Goal: Transaction & Acquisition: Purchase product/service

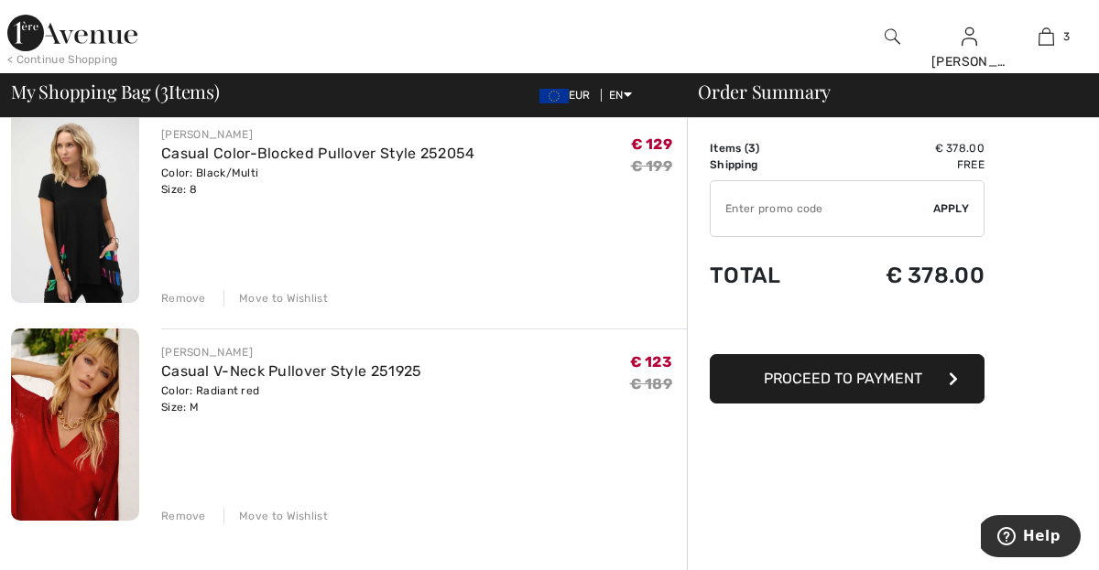
scroll to position [377, 0]
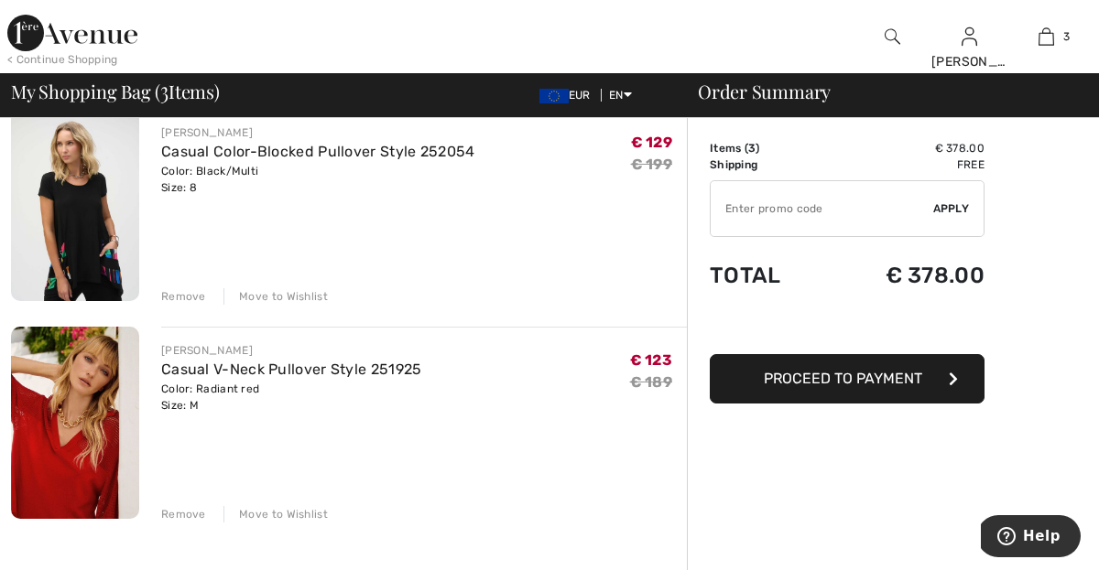
click at [64, 396] on img at bounding box center [75, 423] width 128 height 192
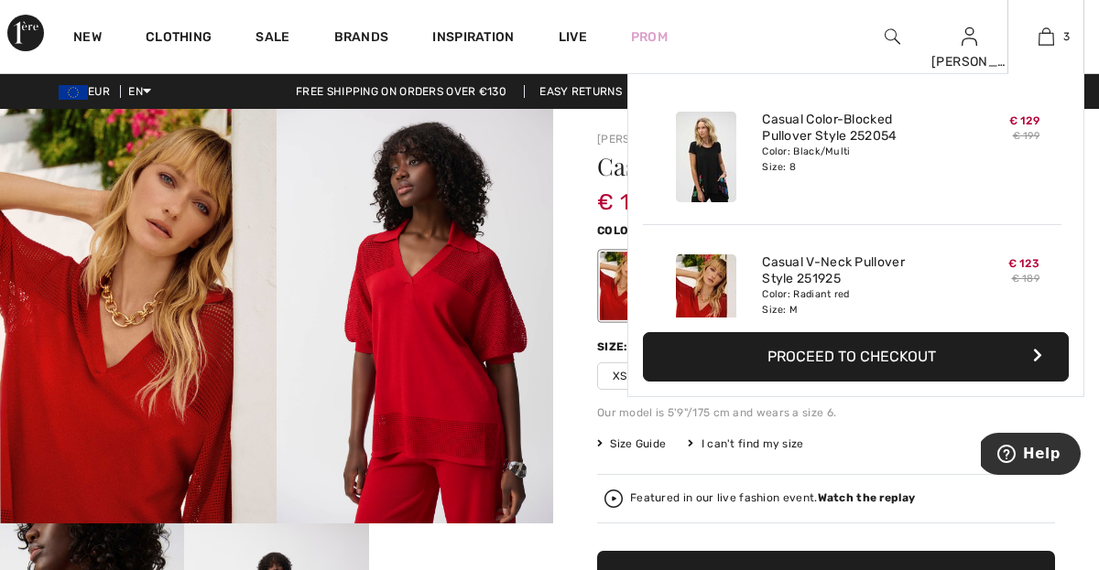
scroll to position [157, 0]
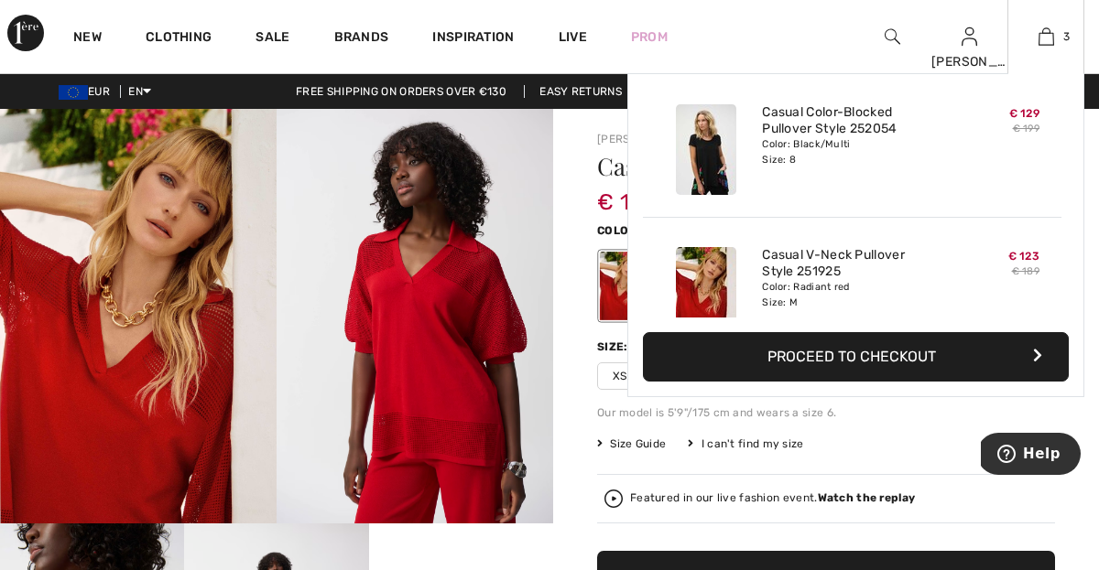
click at [705, 146] on img at bounding box center [706, 149] width 60 height 91
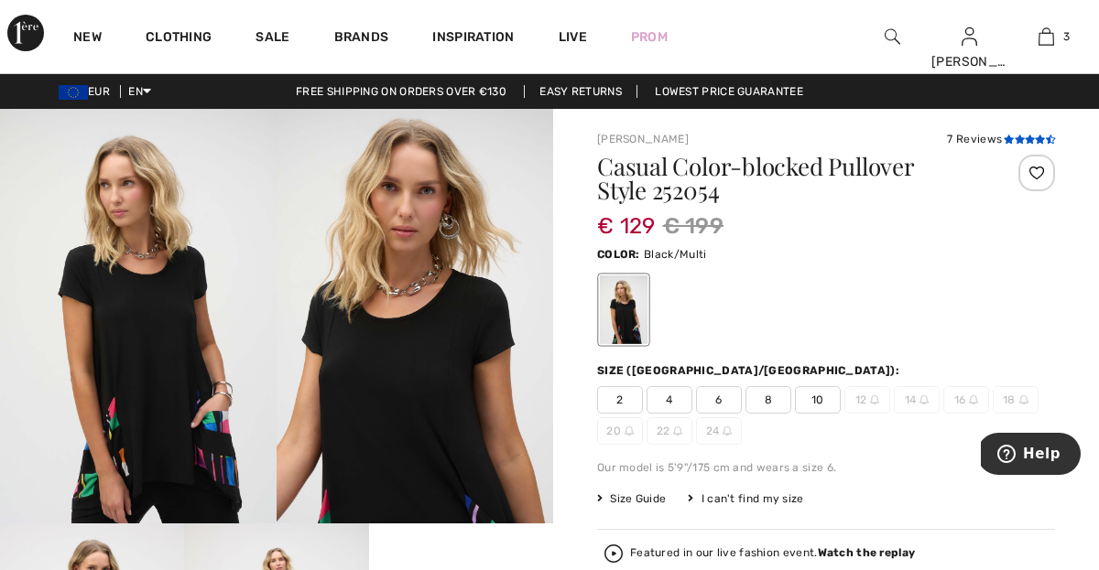
click at [1017, 139] on icon at bounding box center [1019, 139] width 10 height 9
click at [1017, 135] on icon at bounding box center [1019, 139] width 10 height 9
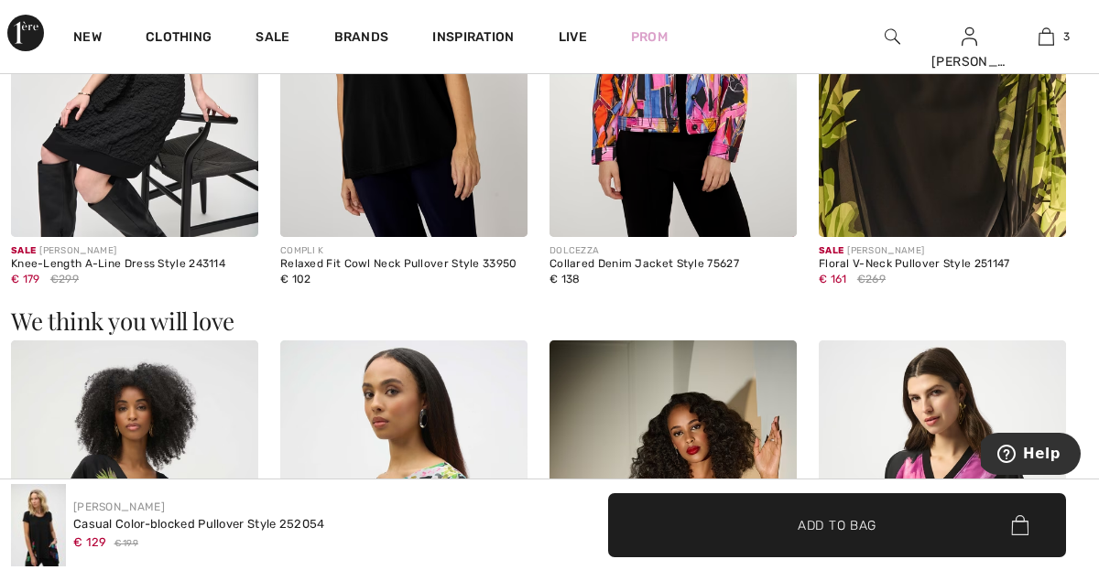
scroll to position [1860, 0]
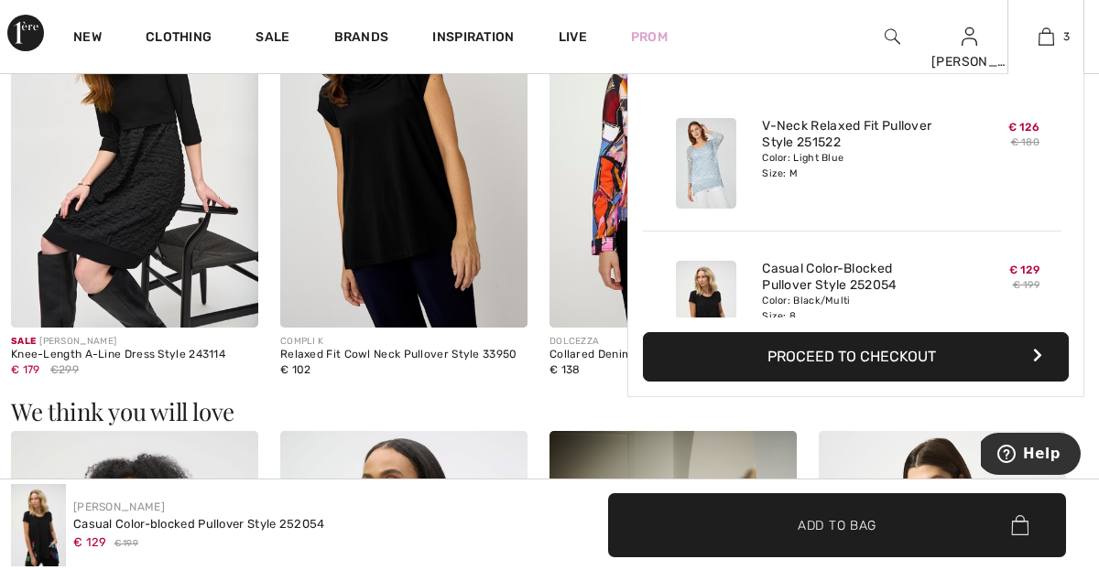
click at [708, 157] on img at bounding box center [706, 163] width 60 height 91
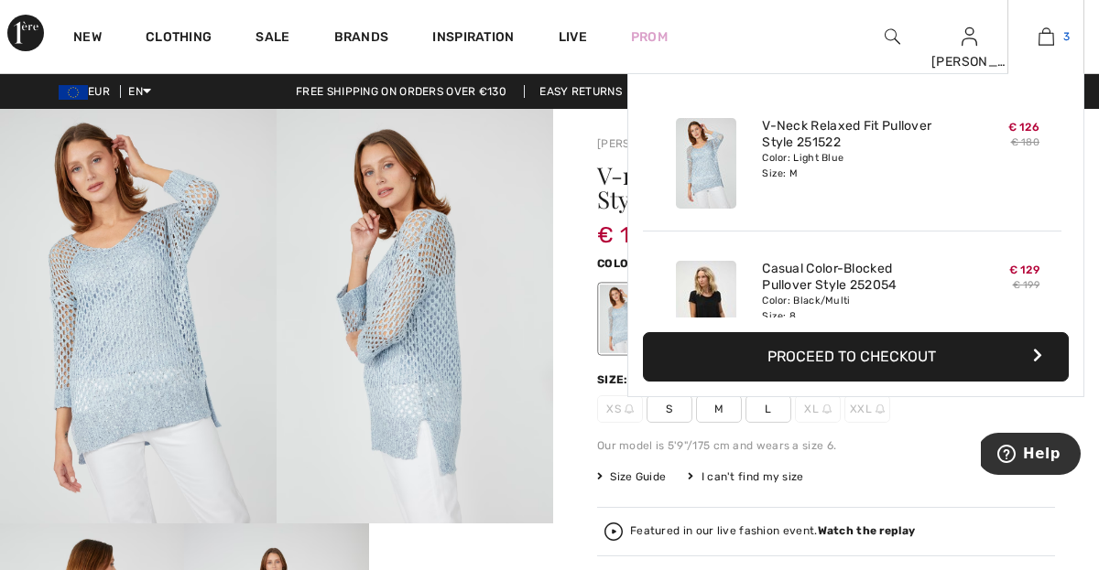
click at [1046, 32] on img at bounding box center [1046, 37] width 16 height 22
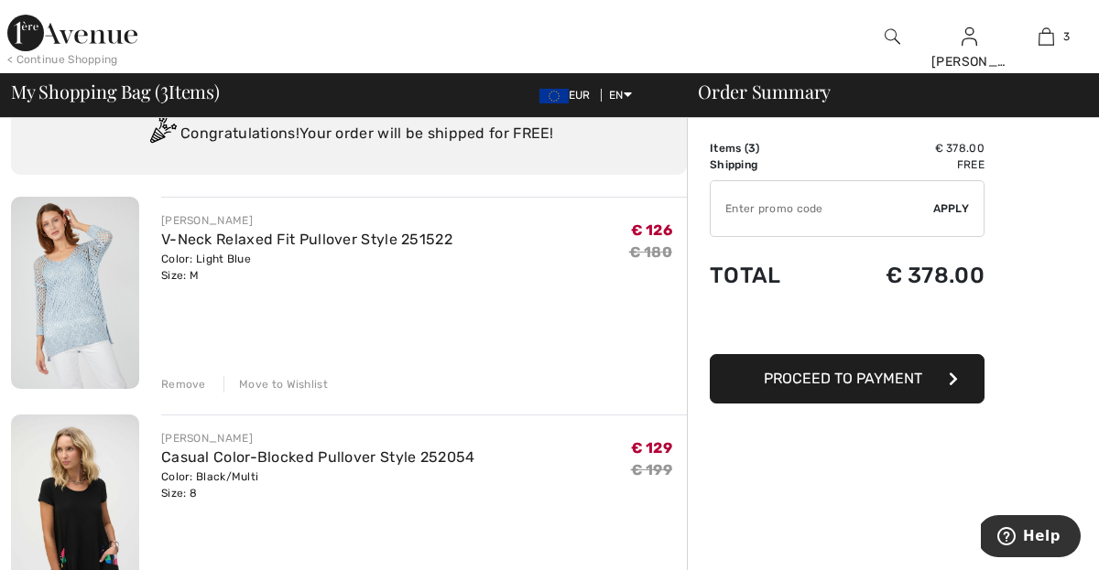
scroll to position [72, 0]
click at [170, 379] on div "Remove" at bounding box center [183, 383] width 45 height 16
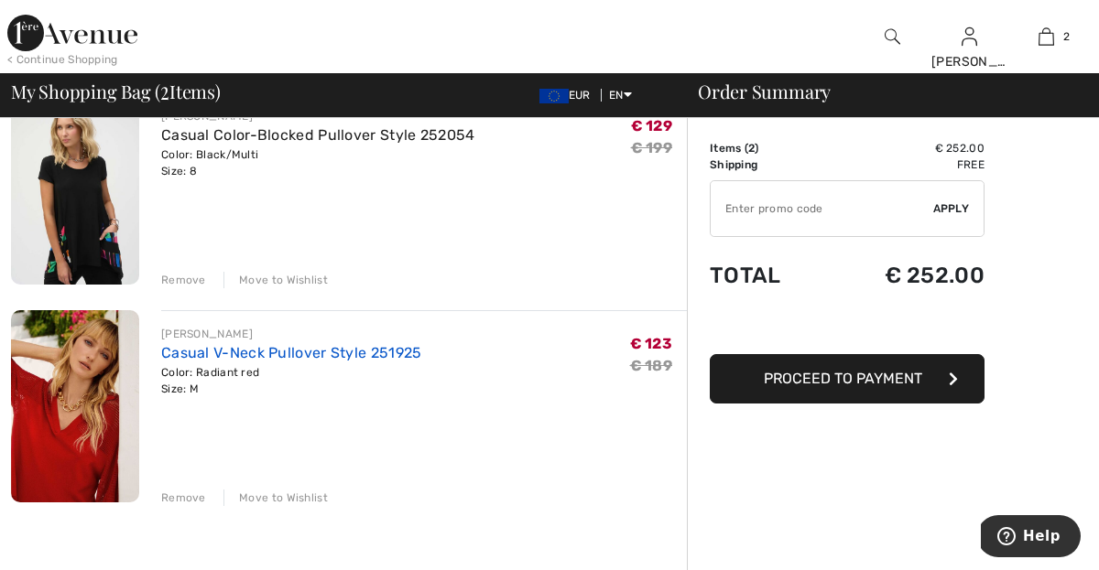
scroll to position [0, 0]
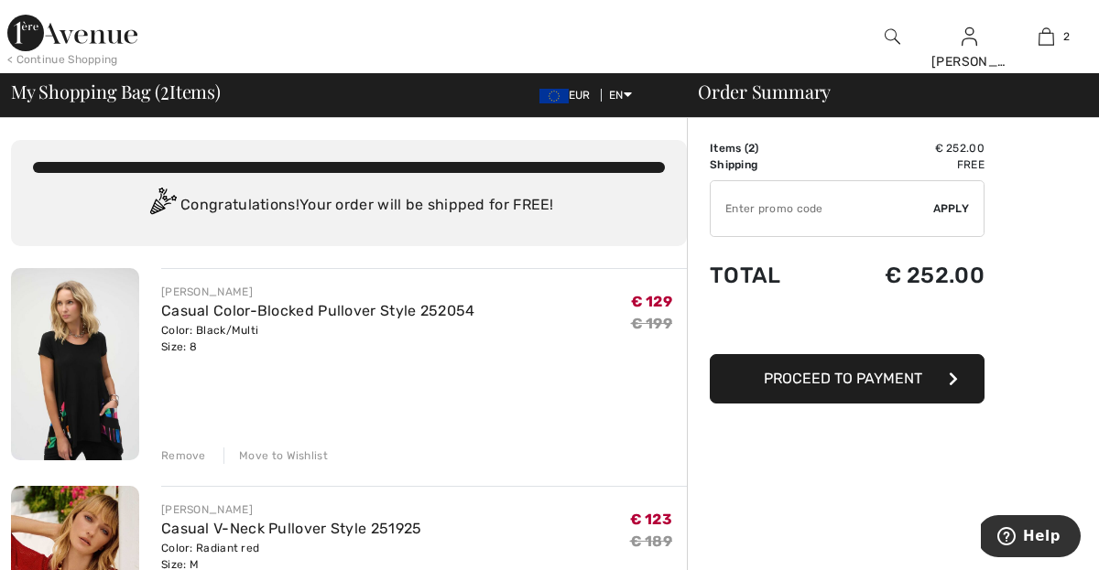
click at [889, 36] on img at bounding box center [892, 37] width 16 height 22
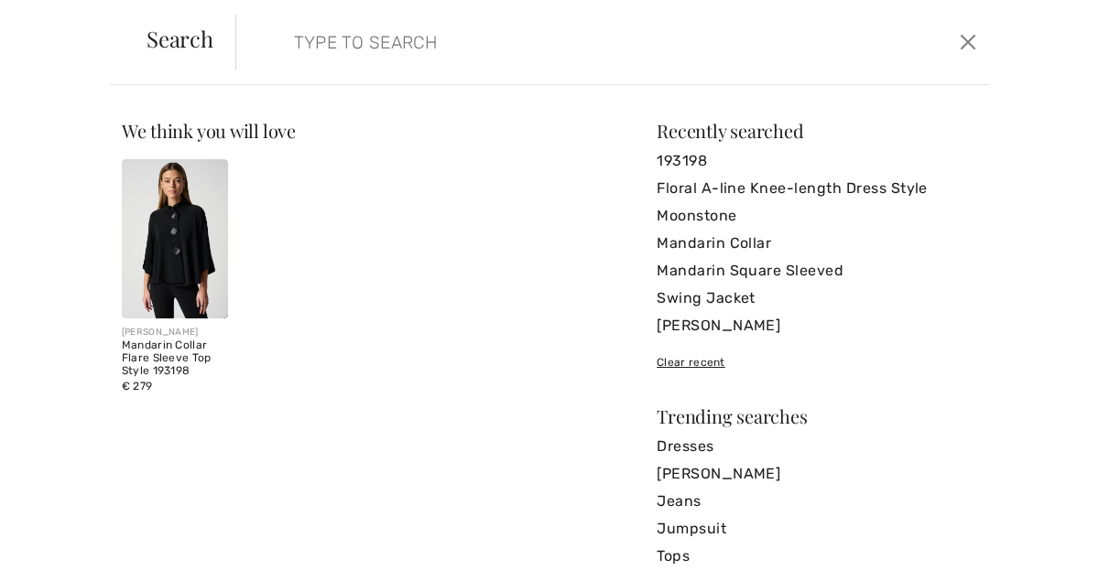
click at [178, 244] on img at bounding box center [175, 238] width 106 height 159
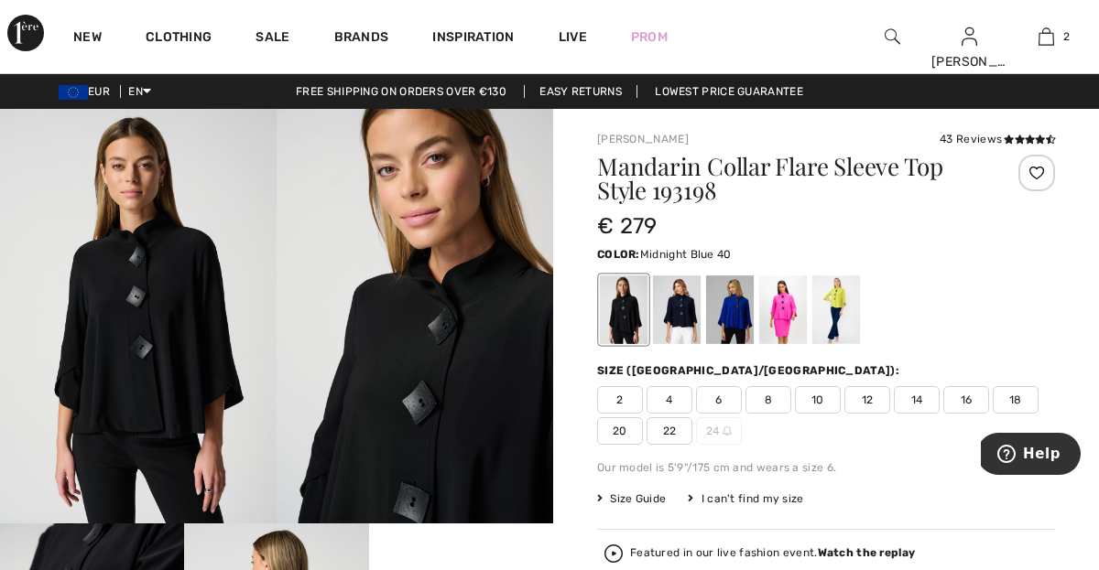
click at [677, 314] on div at bounding box center [677, 310] width 48 height 69
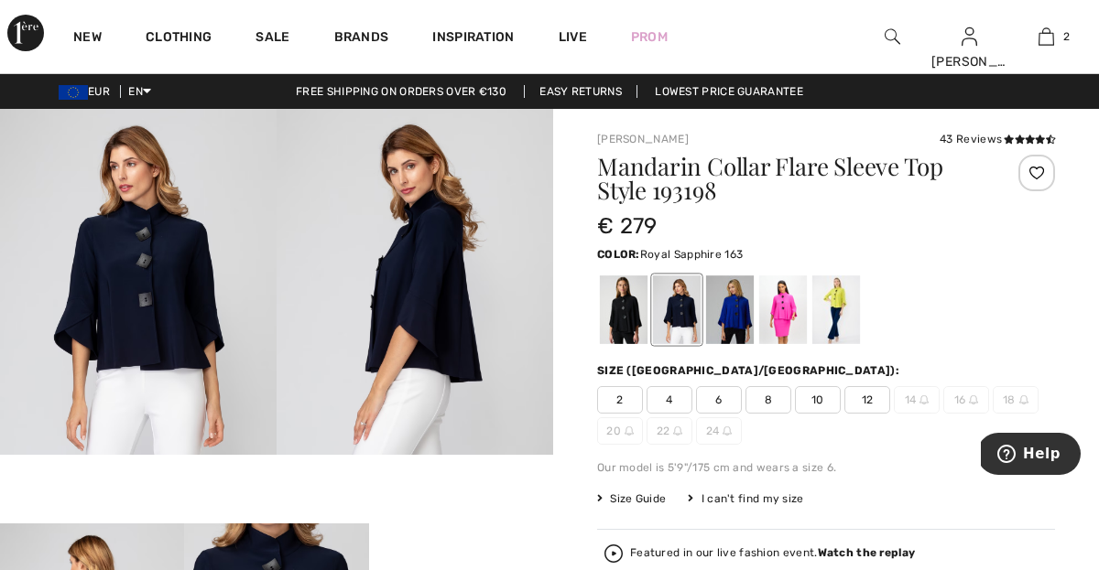
click at [743, 322] on div at bounding box center [730, 310] width 48 height 69
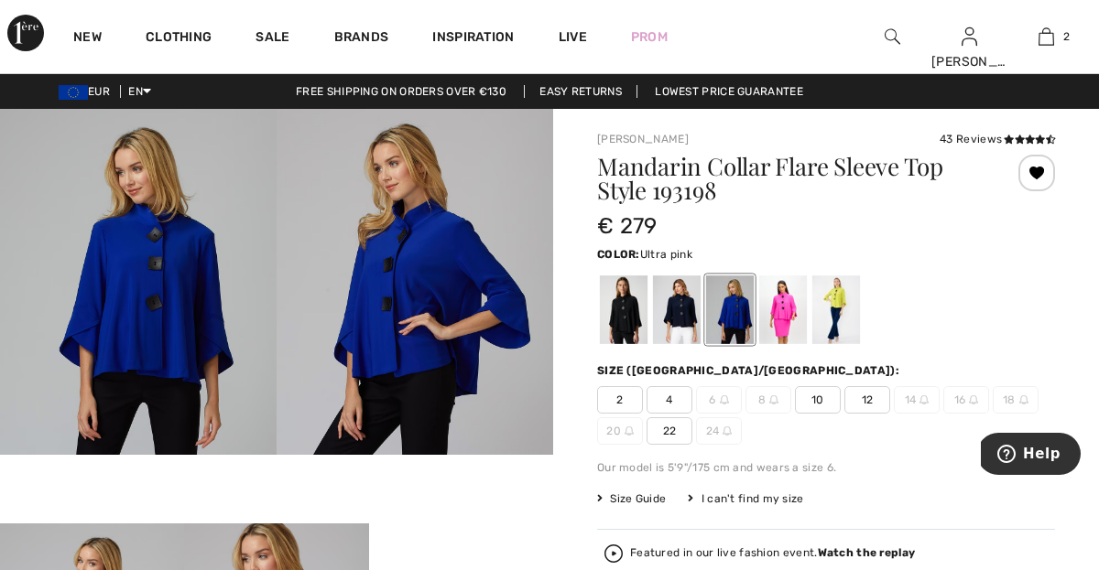
click at [788, 309] on div at bounding box center [783, 310] width 48 height 69
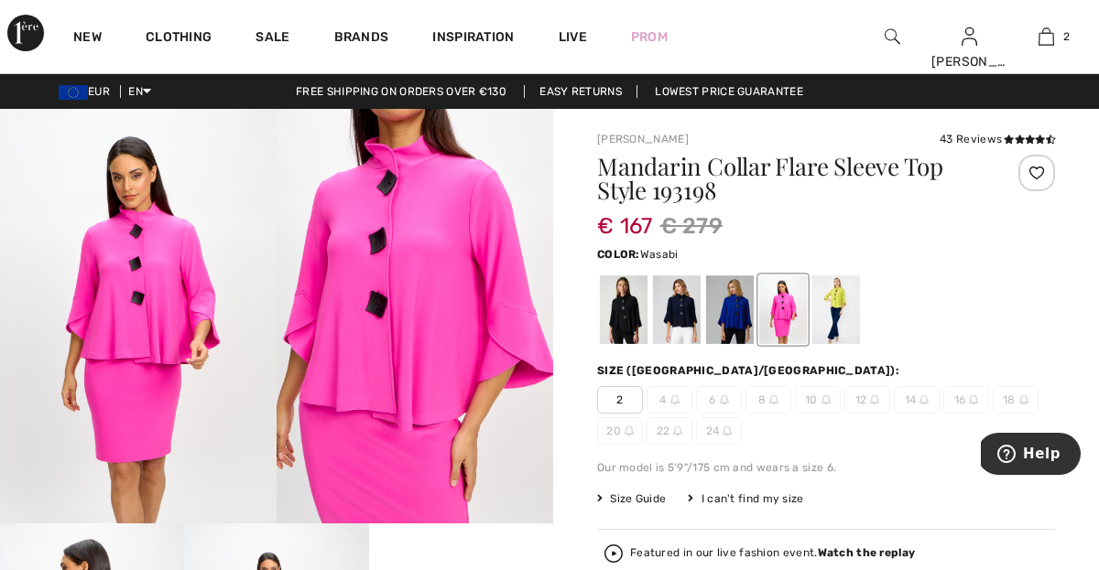
click at [834, 314] on div at bounding box center [836, 310] width 48 height 69
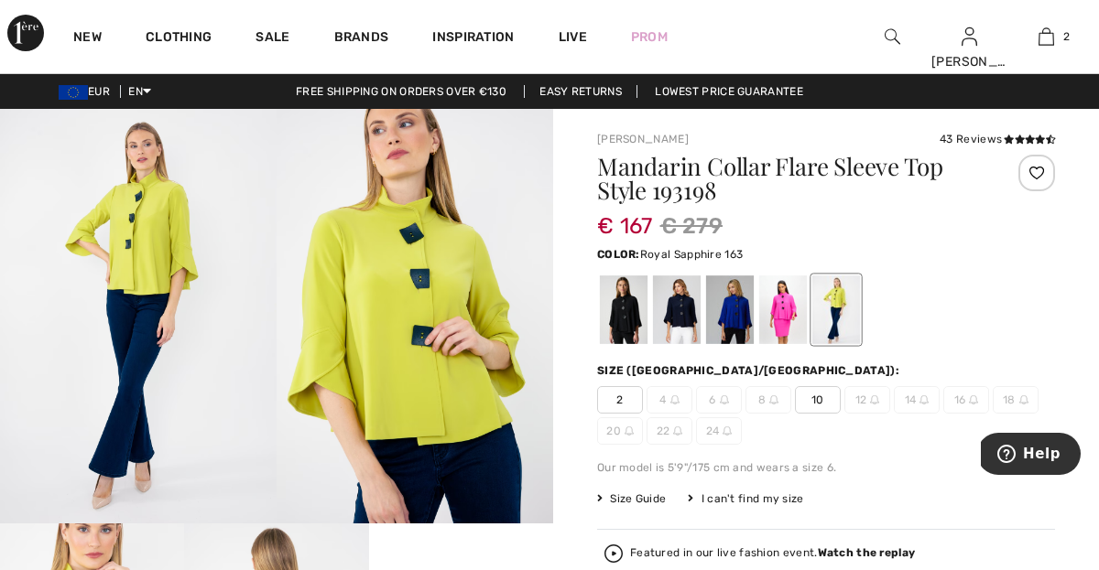
click at [737, 320] on div at bounding box center [730, 310] width 48 height 69
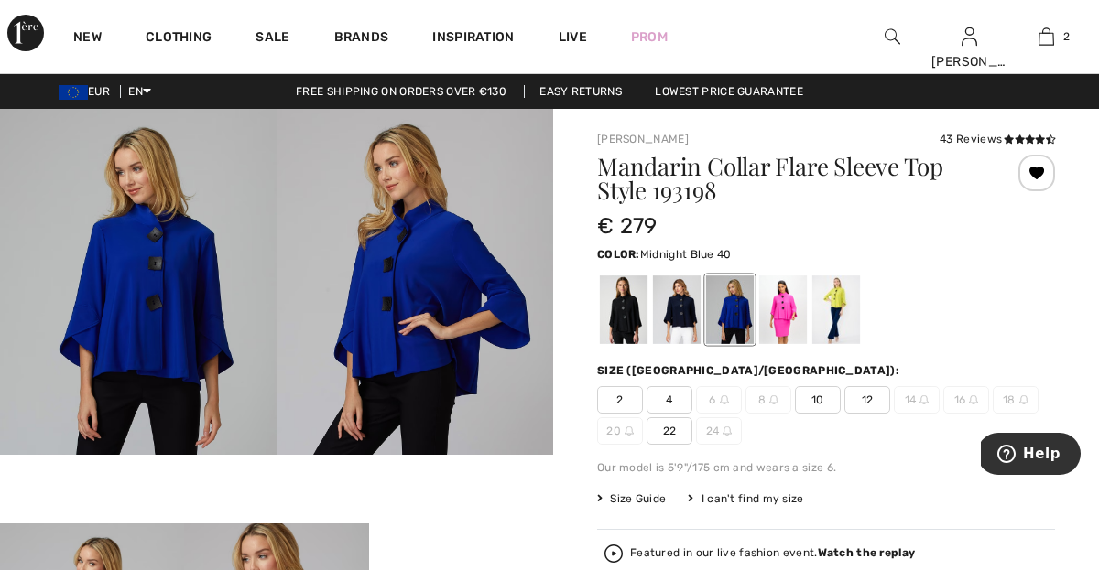
click at [676, 309] on div at bounding box center [677, 310] width 48 height 69
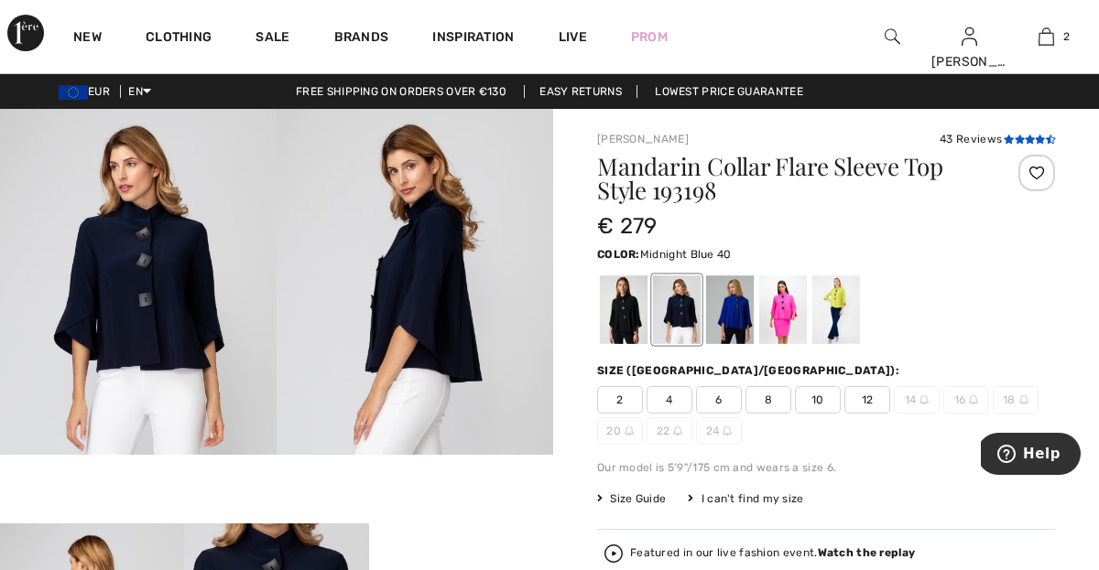
click at [1011, 135] on icon at bounding box center [1008, 139] width 10 height 9
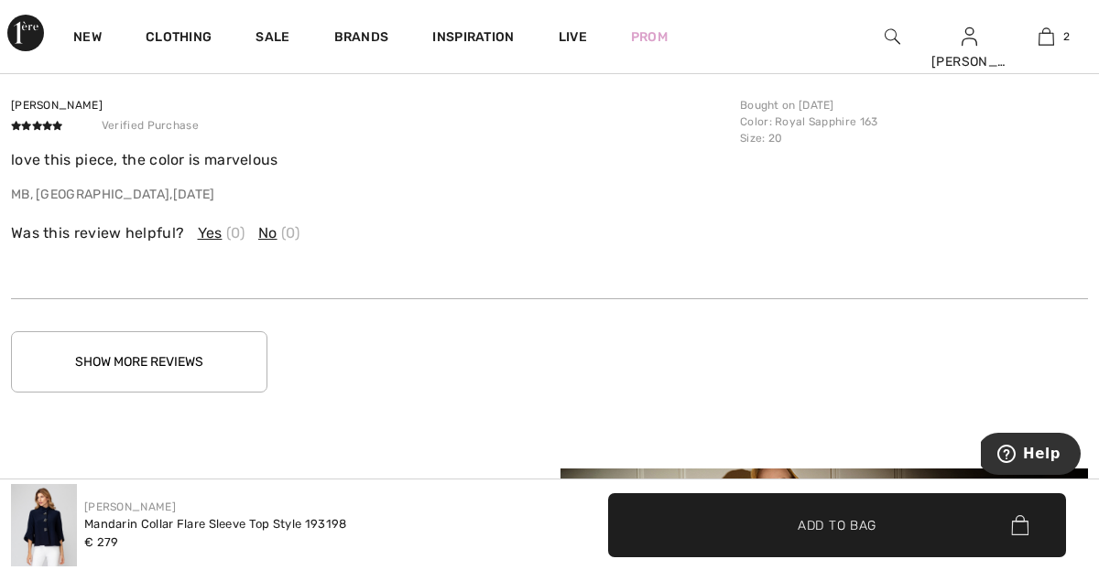
scroll to position [3080, 0]
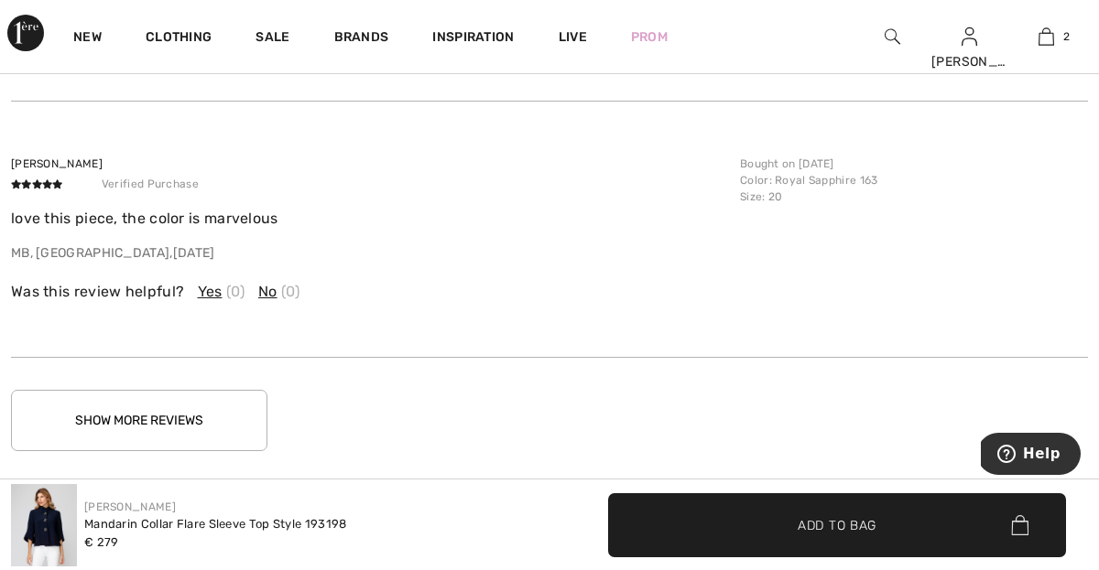
click at [168, 408] on button "Show More Reviews" at bounding box center [139, 420] width 256 height 61
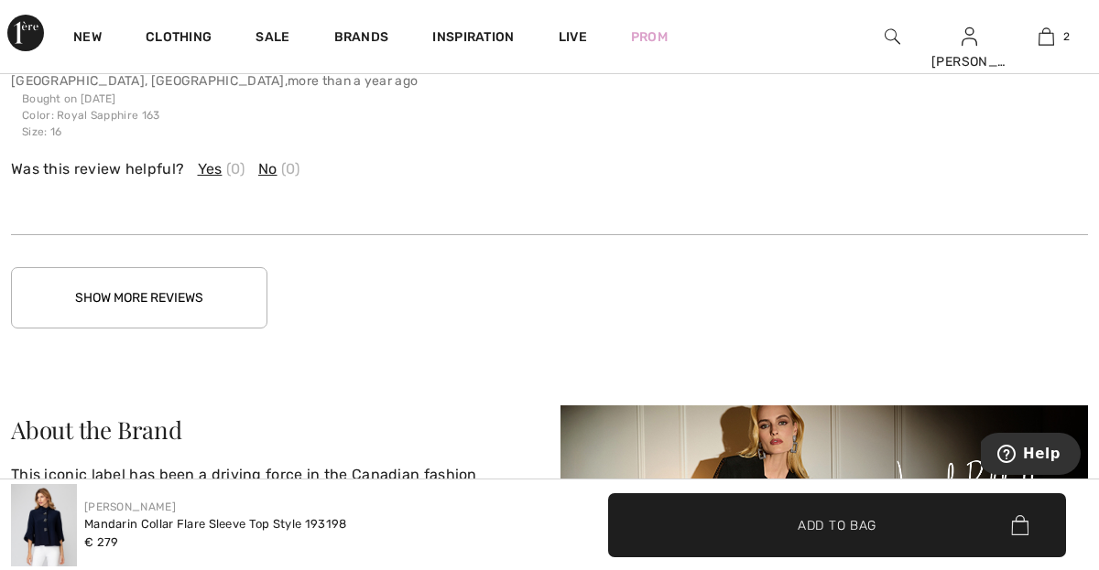
scroll to position [4190, 0]
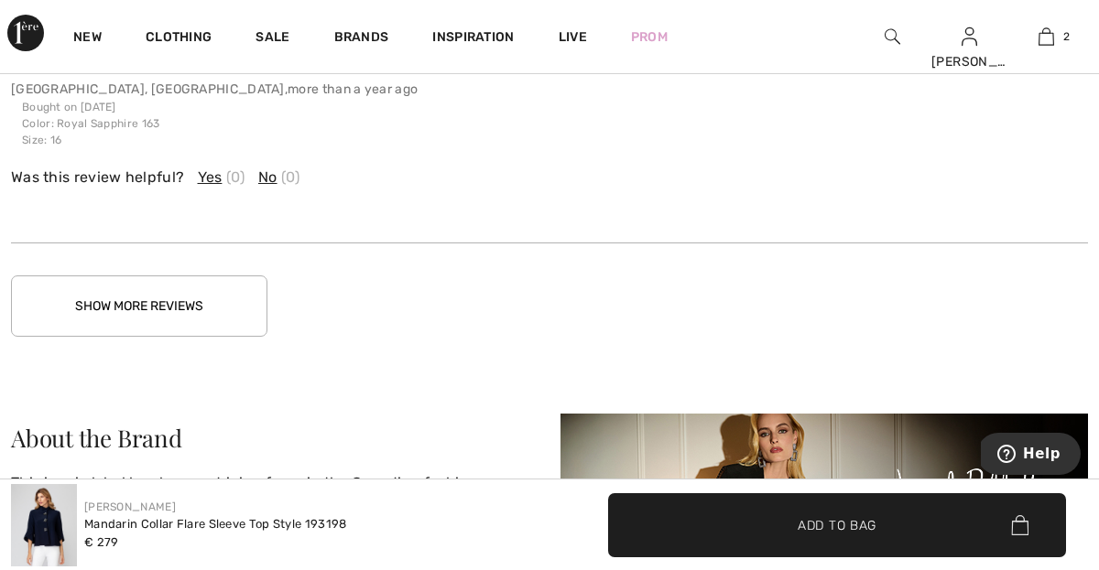
click at [159, 301] on button "Show More Reviews" at bounding box center [139, 306] width 256 height 61
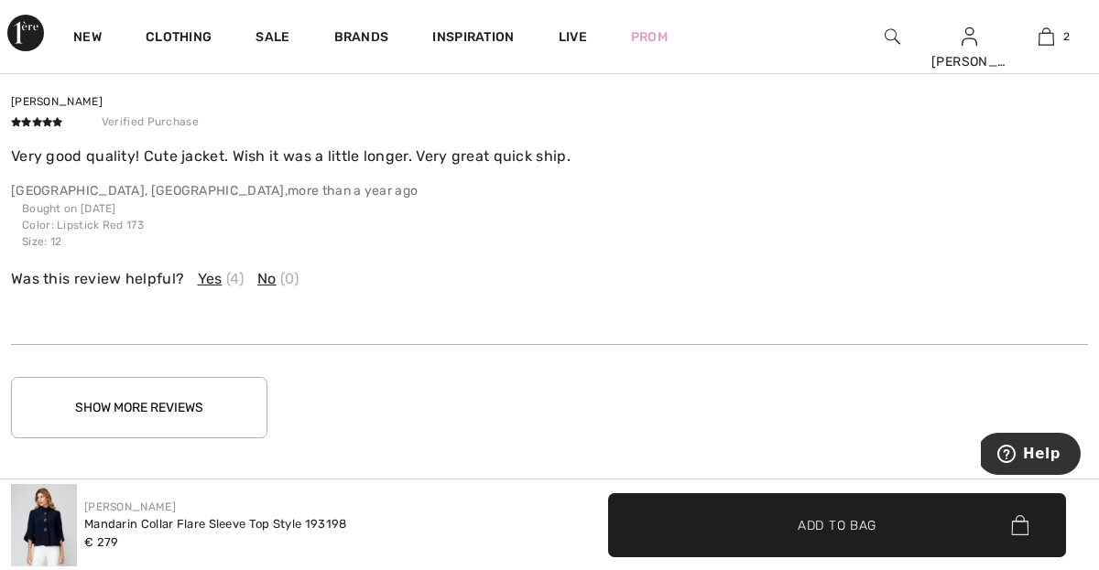
scroll to position [5009, 0]
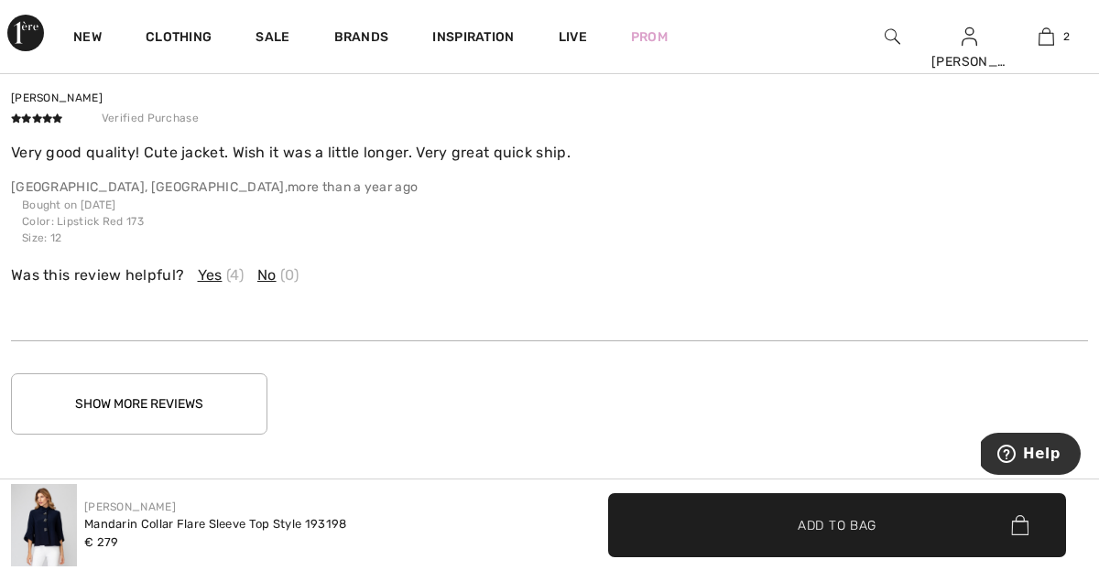
click at [164, 396] on button "Show More Reviews" at bounding box center [139, 404] width 256 height 61
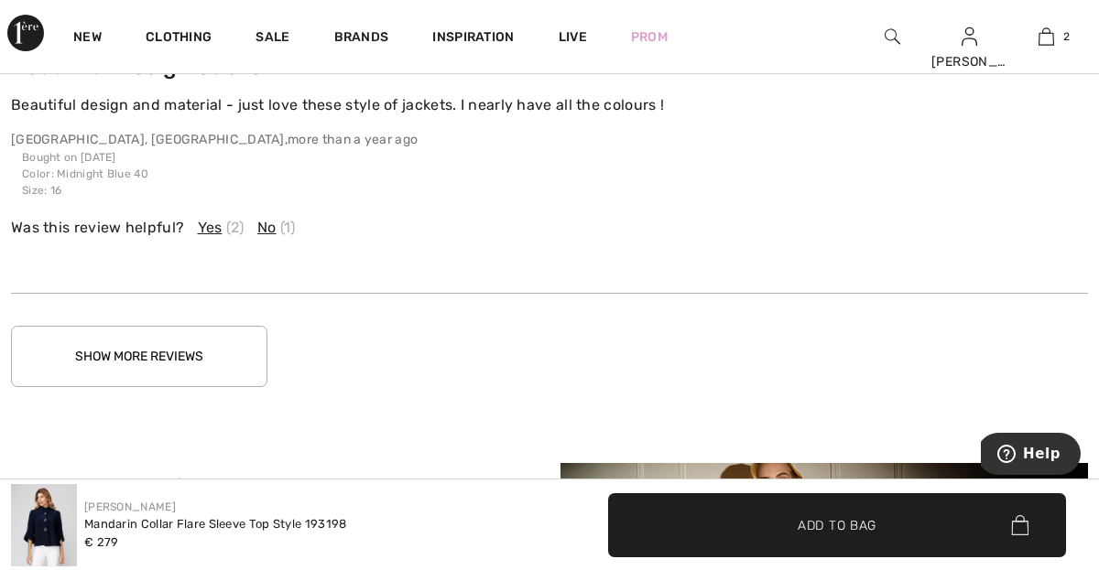
scroll to position [6029, 0]
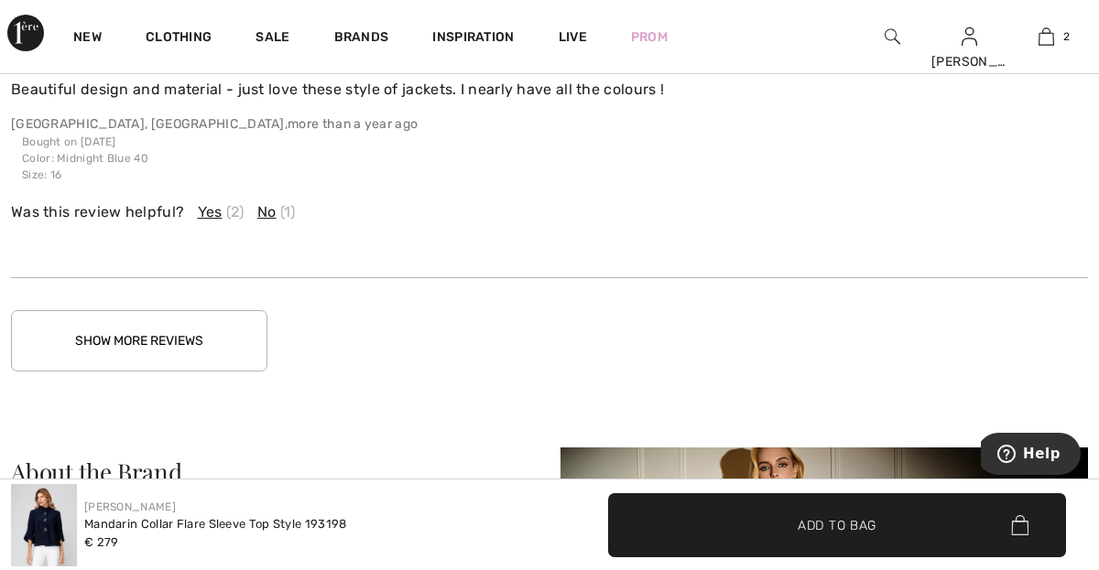
click at [157, 344] on button "Show More Reviews" at bounding box center [139, 340] width 256 height 61
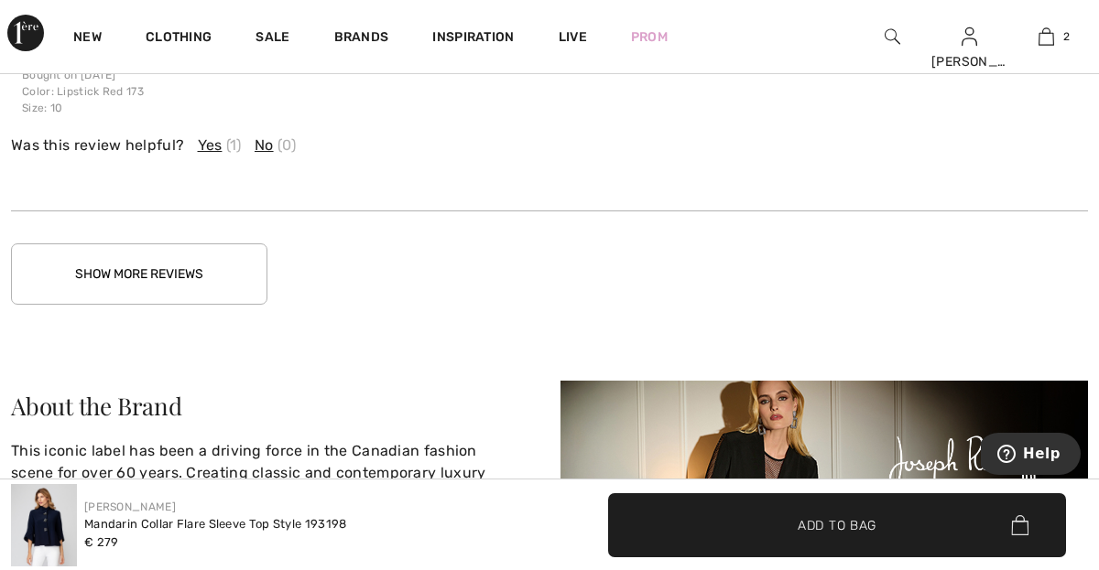
scroll to position [7116, 0]
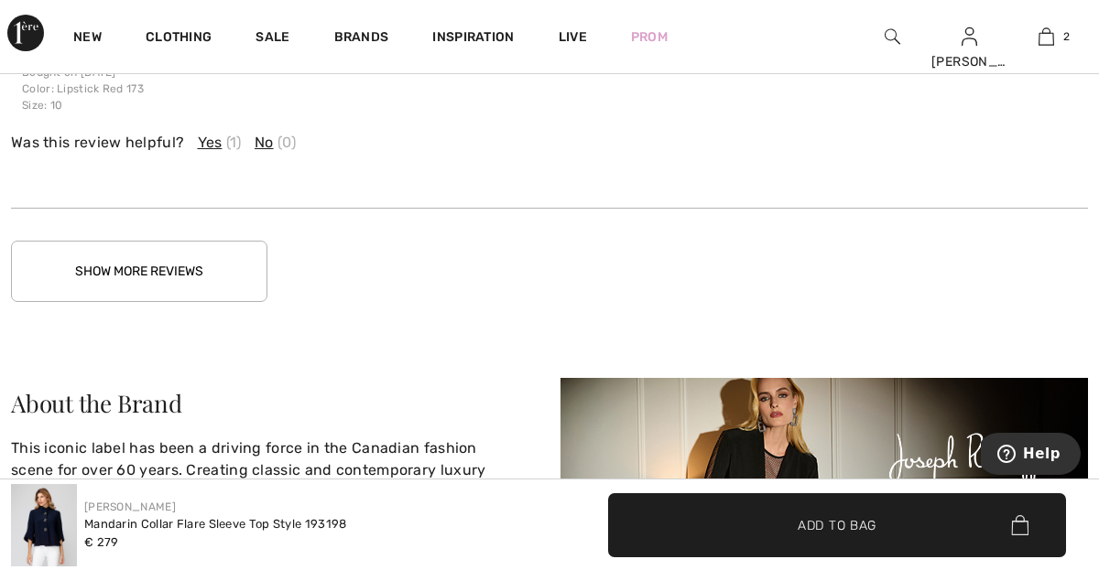
click at [159, 267] on button "Show More Reviews" at bounding box center [139, 271] width 256 height 61
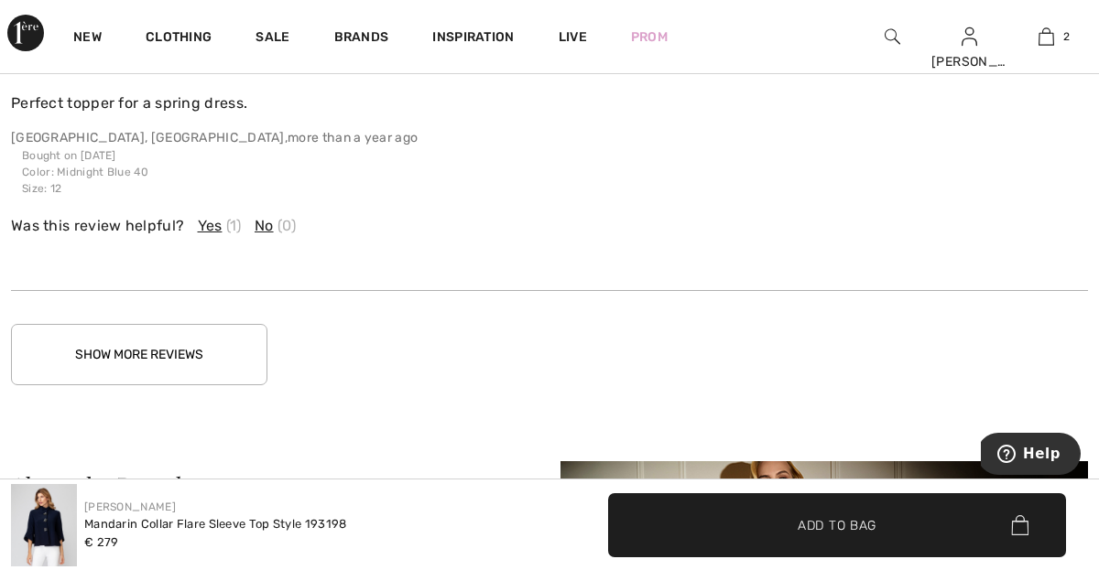
scroll to position [7996, 0]
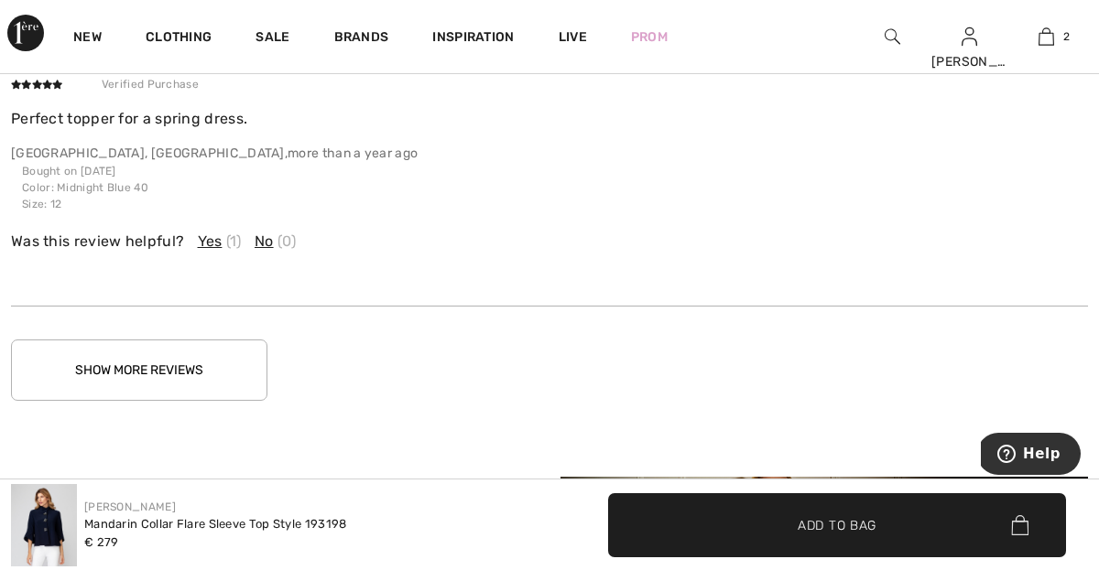
click at [137, 359] on button "Show More Reviews" at bounding box center [139, 370] width 256 height 61
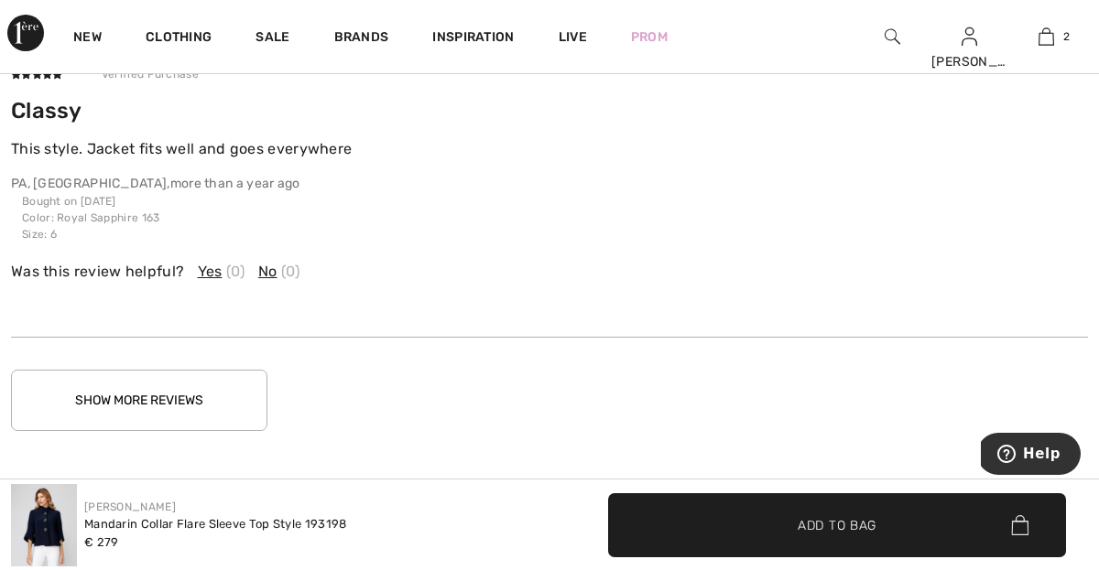
scroll to position [9031, 0]
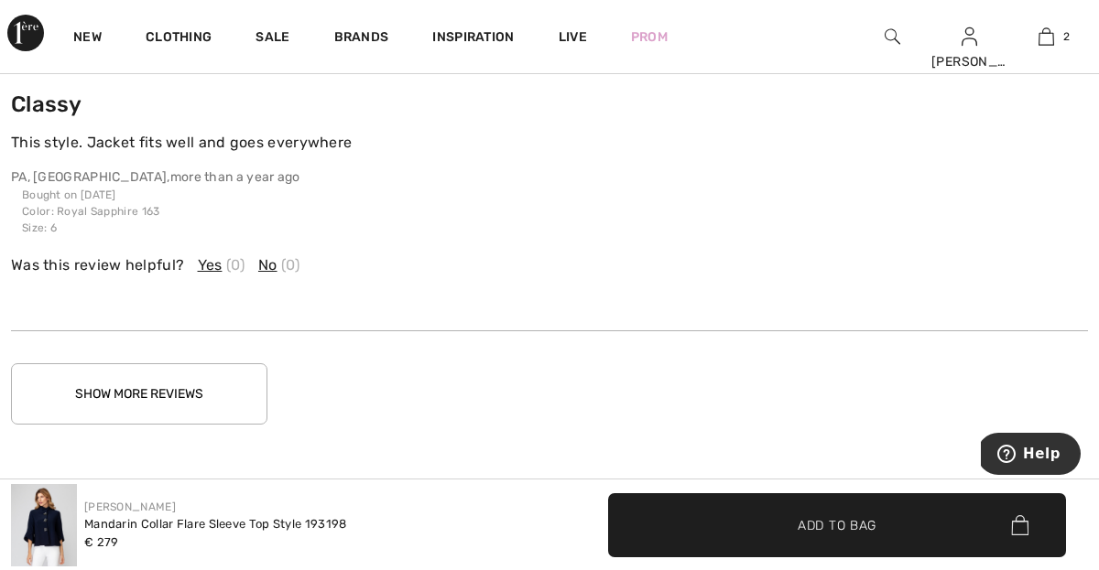
click at [142, 389] on button "Show More Reviews" at bounding box center [139, 393] width 256 height 61
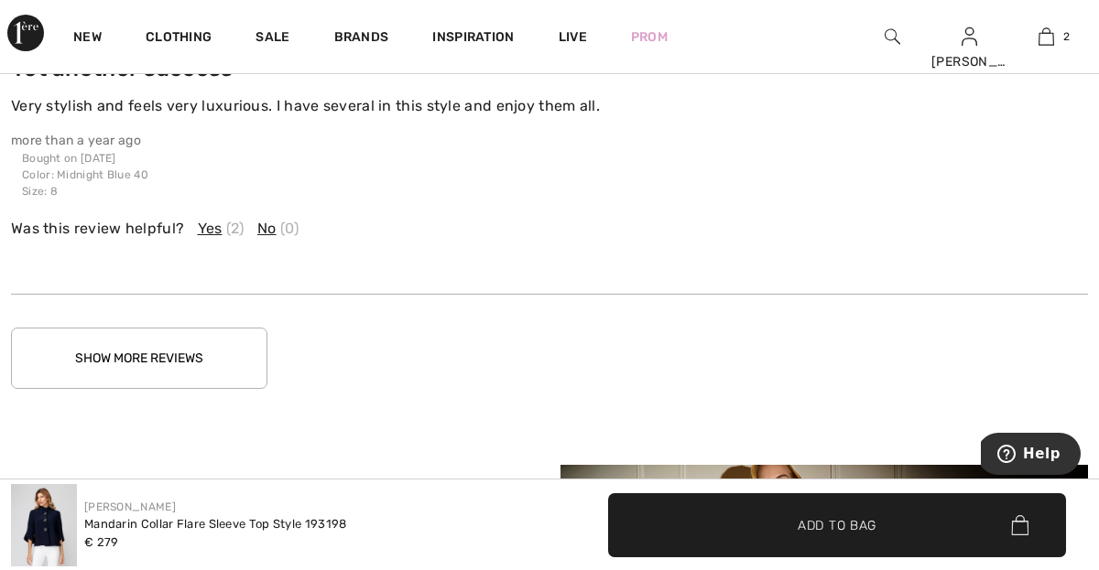
scroll to position [10027, 0]
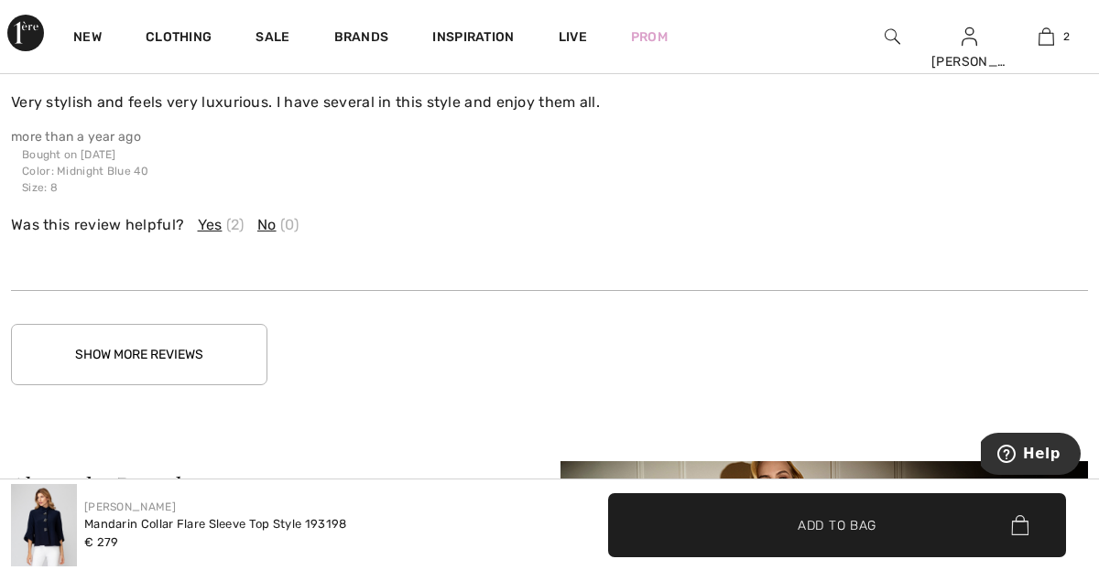
click at [141, 339] on button "Show More Reviews" at bounding box center [139, 354] width 256 height 61
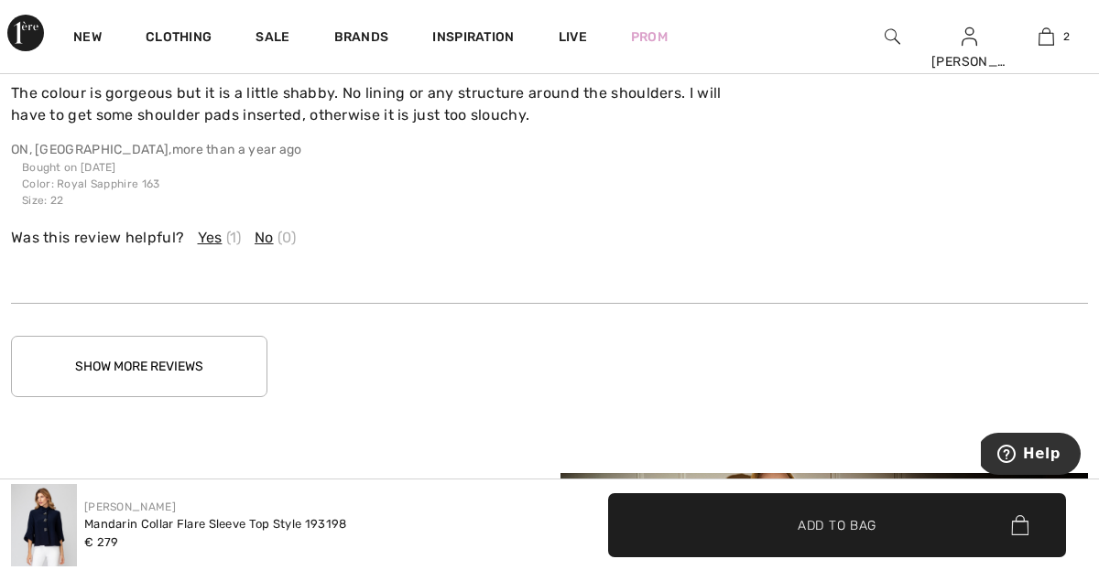
scroll to position [11036, 0]
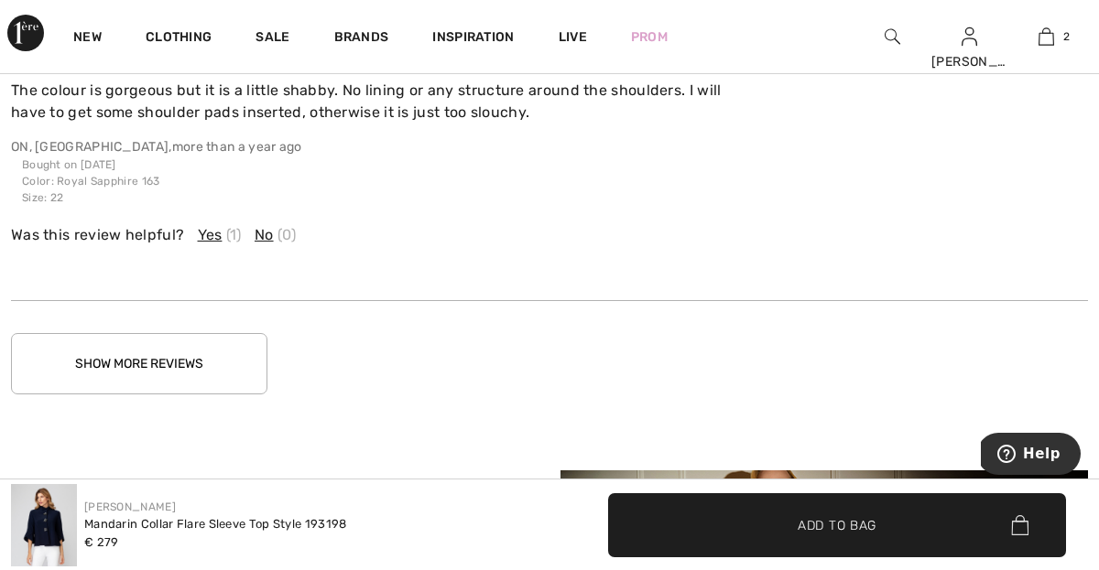
click at [138, 360] on button "Show More Reviews" at bounding box center [139, 363] width 256 height 61
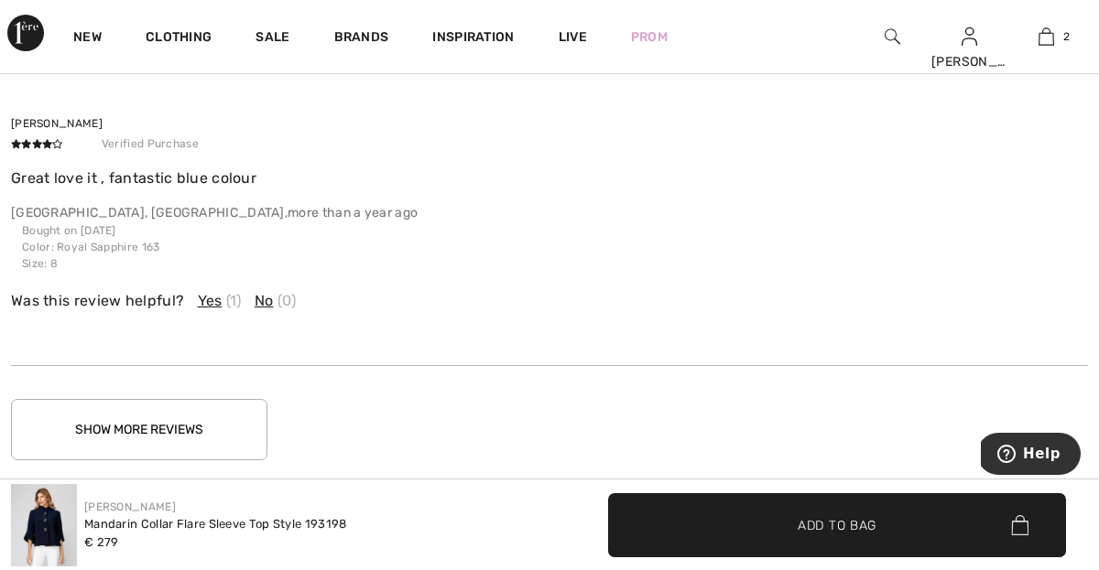
scroll to position [11932, 0]
click at [126, 421] on button "Show More Reviews" at bounding box center [139, 427] width 256 height 61
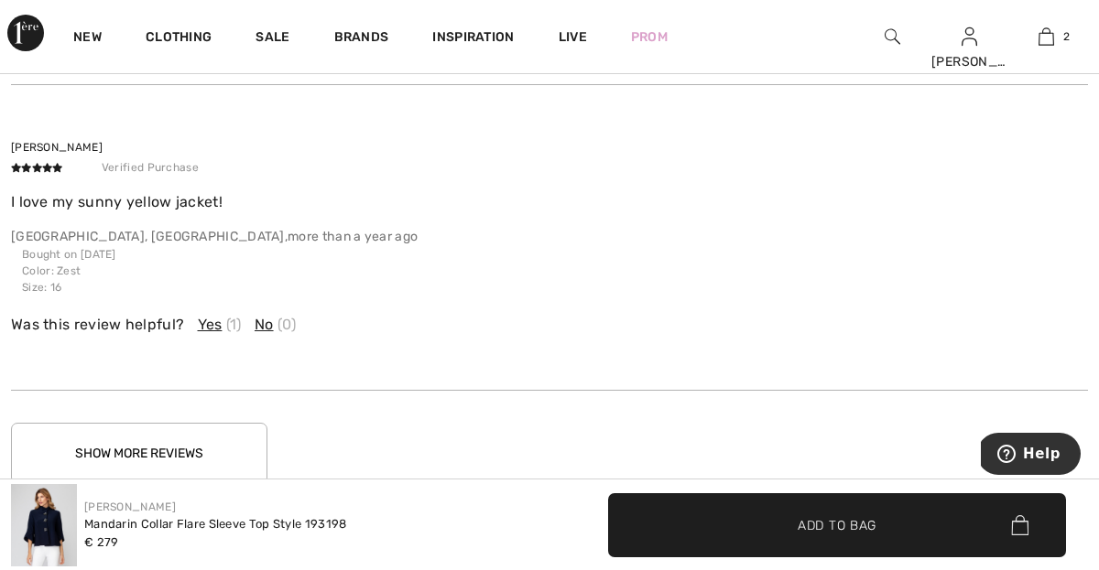
scroll to position [12868, 0]
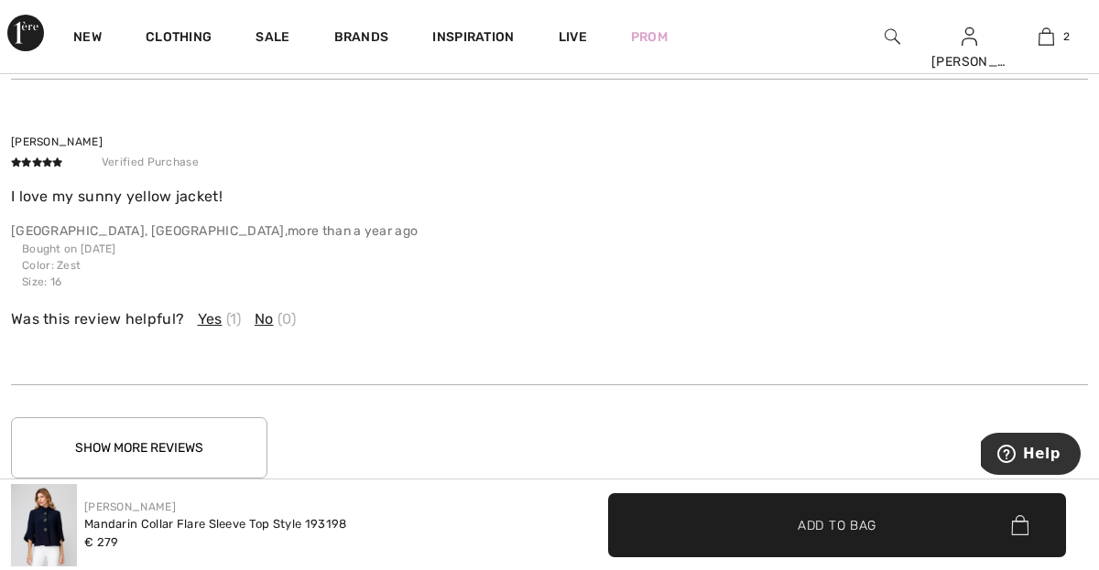
click at [121, 450] on button "Show More Reviews" at bounding box center [139, 447] width 256 height 61
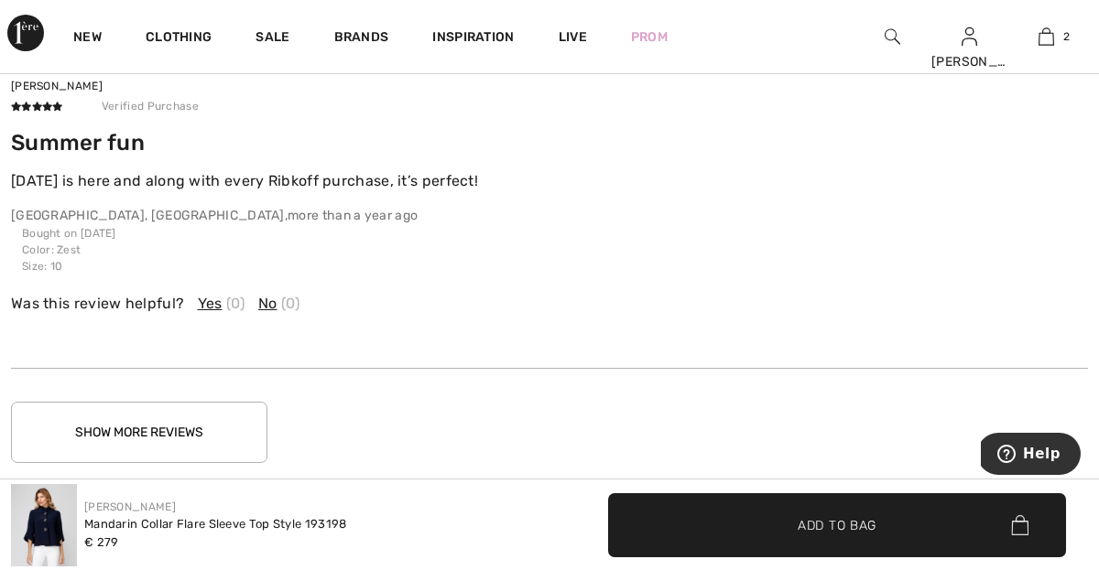
scroll to position [13901, 0]
click at [123, 420] on button "Show More Reviews" at bounding box center [139, 433] width 256 height 61
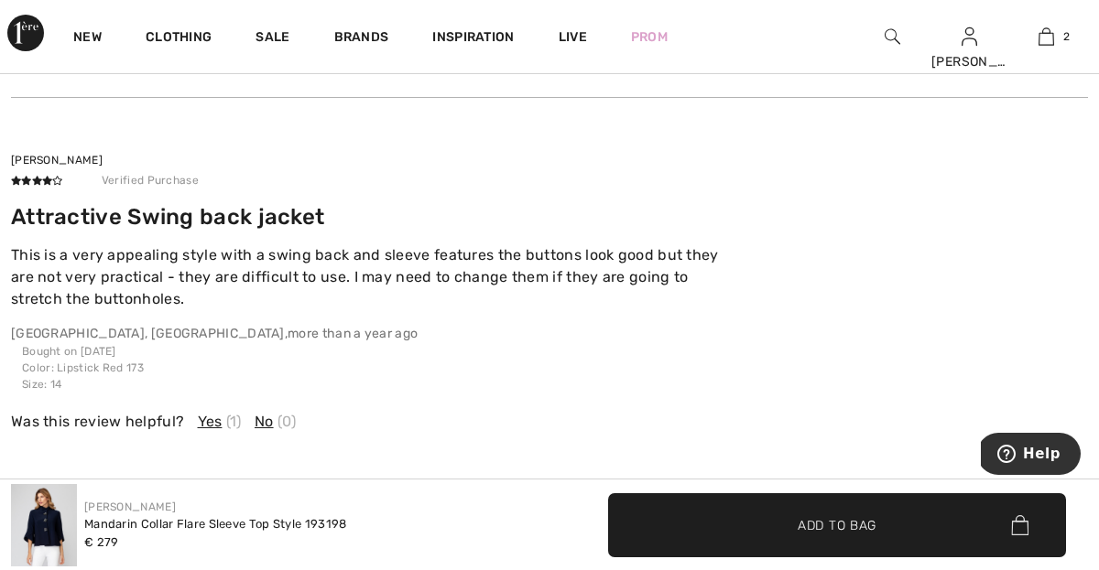
scroll to position [14174, 0]
click at [65, 536] on img at bounding box center [44, 525] width 66 height 82
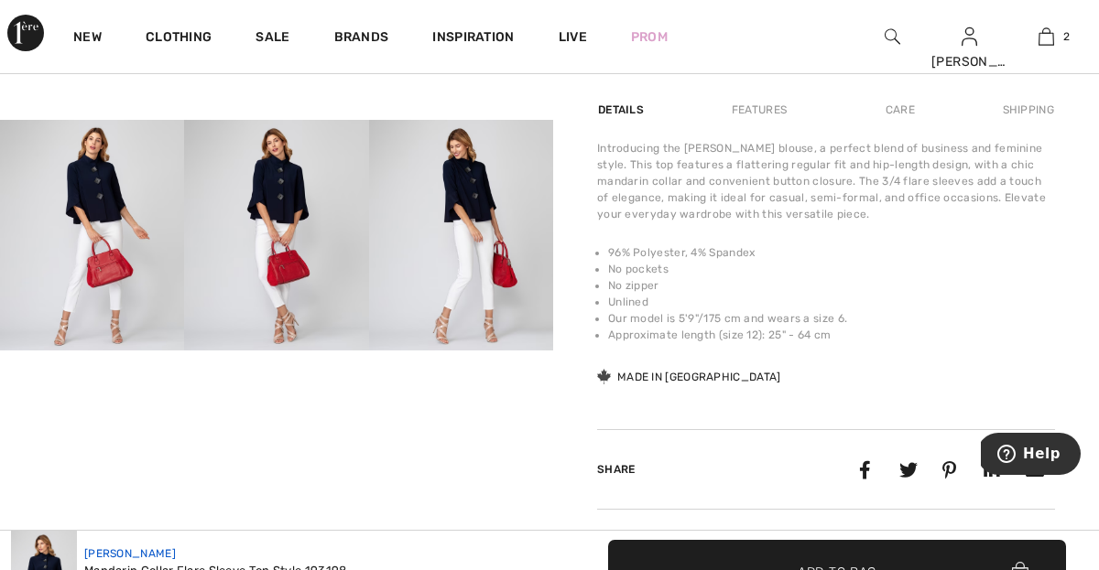
scroll to position [0, 0]
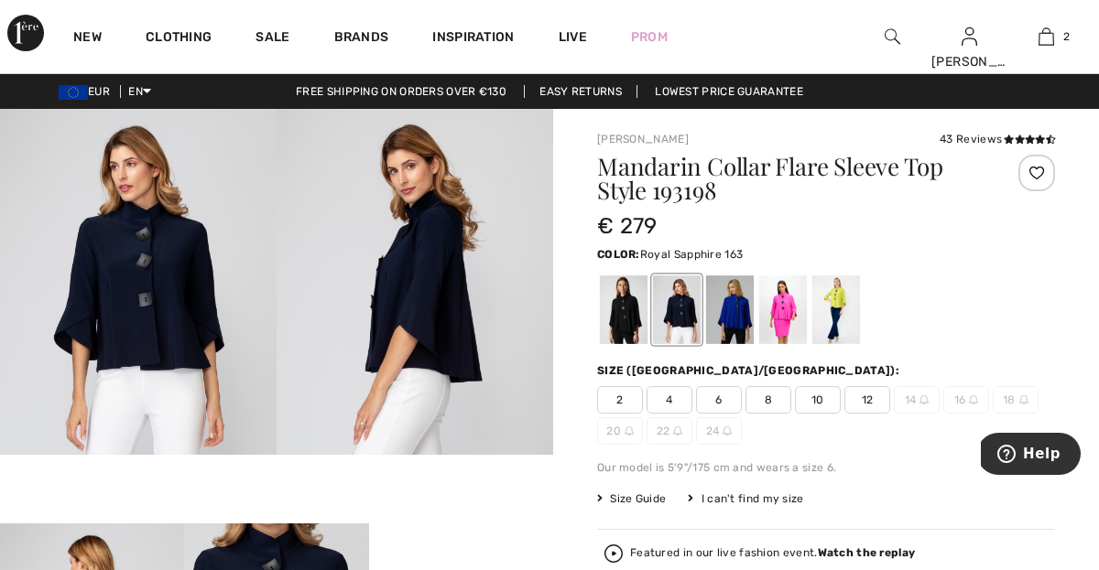
click at [732, 307] on div at bounding box center [730, 310] width 48 height 69
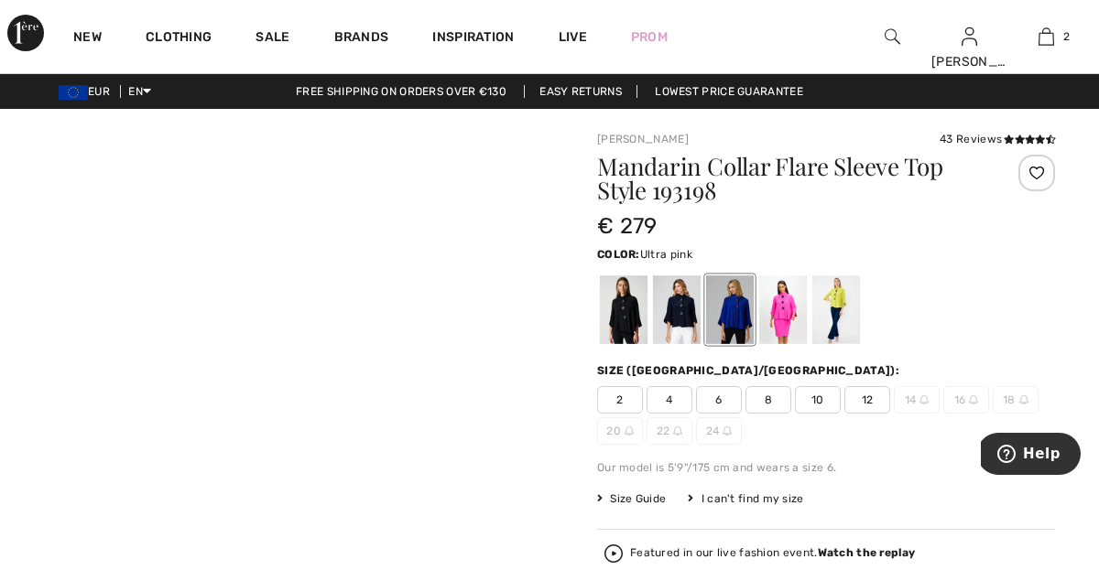
click at [785, 307] on div at bounding box center [783, 310] width 48 height 69
click at [679, 323] on div at bounding box center [677, 310] width 48 height 69
click at [623, 309] on div at bounding box center [624, 310] width 48 height 69
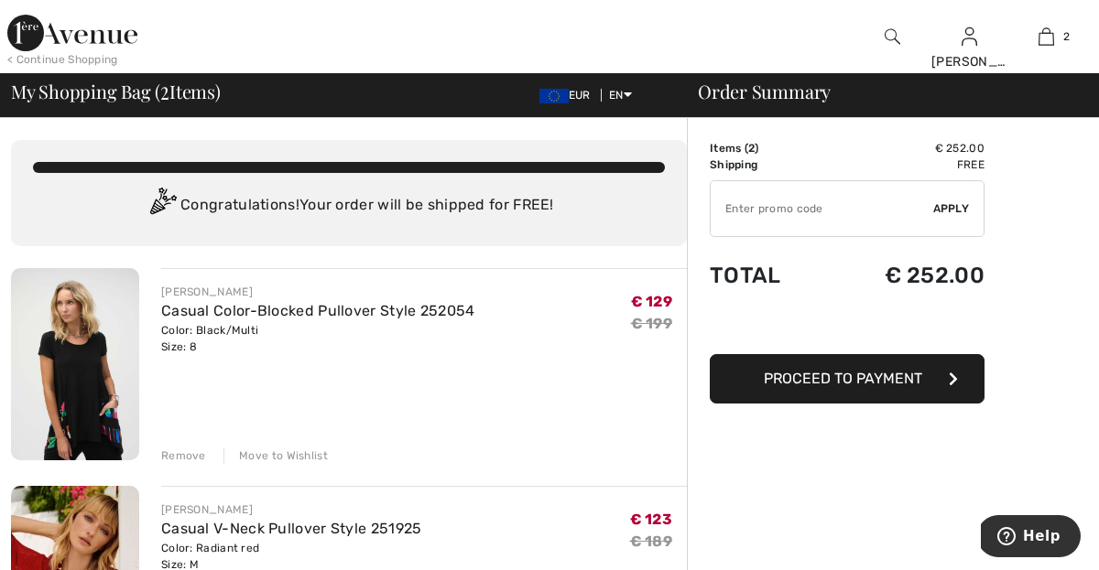
click at [893, 39] on img at bounding box center [892, 37] width 16 height 22
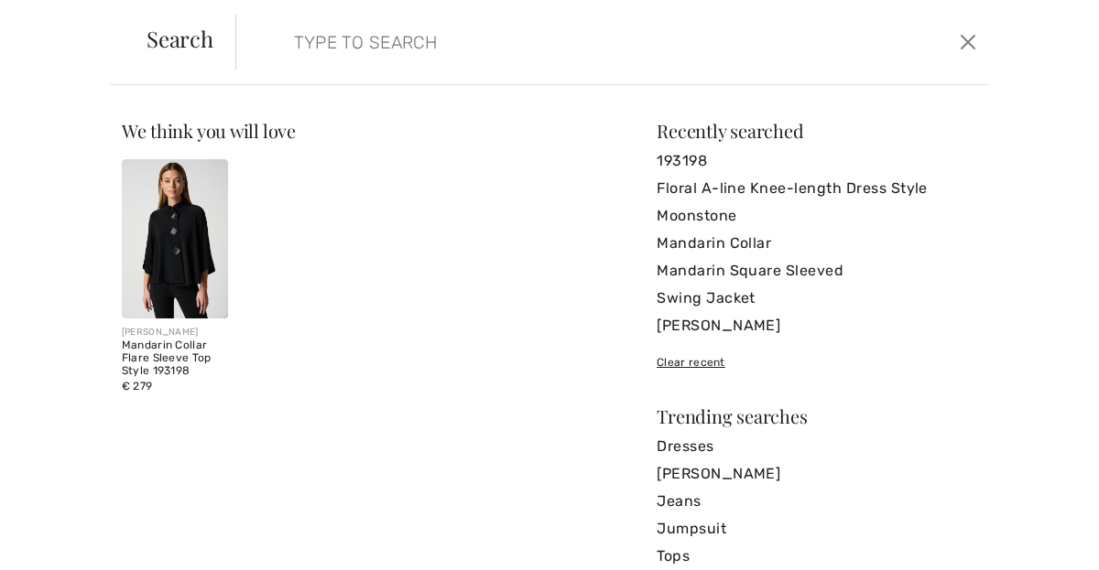
click at [157, 242] on img at bounding box center [175, 238] width 106 height 159
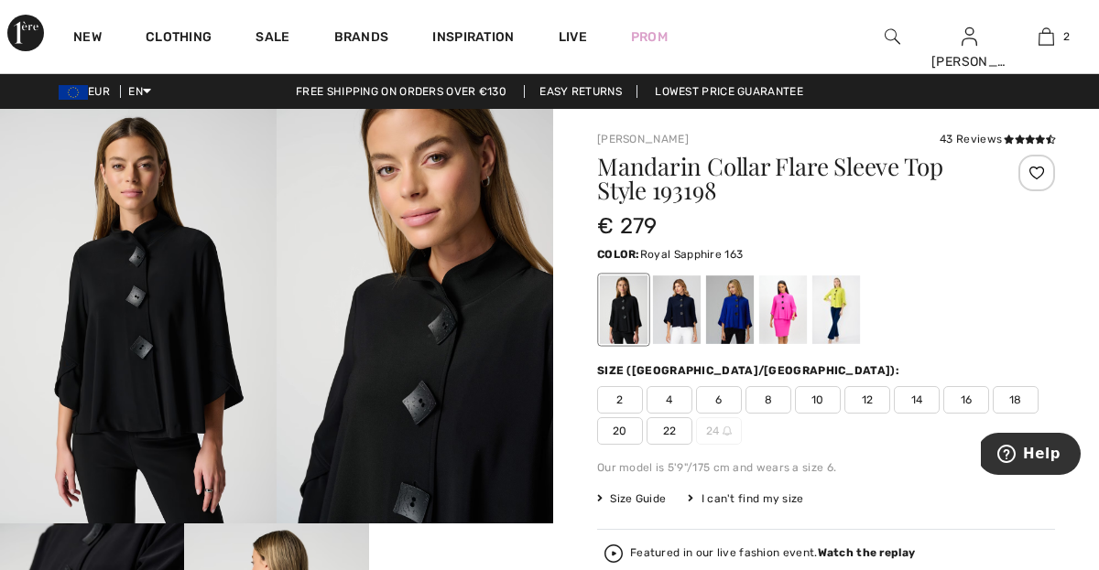
click at [722, 325] on div at bounding box center [730, 310] width 48 height 69
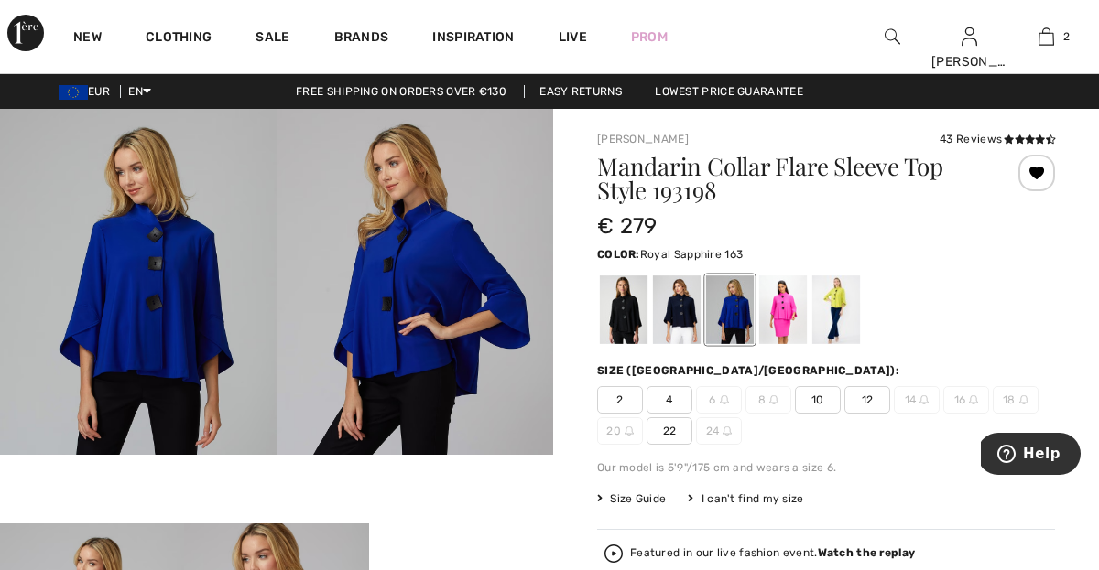
click at [814, 400] on span "10" at bounding box center [818, 399] width 46 height 27
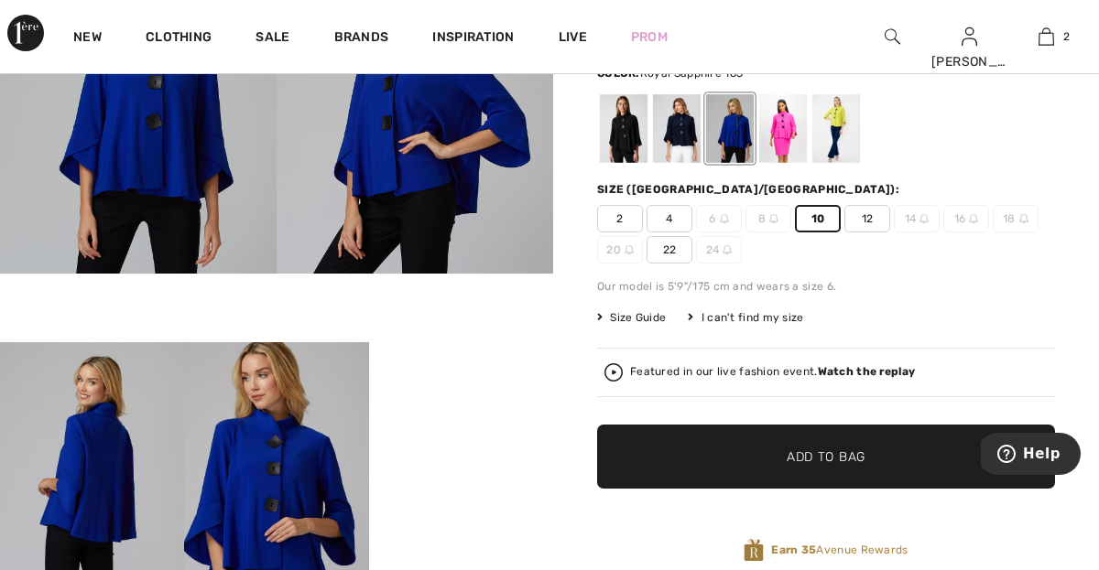
scroll to position [191, 0]
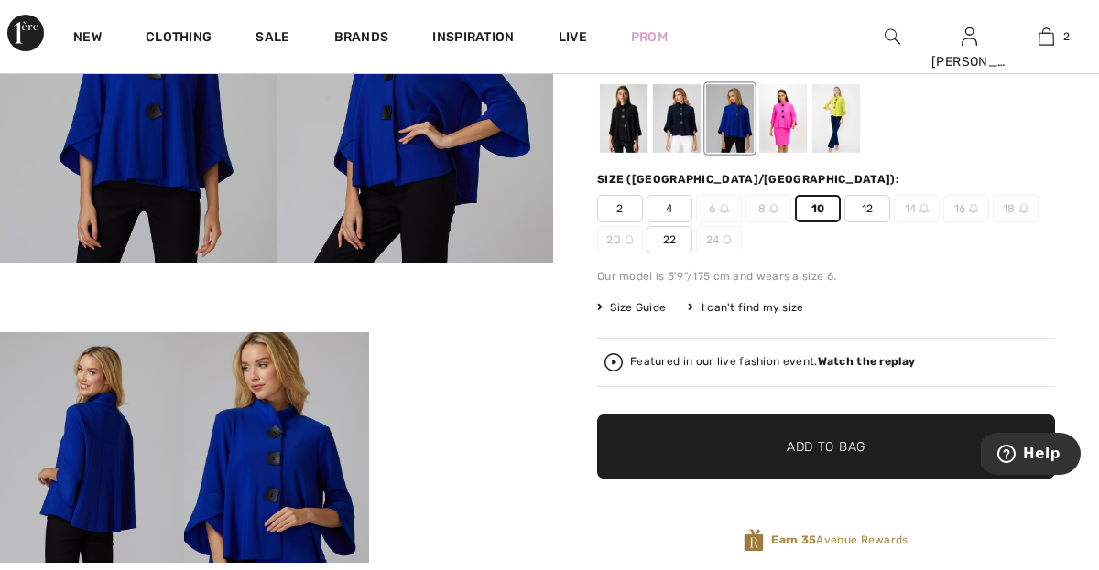
click at [796, 449] on span "Add to Bag" at bounding box center [825, 447] width 79 height 19
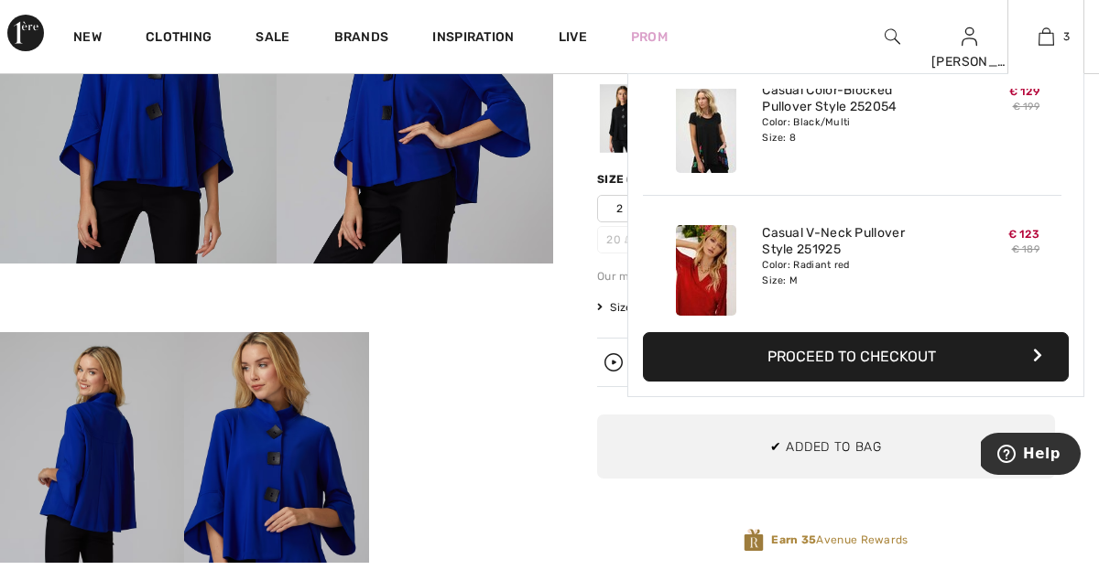
scroll to position [0, 0]
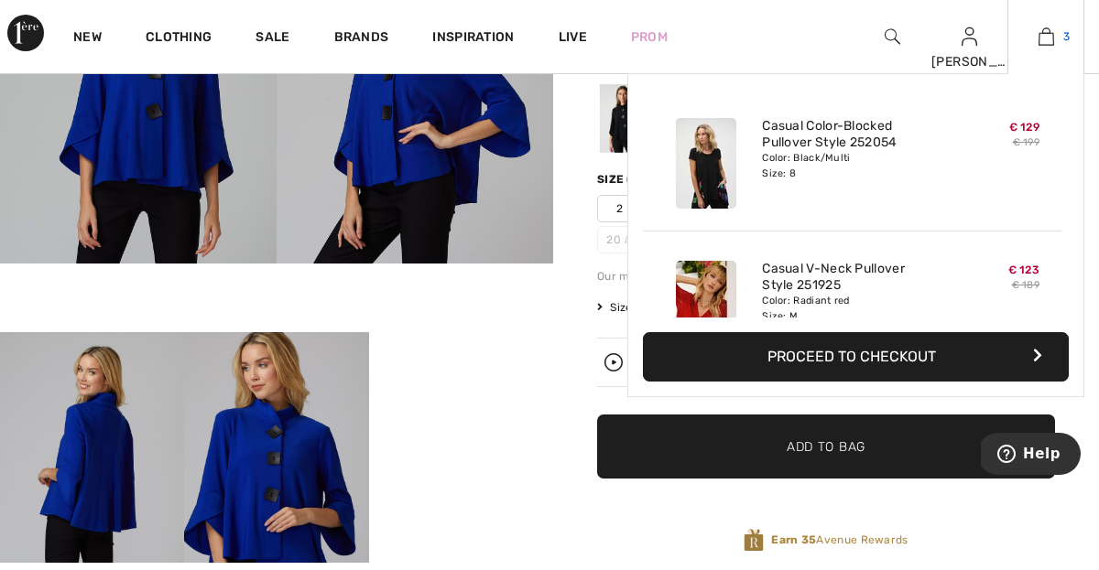
click at [1047, 41] on img at bounding box center [1046, 37] width 16 height 22
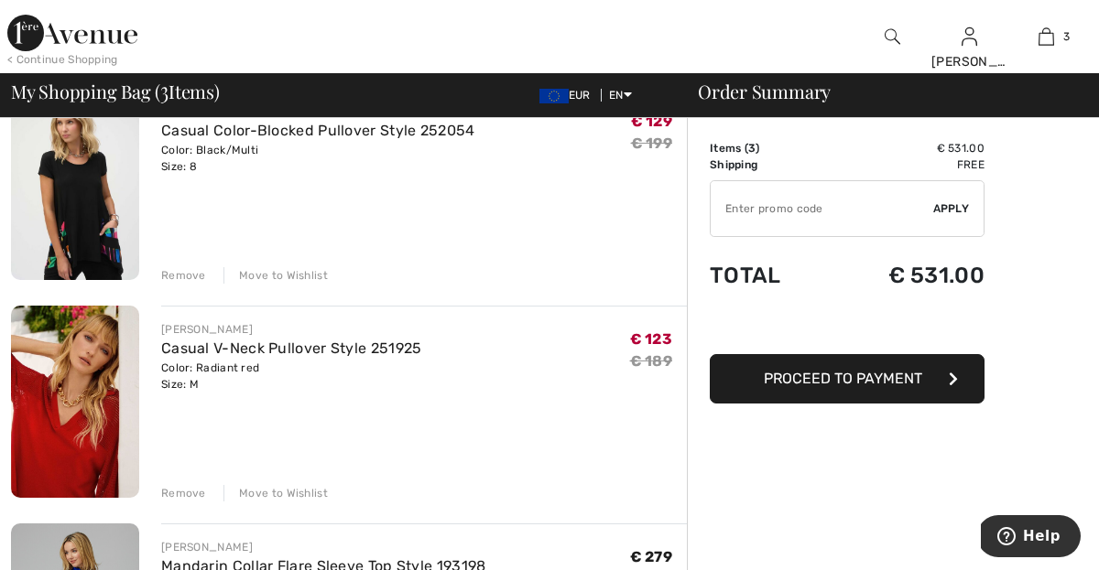
scroll to position [183, 0]
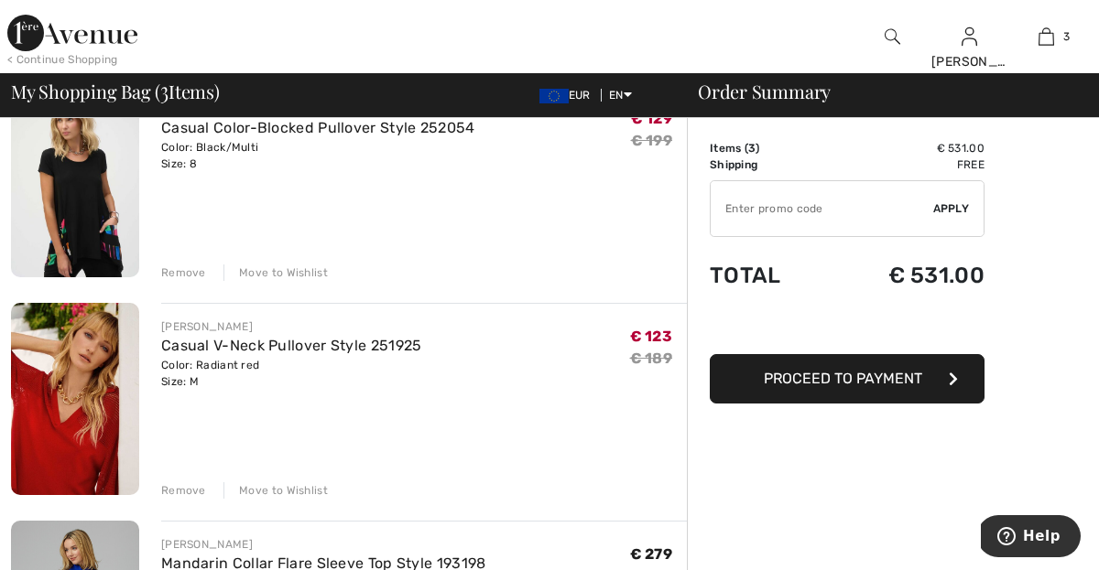
click at [276, 483] on div "Move to Wishlist" at bounding box center [275, 490] width 104 height 16
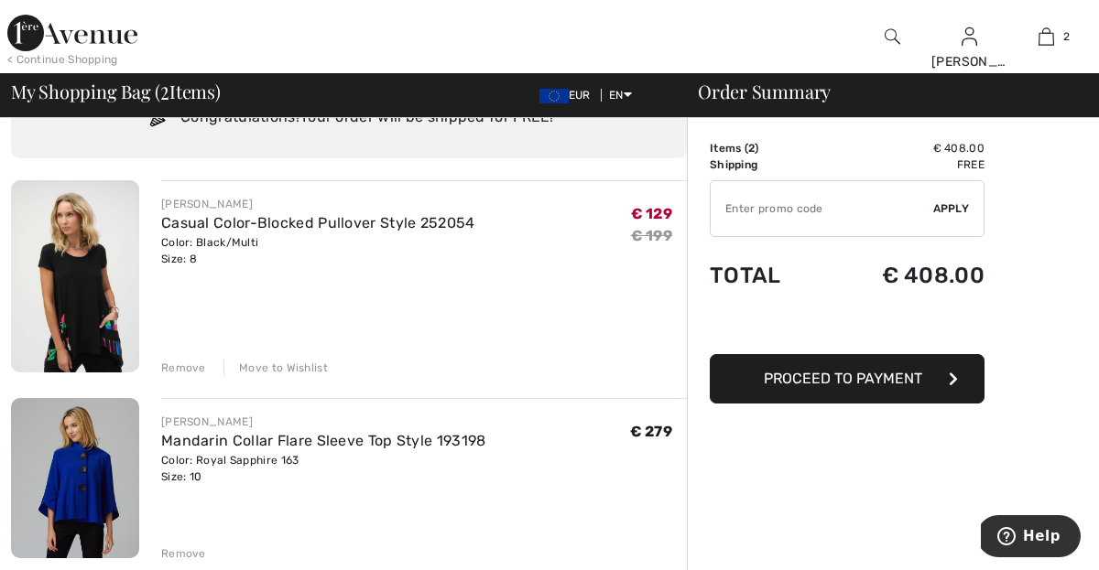
scroll to position [76, 0]
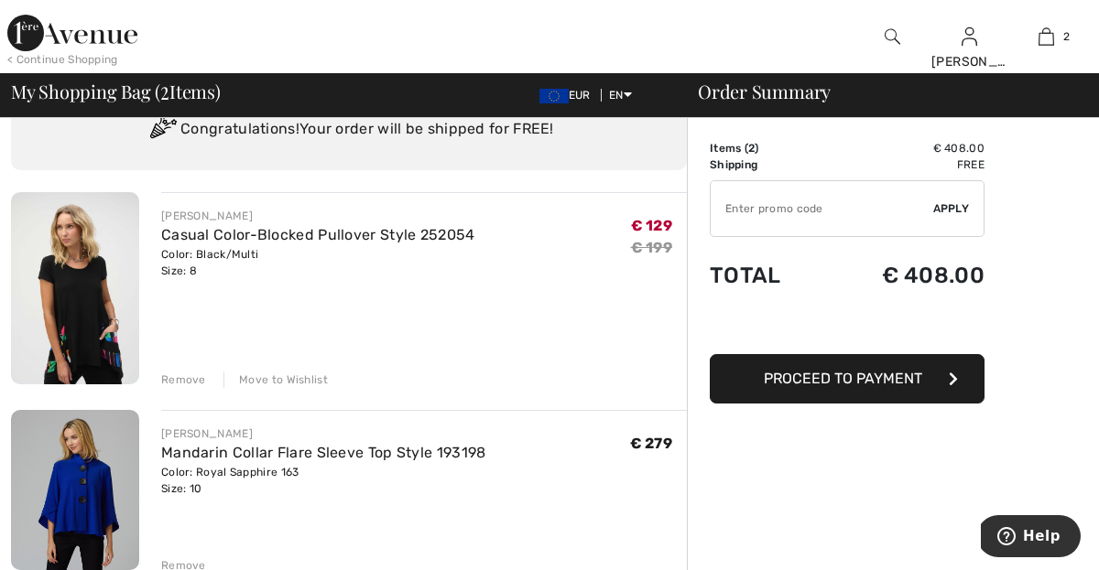
click at [290, 378] on div "Move to Wishlist" at bounding box center [275, 380] width 104 height 16
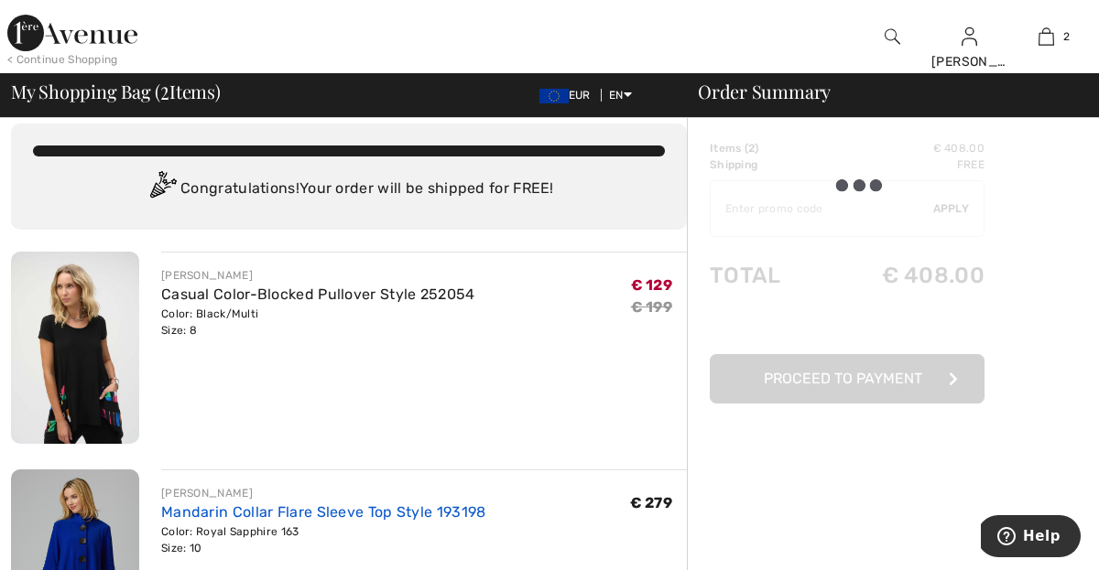
scroll to position [0, 0]
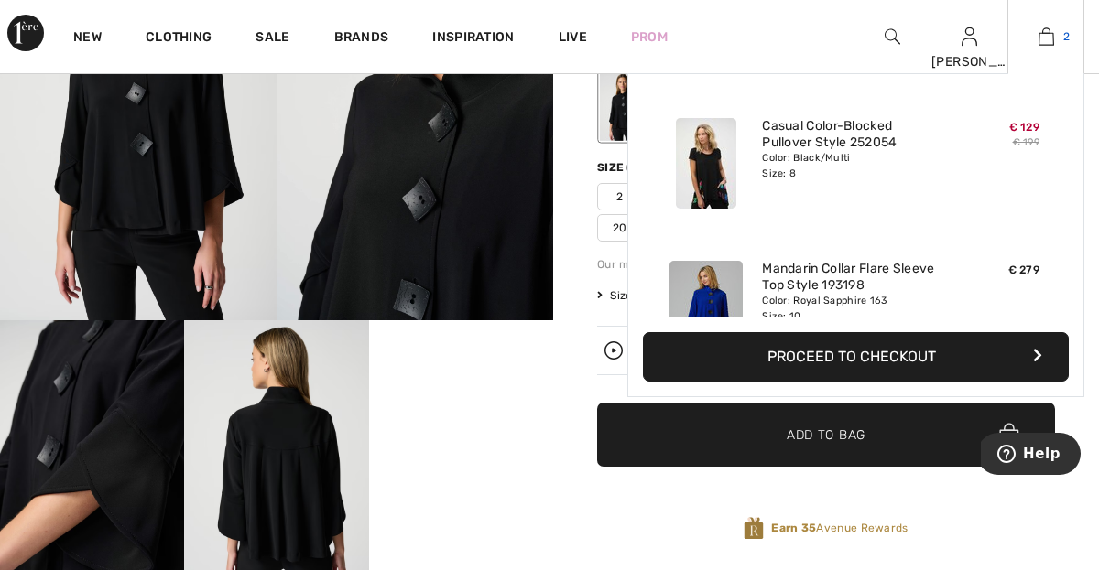
click at [1044, 31] on img at bounding box center [1046, 37] width 16 height 22
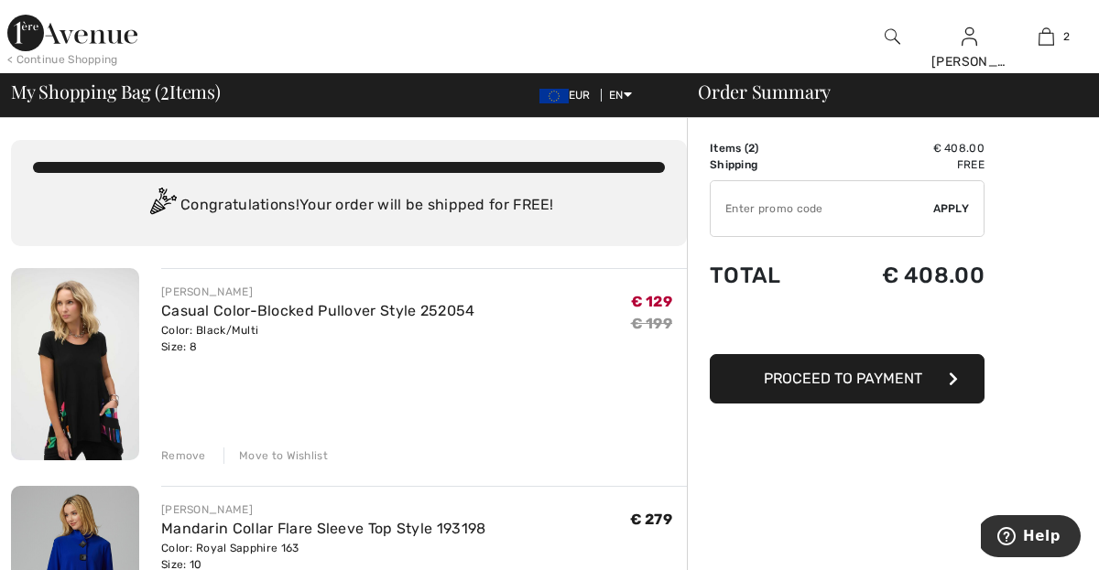
click at [287, 450] on div "Move to Wishlist" at bounding box center [275, 456] width 104 height 16
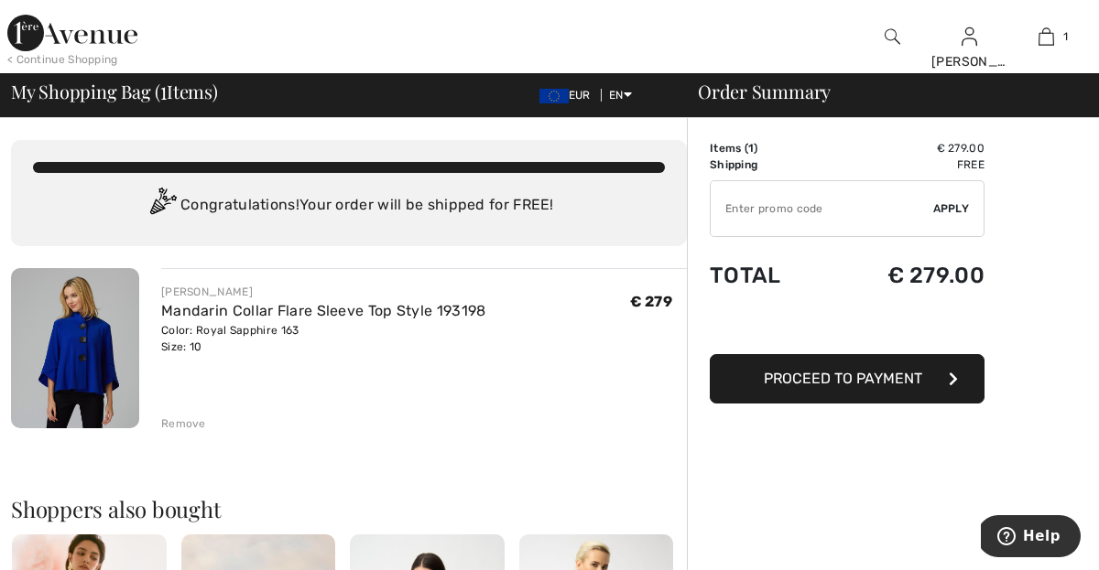
click at [809, 376] on span "Proceed to Payment" at bounding box center [843, 378] width 158 height 17
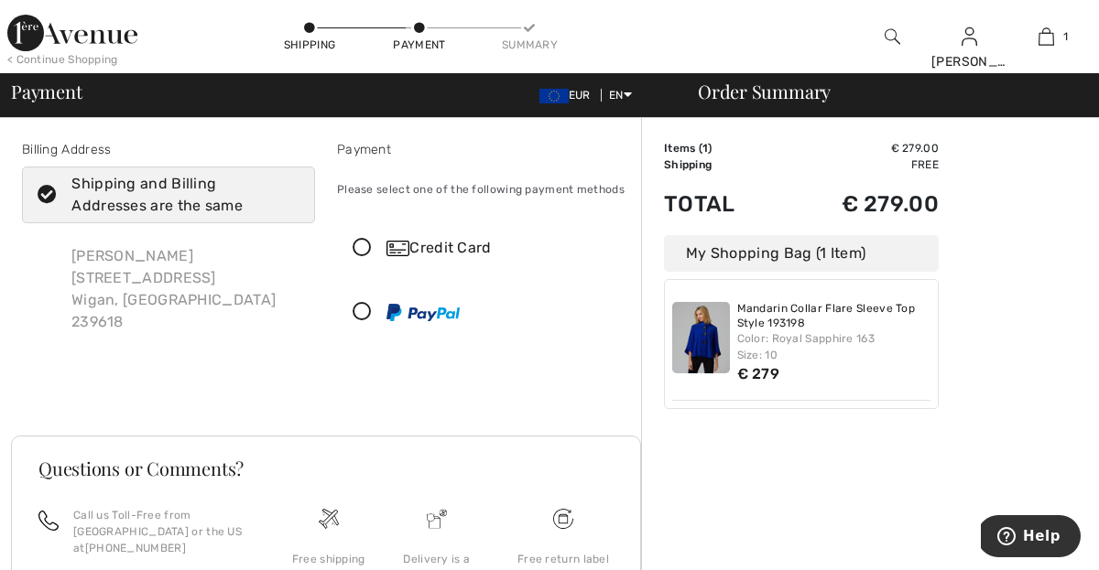
click at [363, 250] on icon at bounding box center [362, 248] width 49 height 19
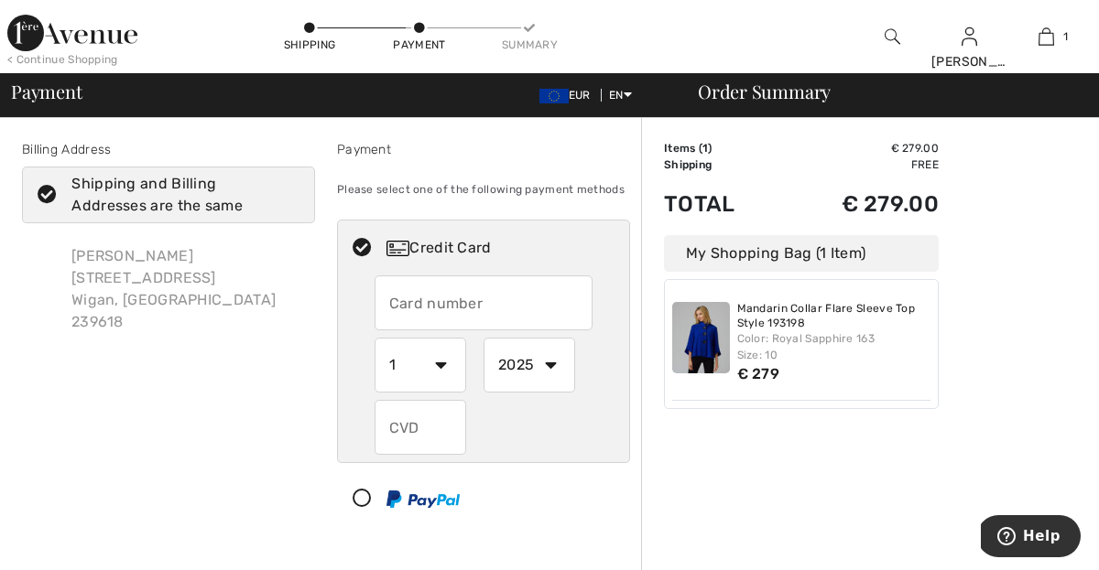
click at [437, 297] on input "text" at bounding box center [483, 303] width 219 height 55
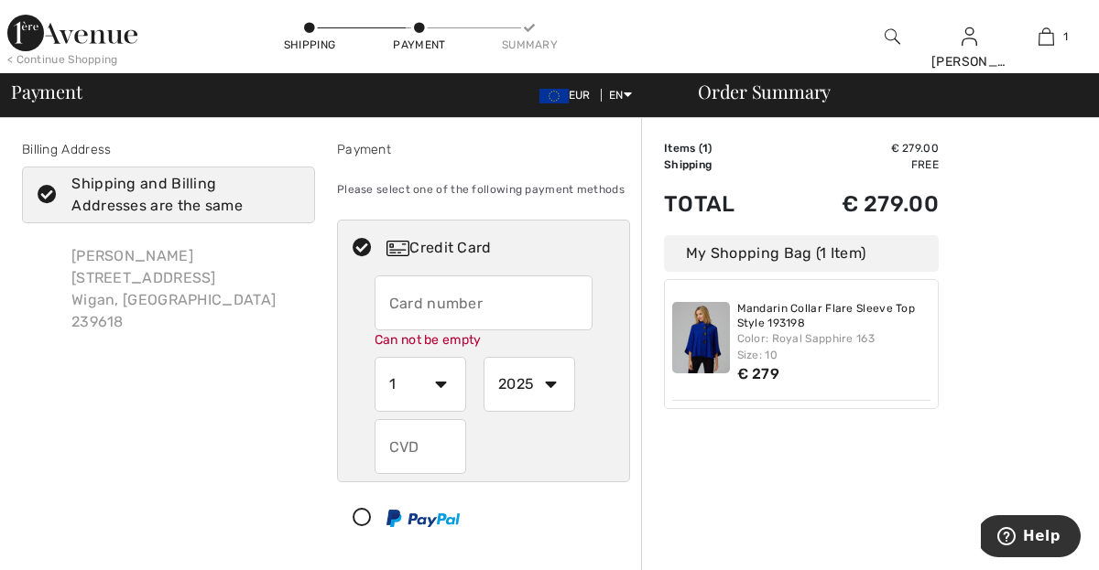
type input "5120433391798342"
select select "6"
select select "2030"
type input "071"
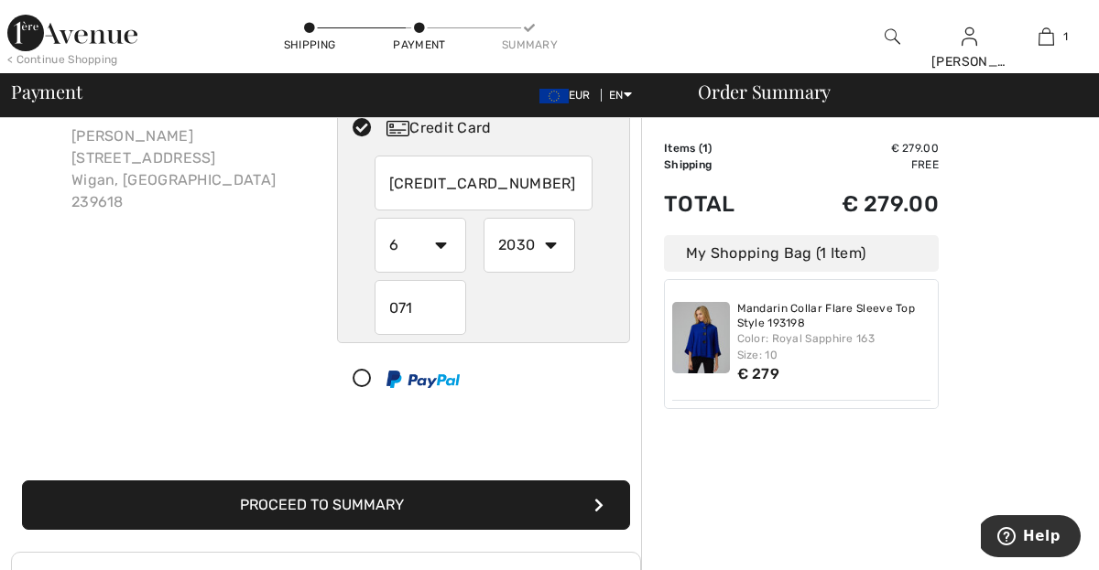
scroll to position [124, 0]
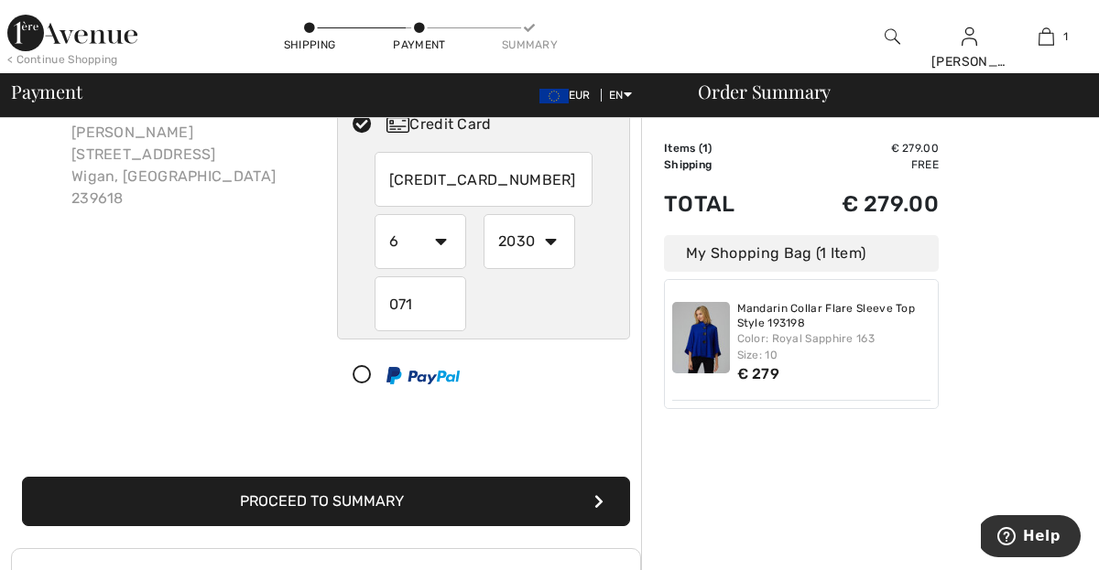
click at [417, 495] on button "Proceed to Summary" at bounding box center [326, 501] width 608 height 49
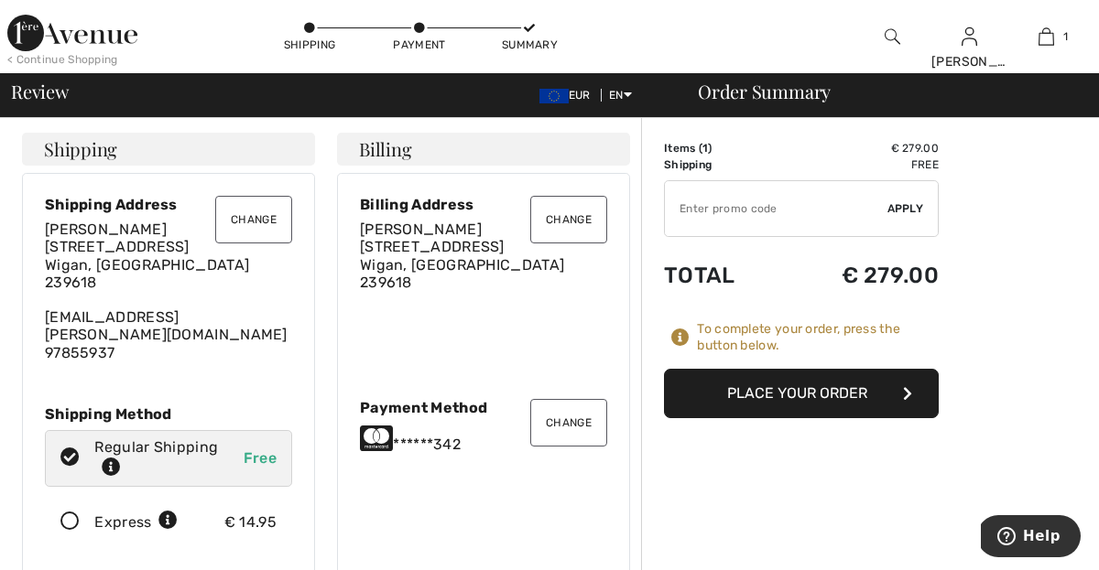
click at [758, 384] on button "Place Your Order" at bounding box center [801, 393] width 275 height 49
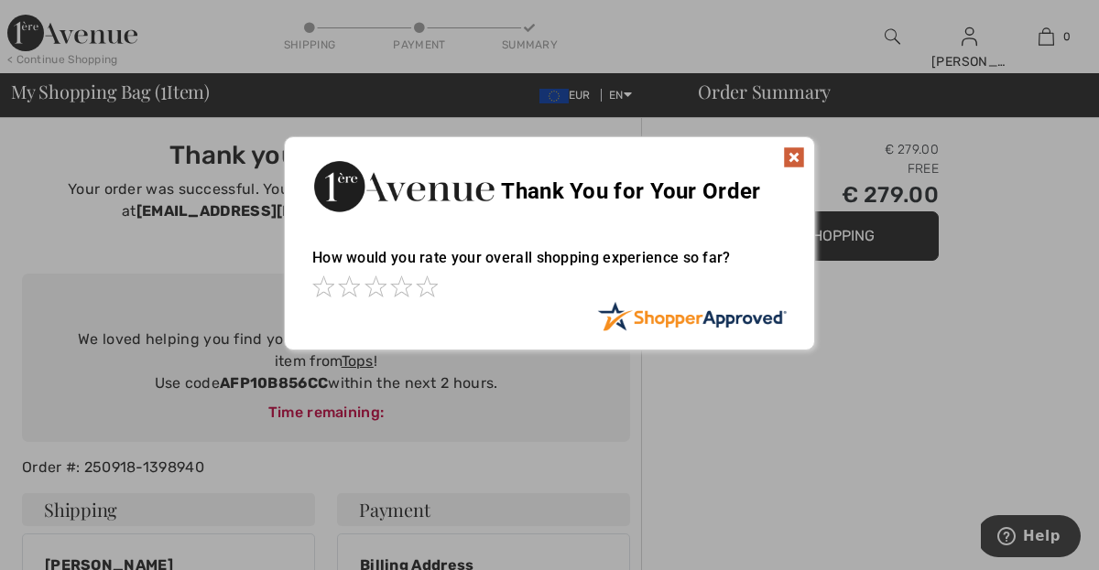
click at [797, 159] on img at bounding box center [794, 157] width 22 height 22
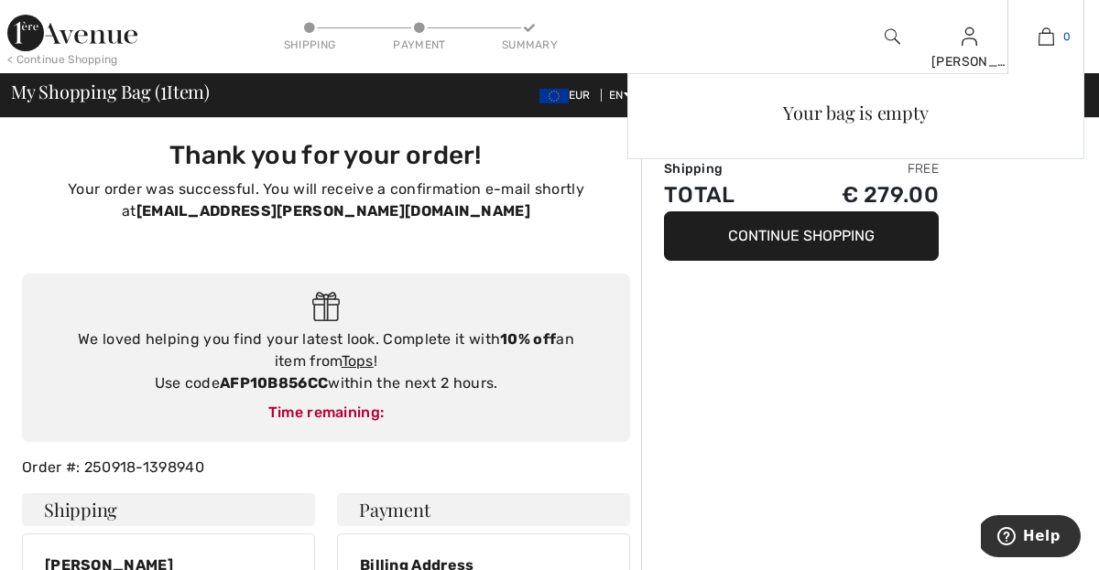
click at [1046, 35] on img at bounding box center [1046, 37] width 16 height 22
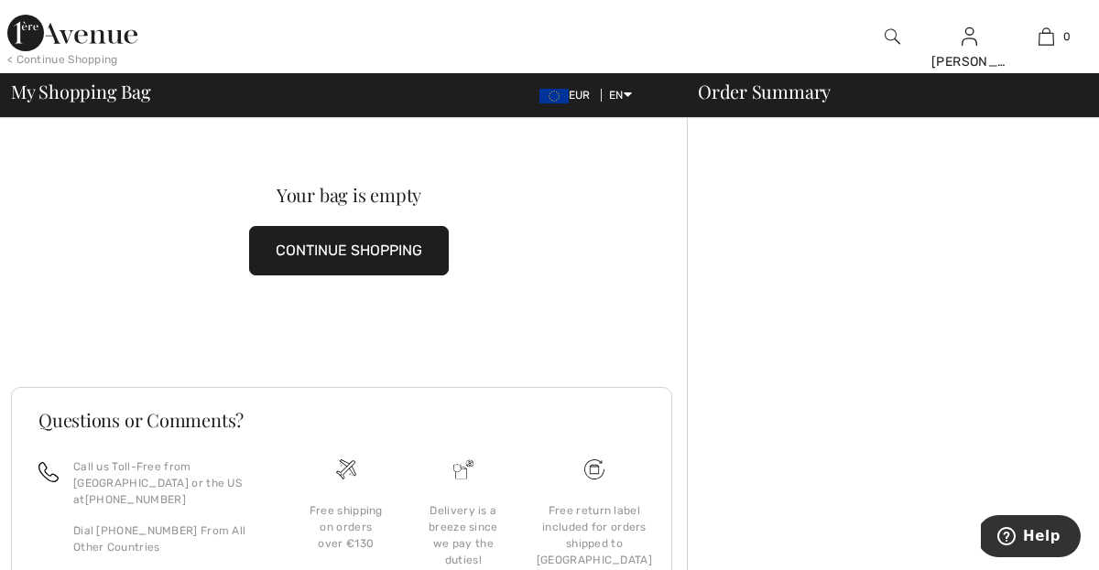
click at [891, 30] on img at bounding box center [892, 37] width 16 height 22
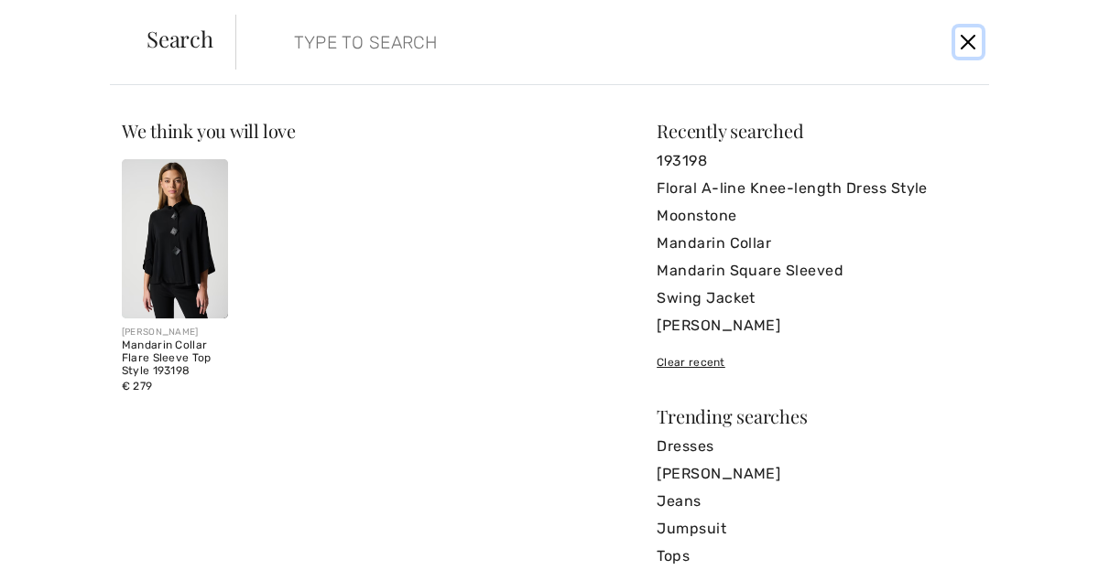
click at [970, 37] on button "Close" at bounding box center [968, 41] width 27 height 29
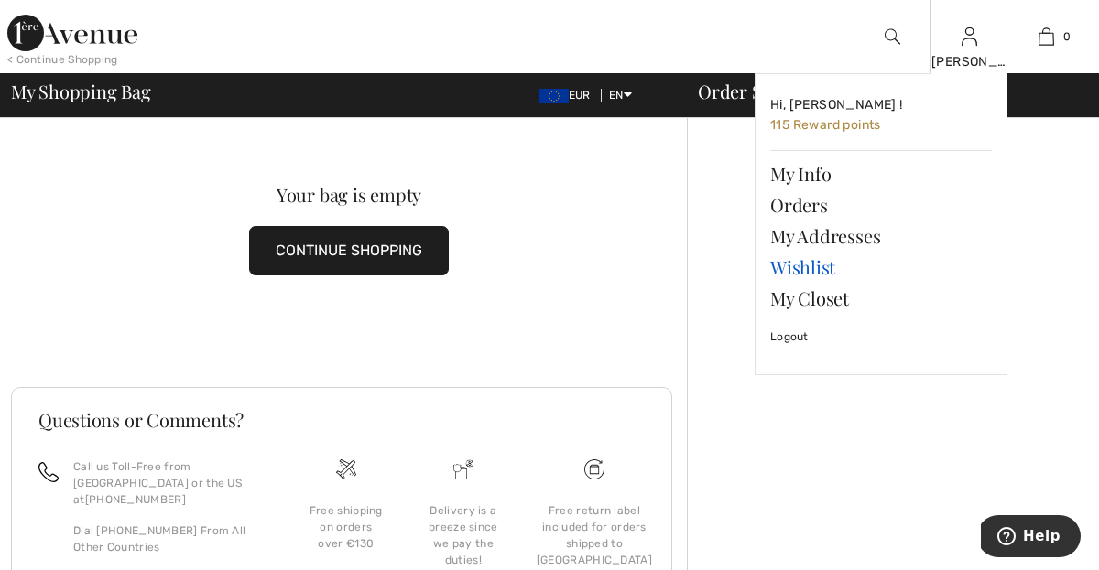
click at [809, 255] on link "Wishlist" at bounding box center [881, 267] width 222 height 31
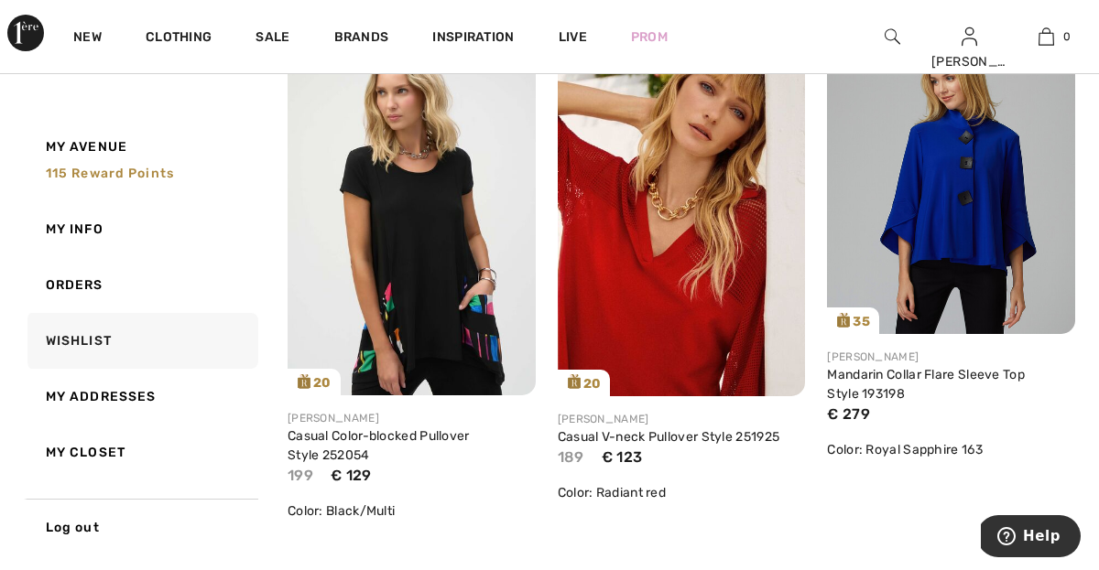
scroll to position [291, 0]
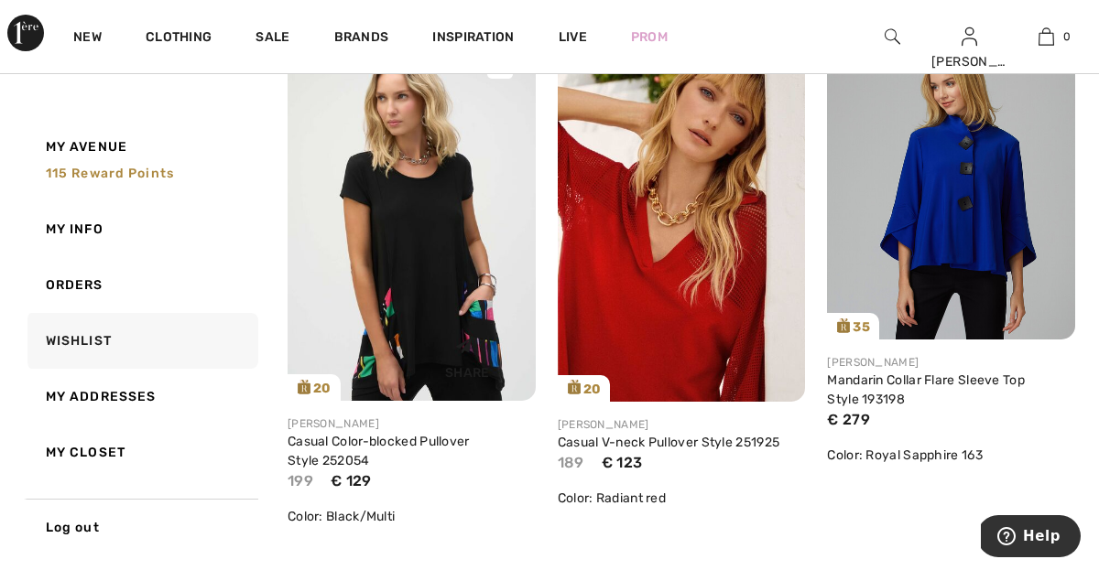
click at [427, 264] on img at bounding box center [411, 215] width 248 height 371
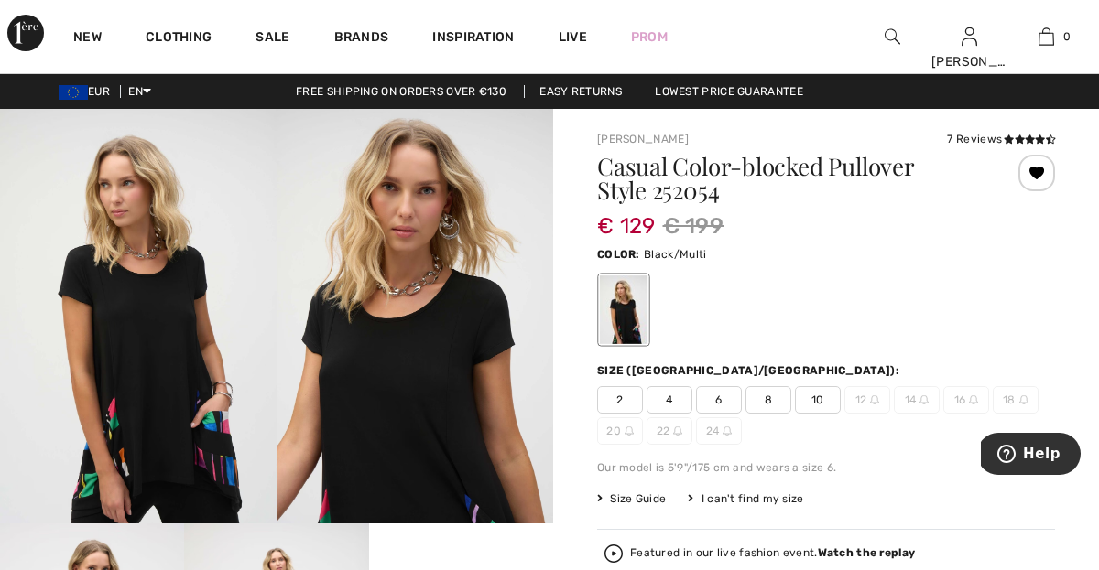
click at [766, 396] on span "8" at bounding box center [768, 399] width 46 height 27
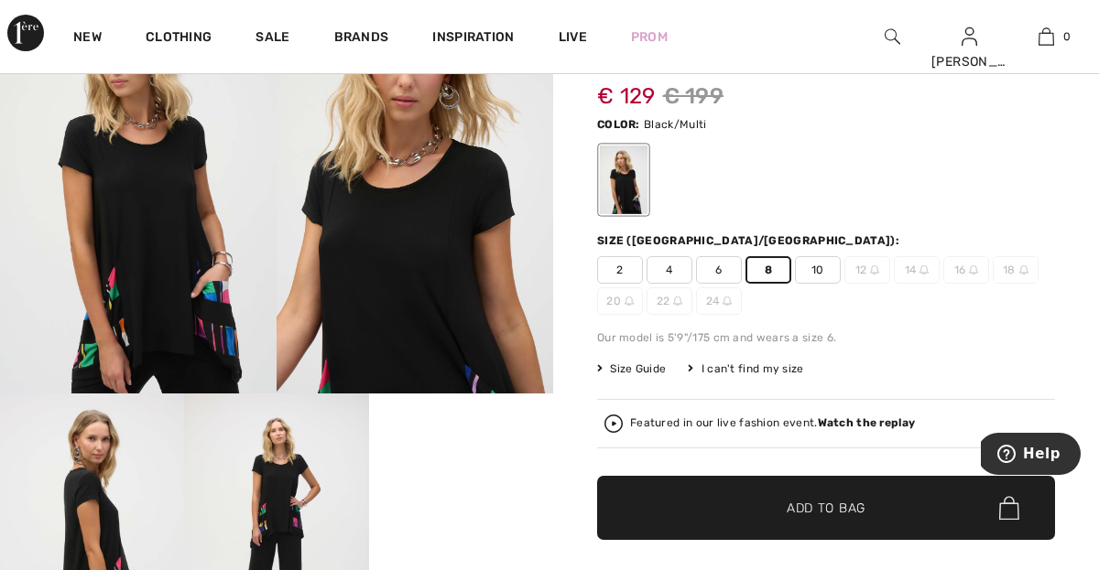
scroll to position [136, 0]
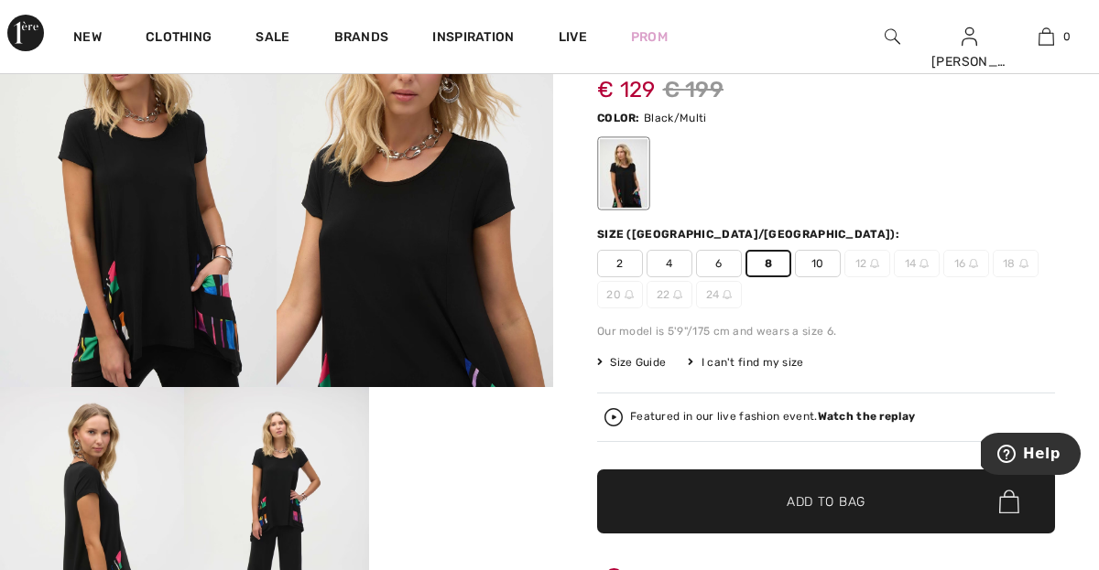
click at [832, 497] on span "Add to Bag" at bounding box center [825, 502] width 79 height 19
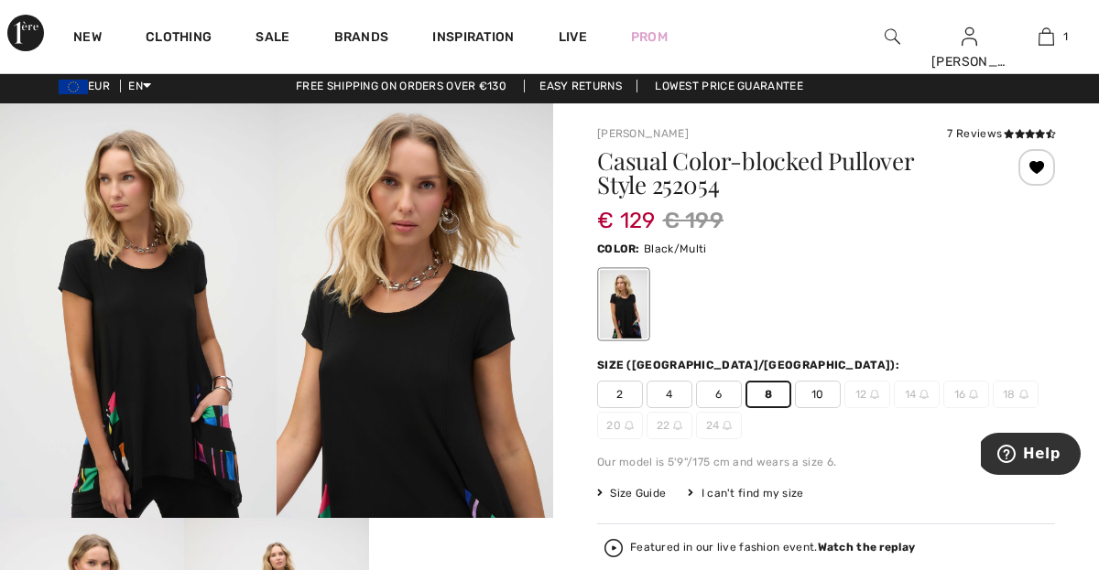
scroll to position [0, 0]
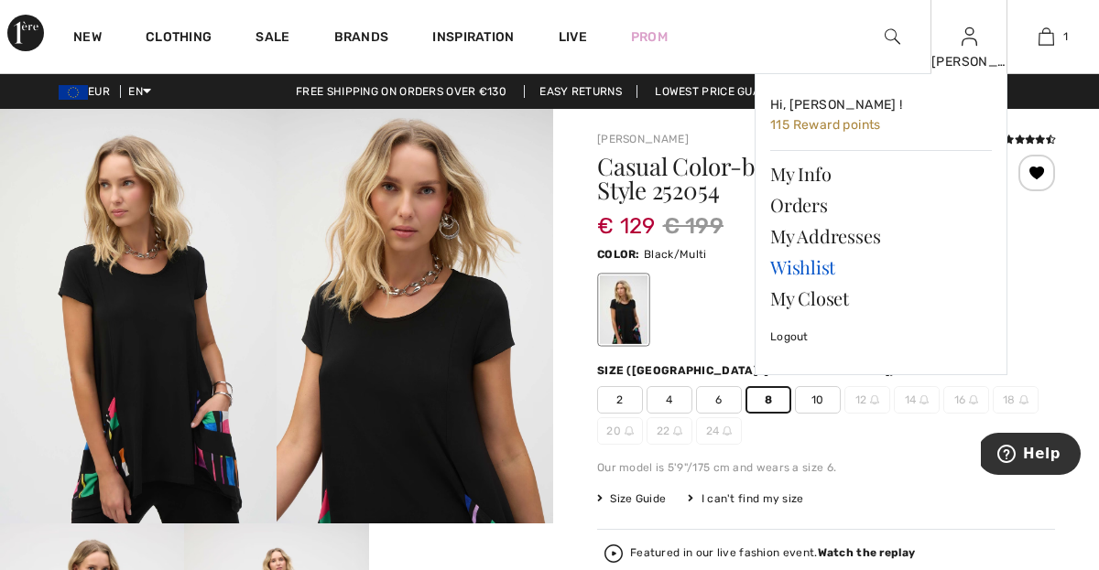
click at [823, 268] on link "Wishlist" at bounding box center [881, 267] width 222 height 31
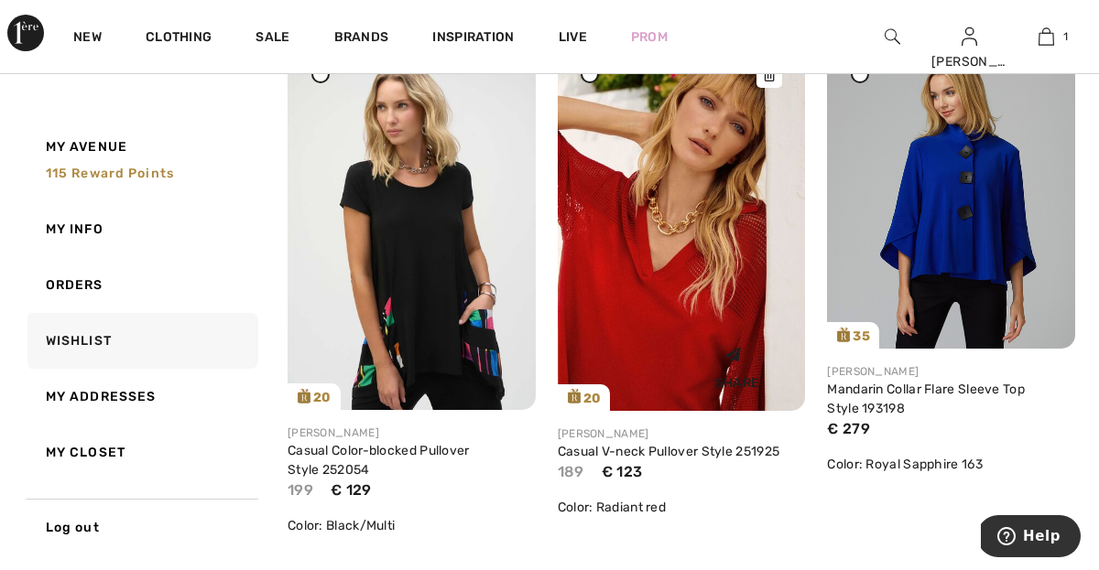
scroll to position [284, 0]
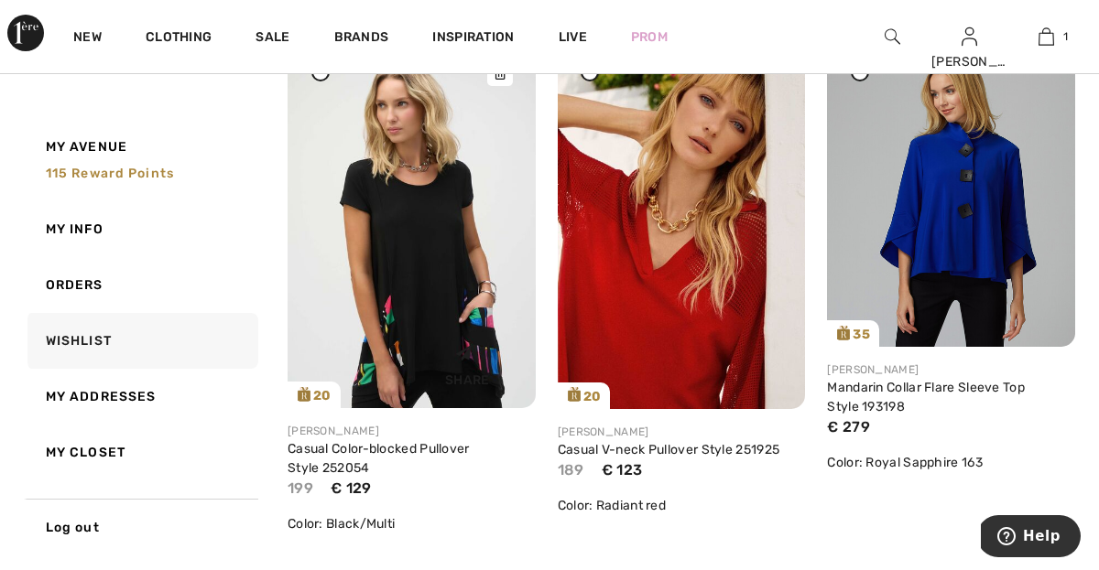
click at [423, 281] on img at bounding box center [411, 223] width 248 height 371
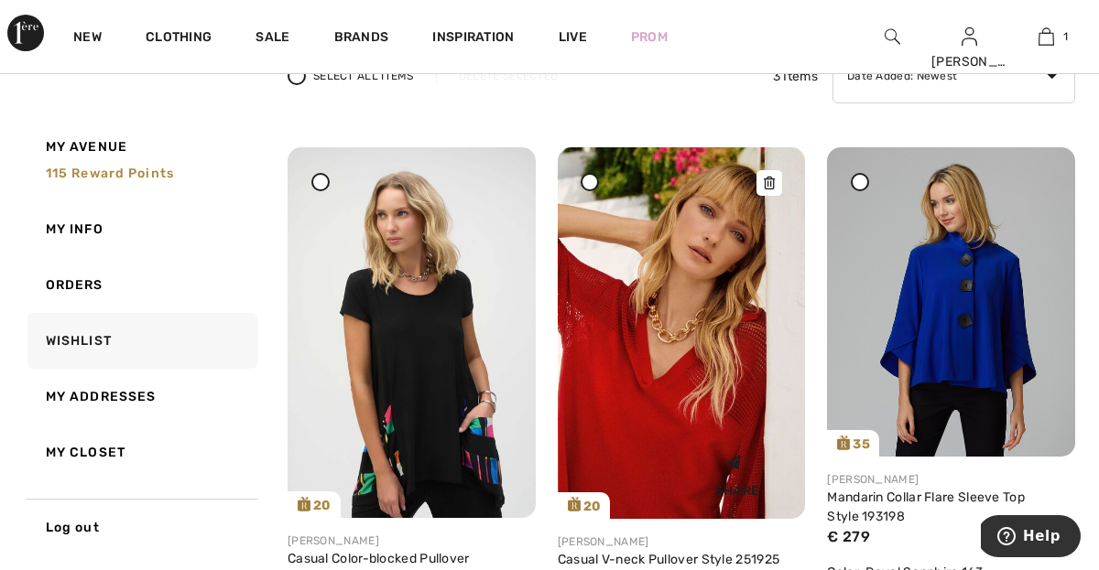
scroll to position [205, 0]
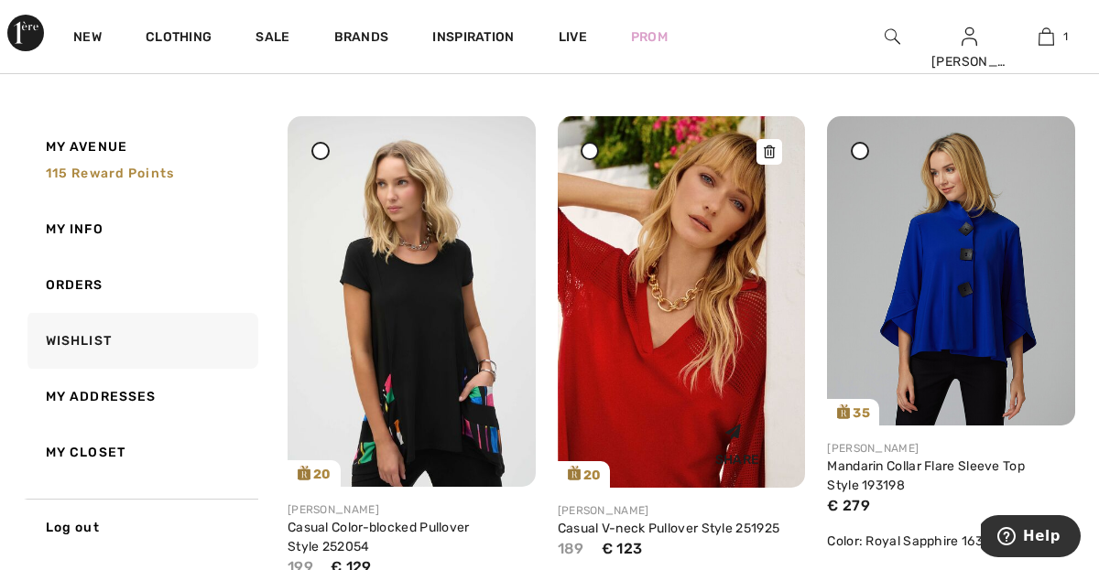
click at [688, 375] on img at bounding box center [682, 302] width 248 height 372
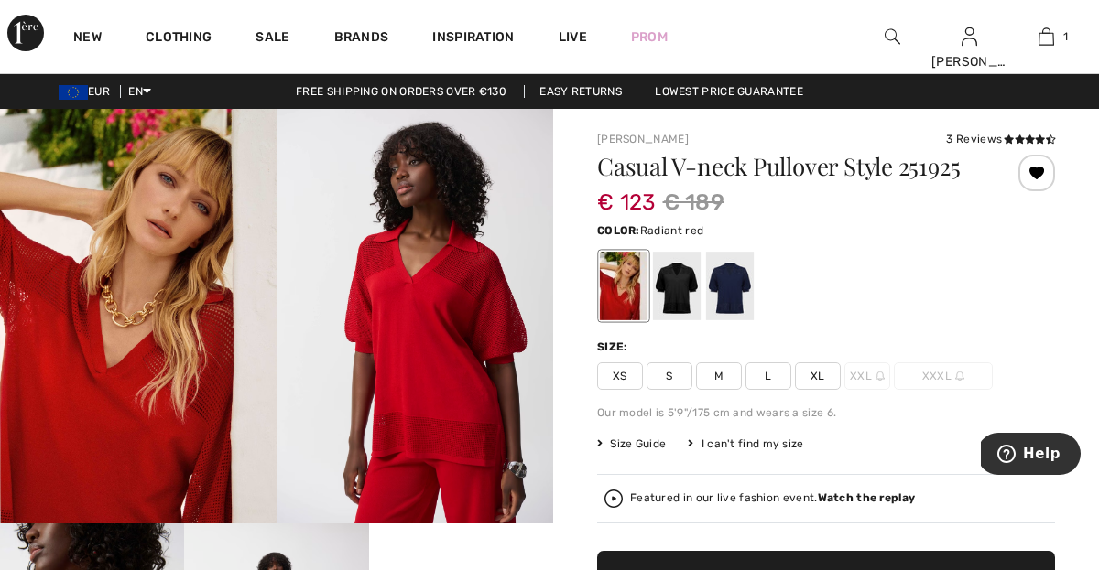
click at [722, 379] on span "M" at bounding box center [719, 376] width 46 height 27
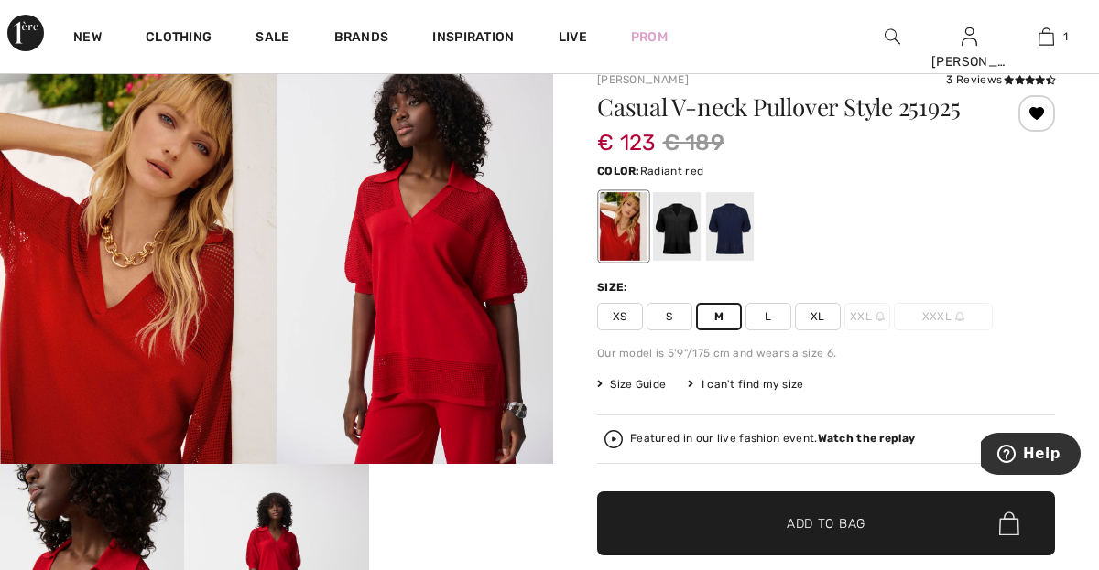
scroll to position [76, 0]
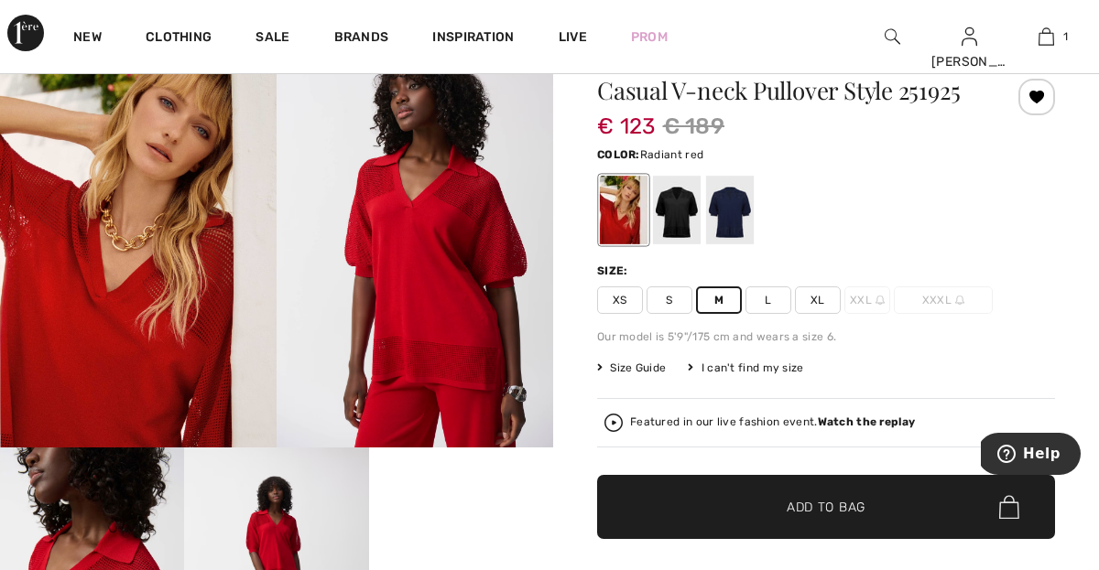
click at [826, 498] on span "Add to Bag" at bounding box center [825, 507] width 79 height 19
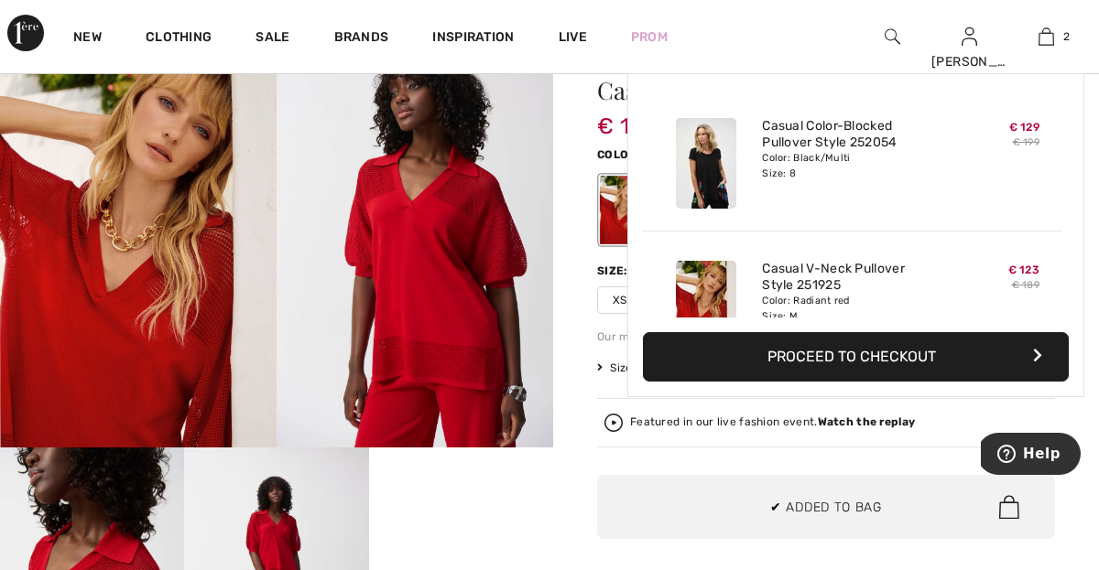
scroll to position [57, 0]
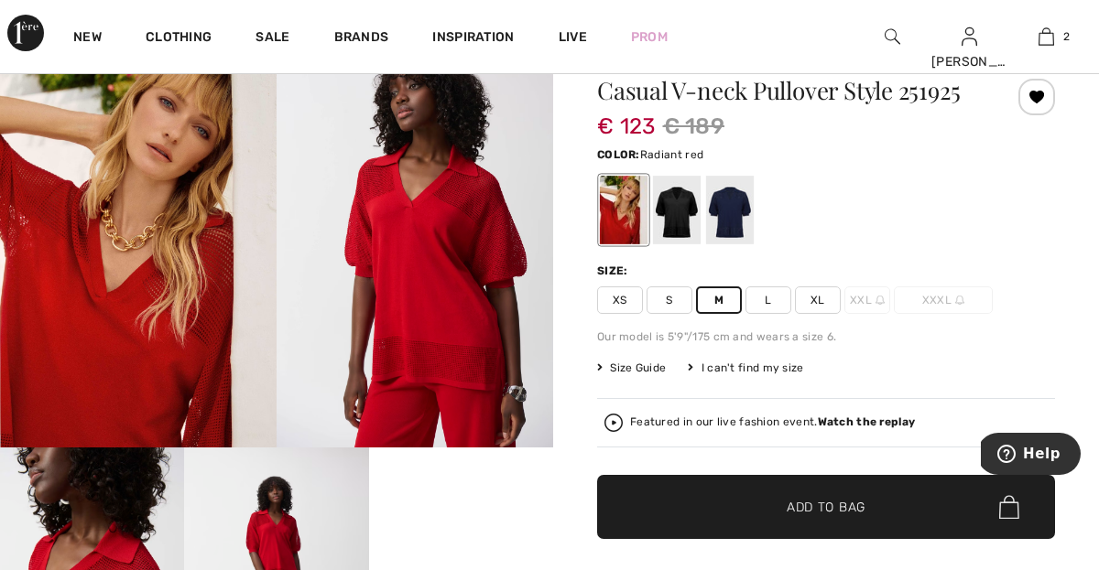
click at [813, 500] on span "Add to Bag" at bounding box center [825, 507] width 79 height 19
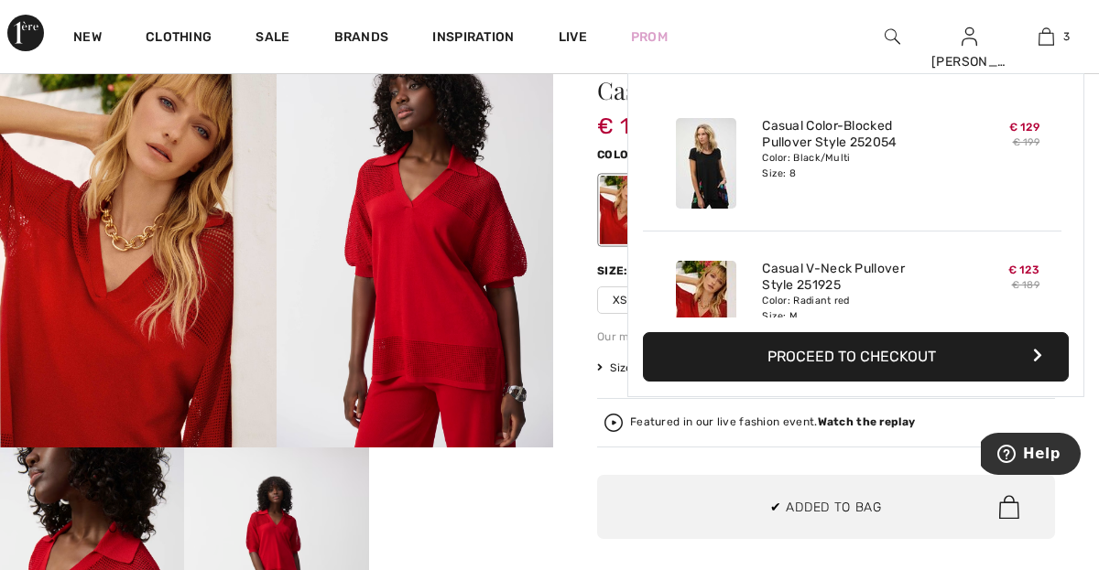
scroll to position [200, 0]
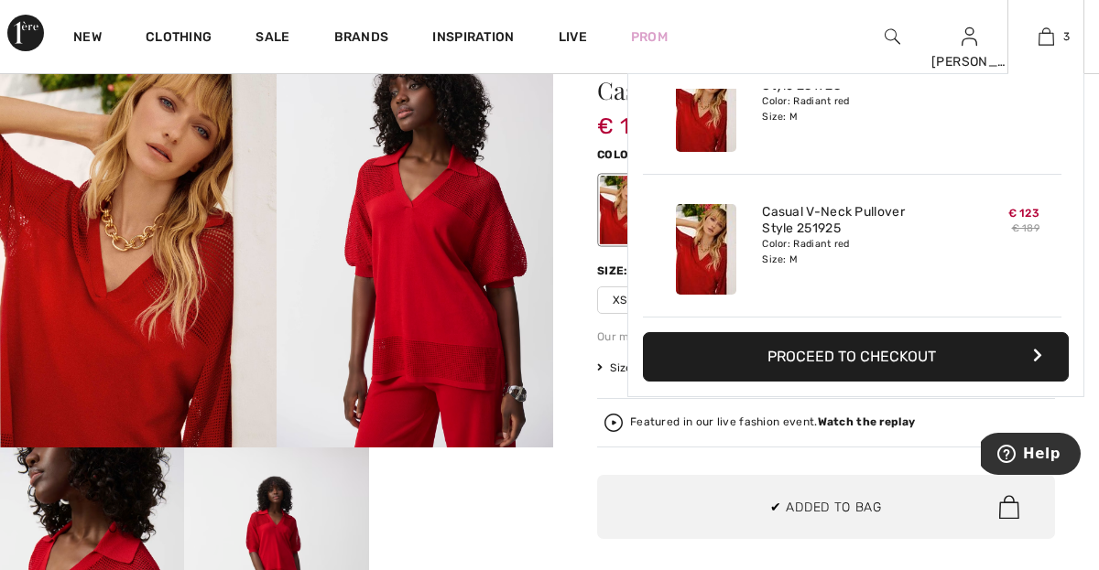
click at [844, 352] on button "Proceed to Checkout" at bounding box center [856, 356] width 426 height 49
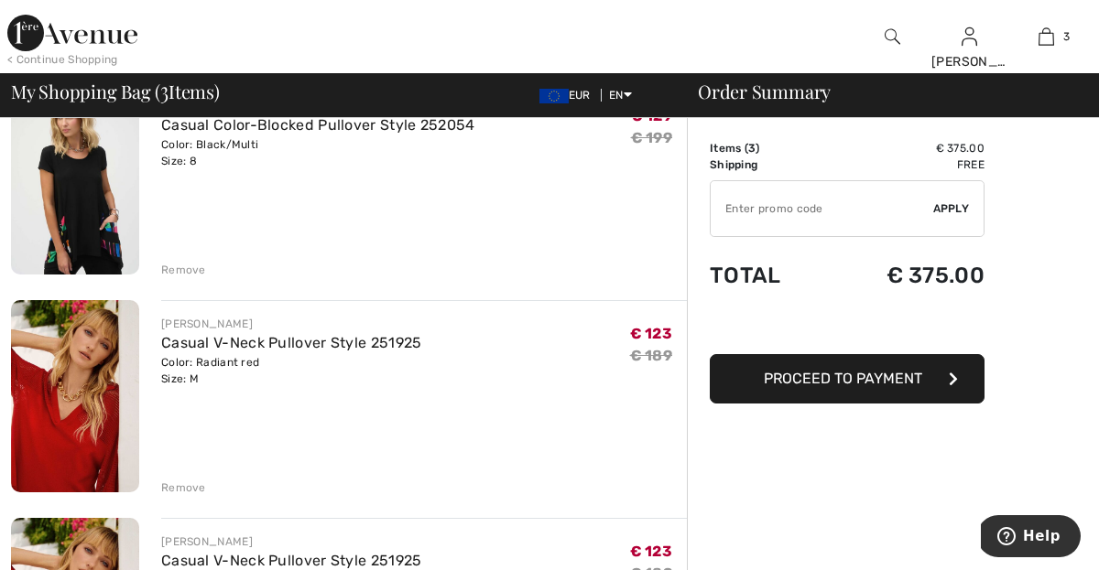
scroll to position [188, 0]
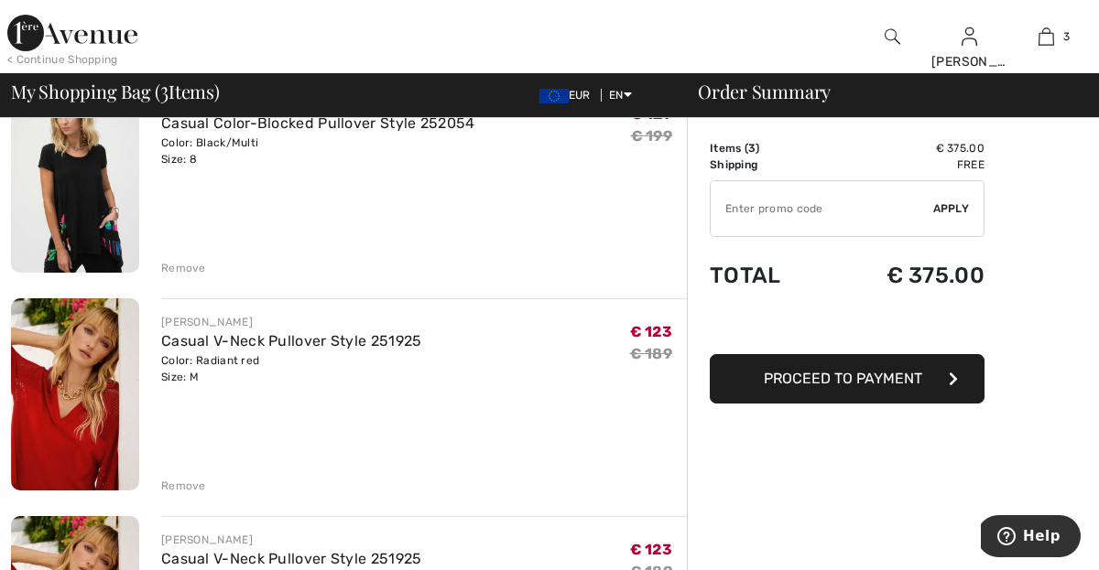
click at [181, 486] on div "Remove" at bounding box center [183, 486] width 45 height 16
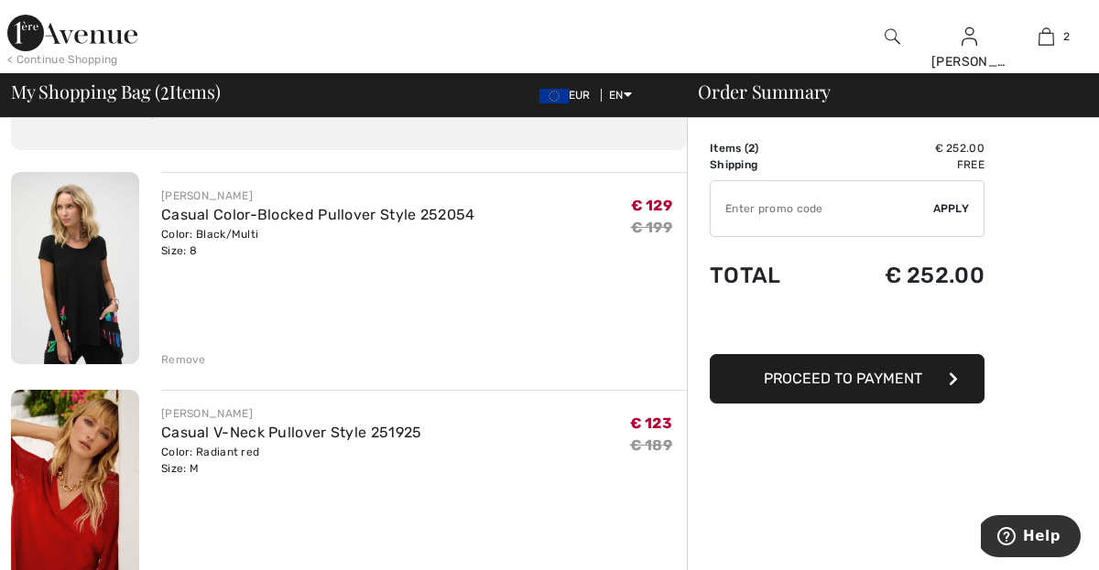
scroll to position [100, 0]
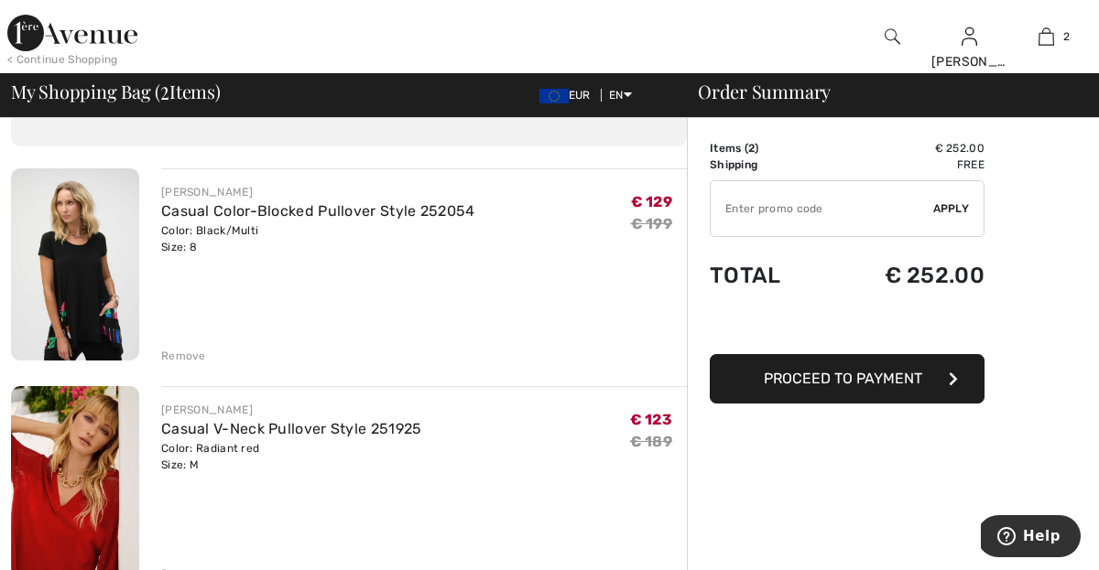
click at [799, 374] on span "Proceed to Payment" at bounding box center [843, 378] width 158 height 17
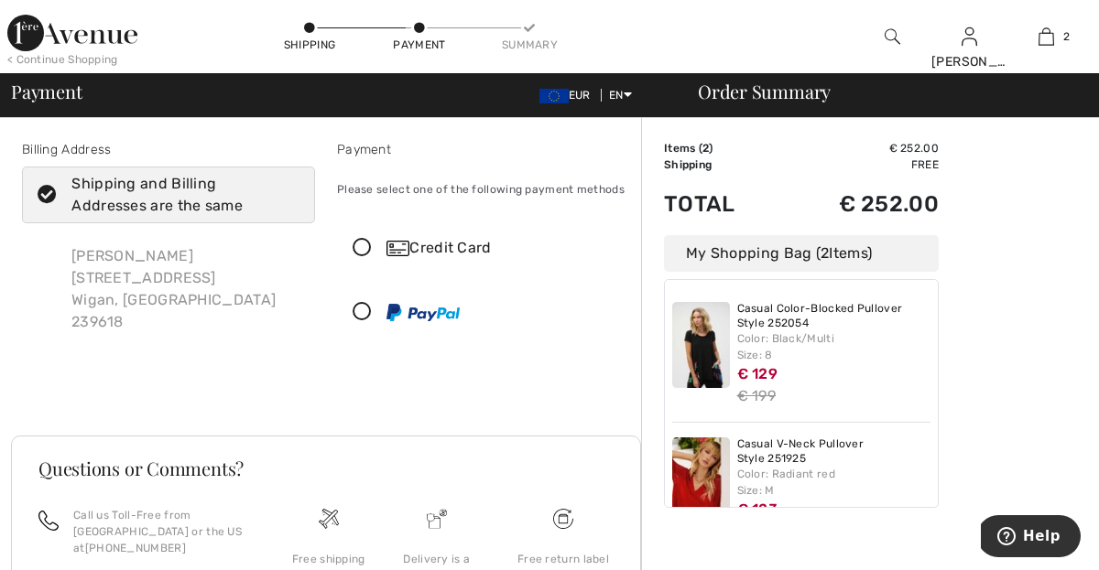
click at [363, 245] on icon at bounding box center [362, 248] width 49 height 19
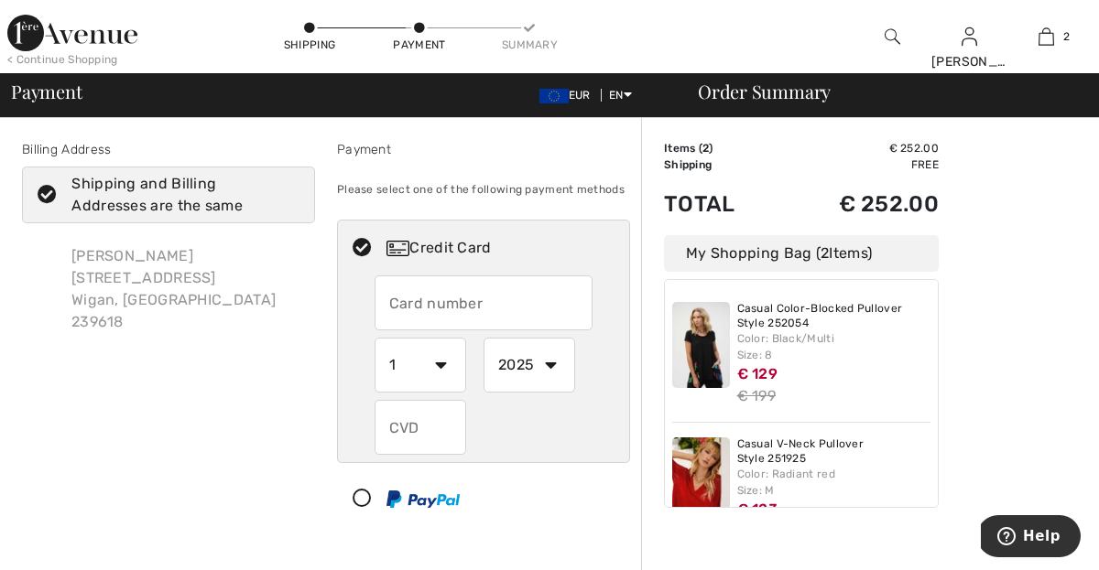
click at [459, 303] on input "text" at bounding box center [483, 303] width 219 height 55
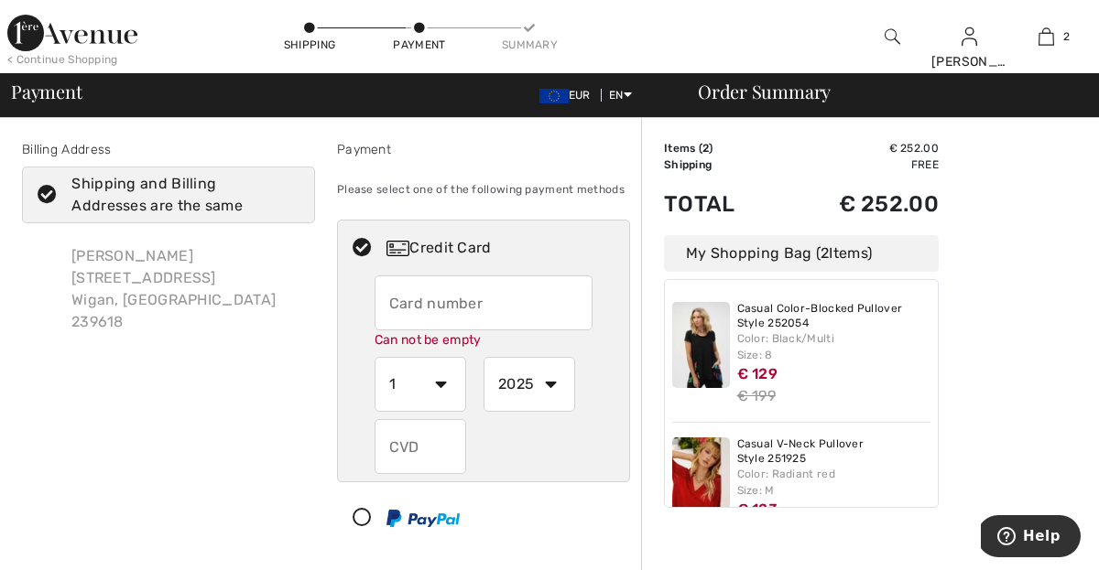
type input "[CREDIT_CARD_NUMBER]"
select select "6"
select select "2030"
type input "071"
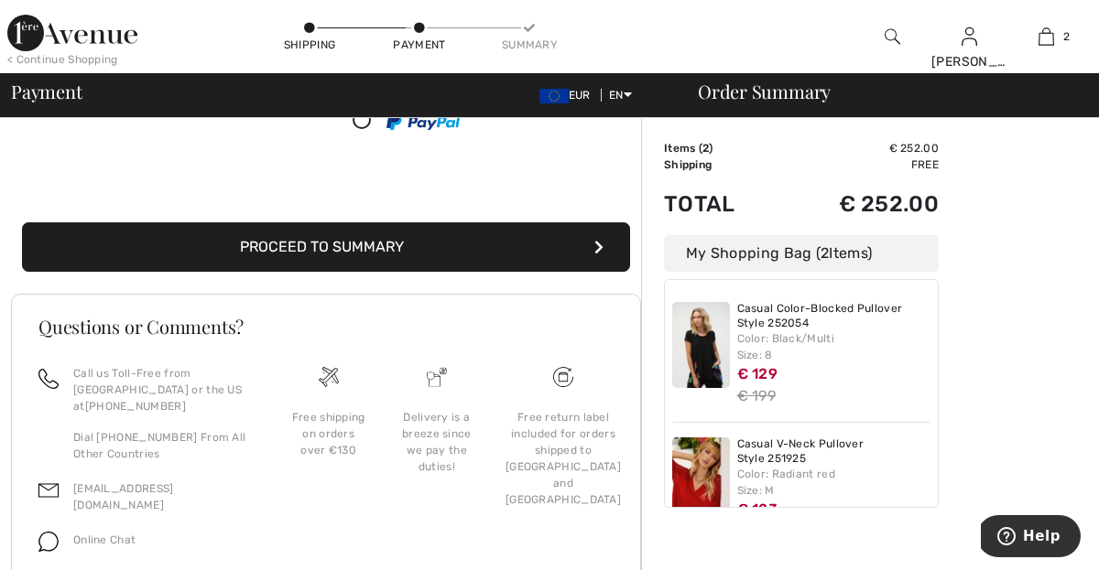
scroll to position [376, 0]
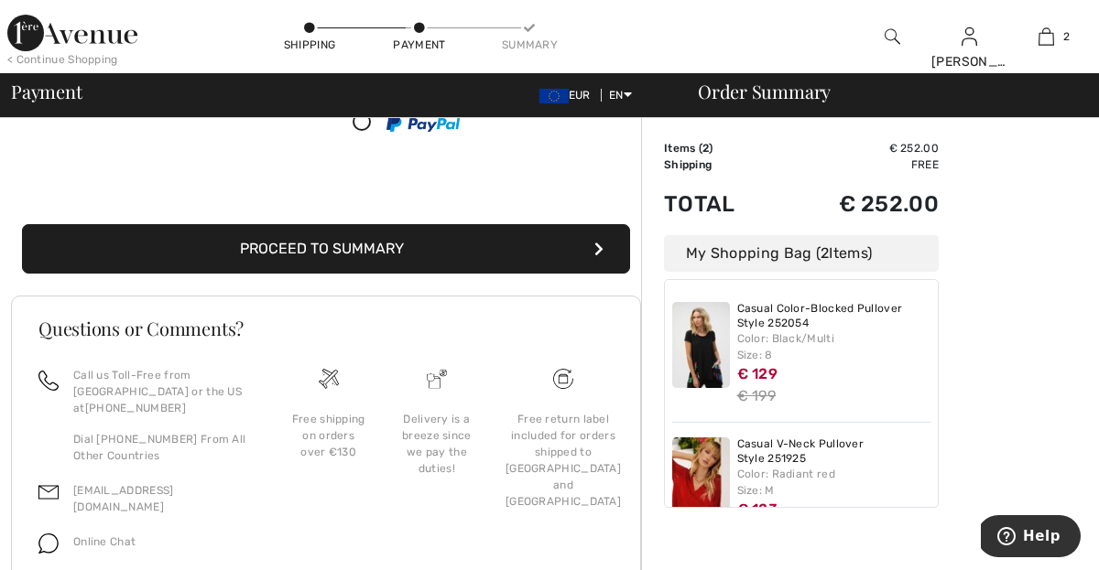
click at [327, 249] on button "Proceed to Summary" at bounding box center [326, 248] width 608 height 49
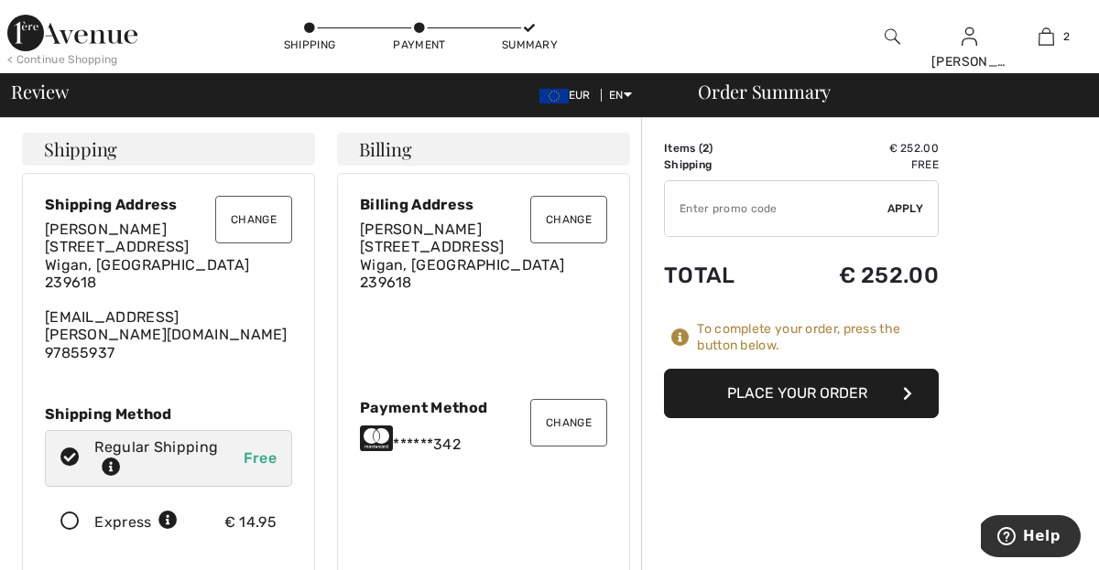
click at [829, 388] on button "Place Your Order" at bounding box center [801, 393] width 275 height 49
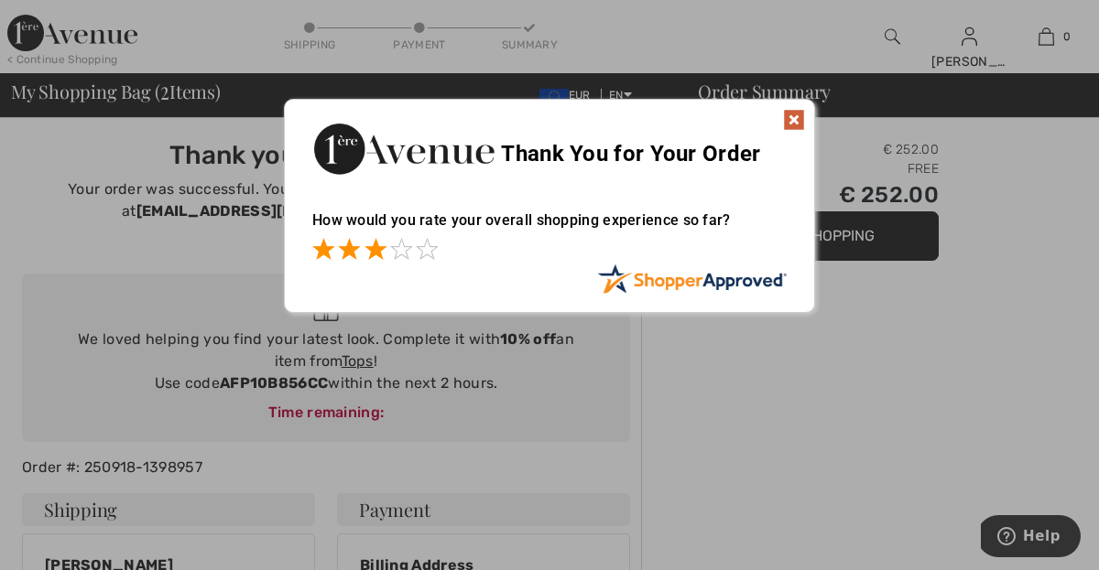
click at [375, 254] on span at bounding box center [375, 249] width 22 height 22
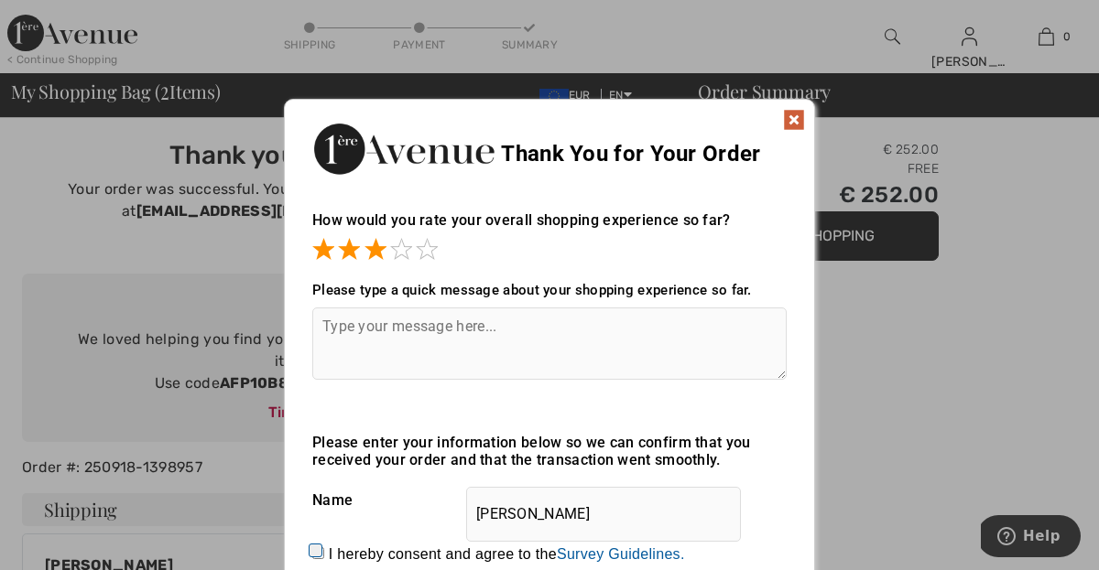
click at [389, 320] on textarea at bounding box center [549, 344] width 474 height 72
click at [535, 328] on textarea "Occasionally, I order something to be told" at bounding box center [549, 344] width 474 height 72
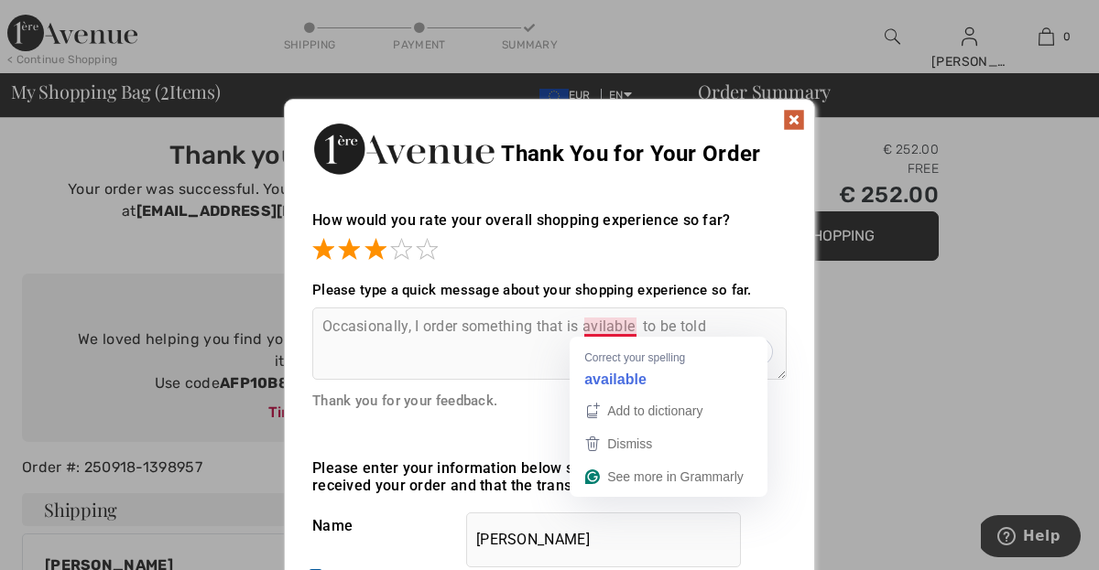
click at [612, 326] on textarea "Occasionally, I order something that is avilable to be told" at bounding box center [549, 344] width 474 height 72
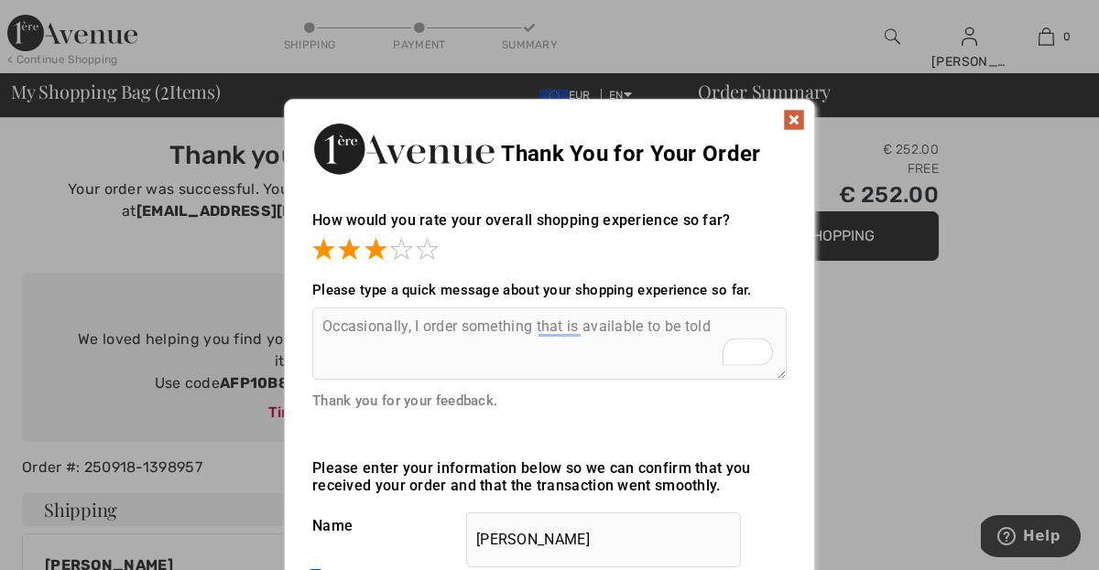
click at [535, 327] on textarea "Occasionally, I order something that is available to be told" at bounding box center [549, 344] width 474 height 72
click at [706, 322] on textarea "Occasionally, I order something in a size that is available to be told" at bounding box center [549, 344] width 474 height 72
click at [476, 344] on textarea "Occasionally, I order something in a size that is available online , only to be…" at bounding box center [549, 344] width 474 height 72
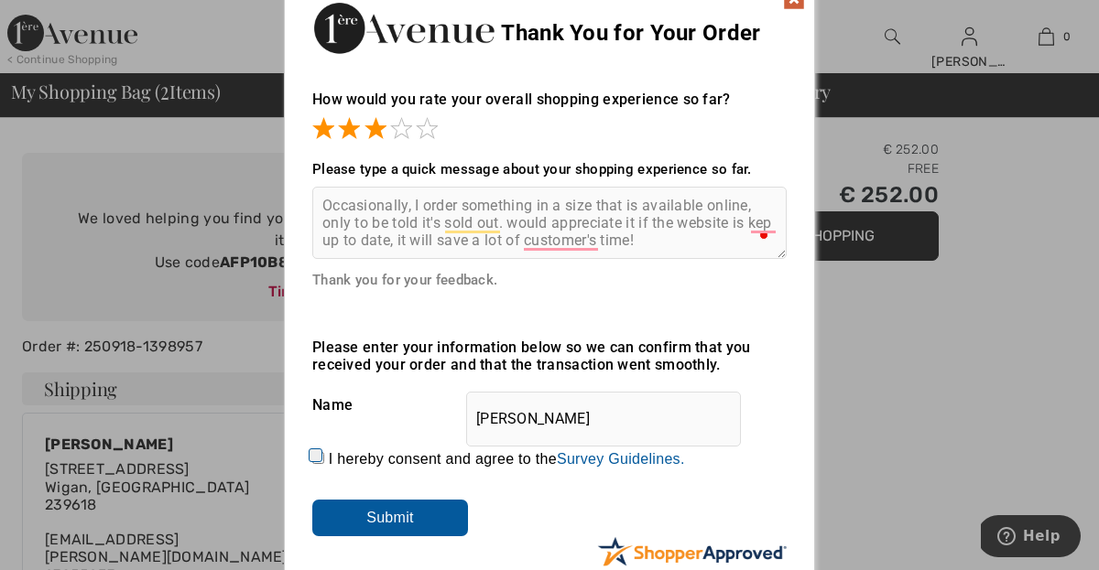
scroll to position [123, 0]
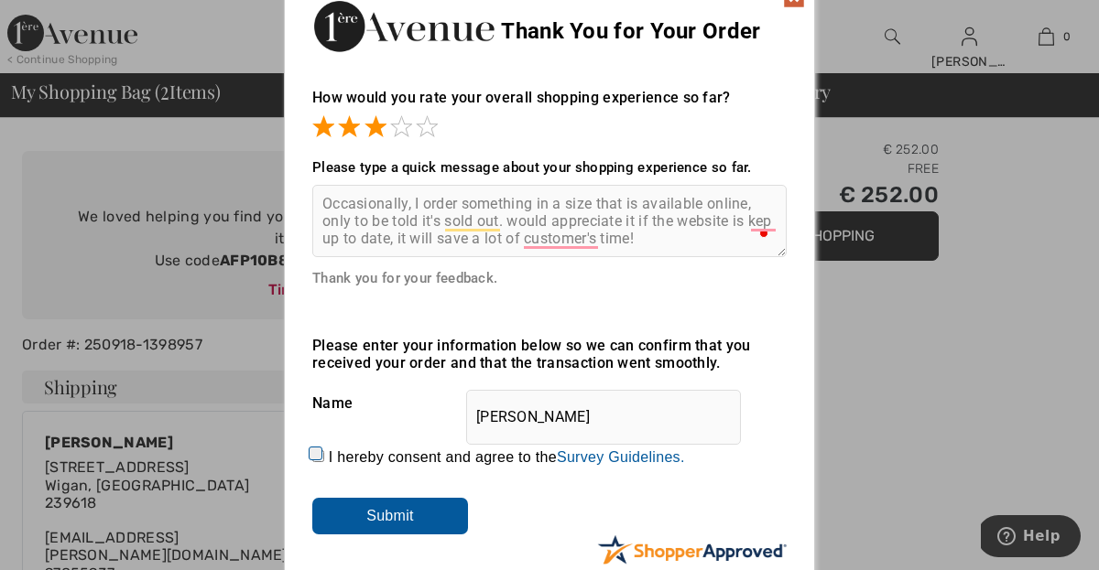
type textarea "Occasionally, I order something in a size that is available online, only to be …"
click at [319, 456] on input "I hereby consent and agree to the By submitting a review, you grant permission …" at bounding box center [318, 456] width 12 height 12
checkbox input "true"
type textarea "Occasionally, I order something in a size that is available online, only to be …"
click at [389, 510] on input "Submit" at bounding box center [390, 516] width 156 height 37
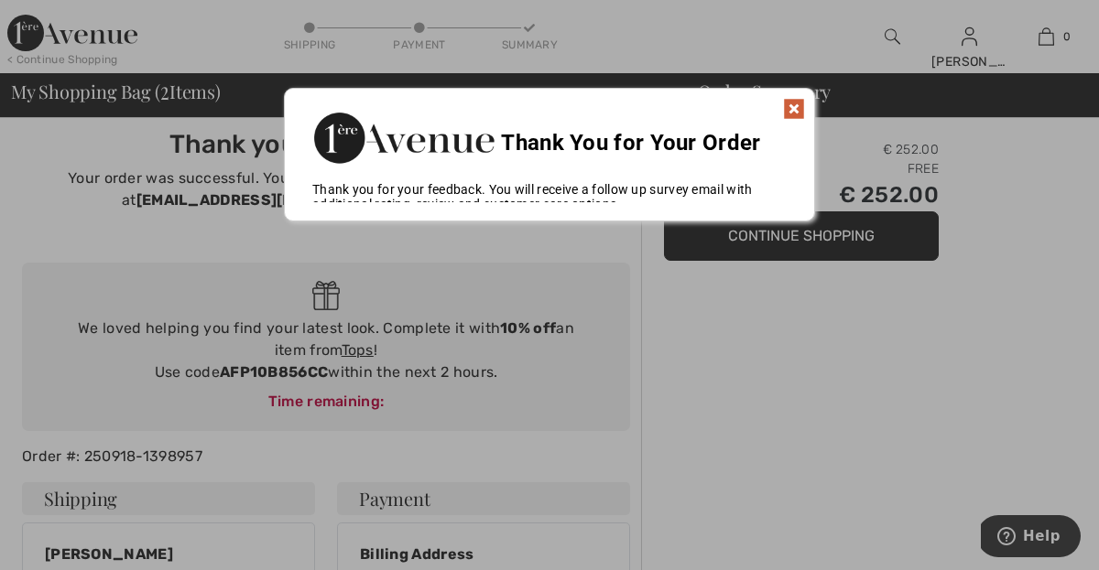
scroll to position [0, 0]
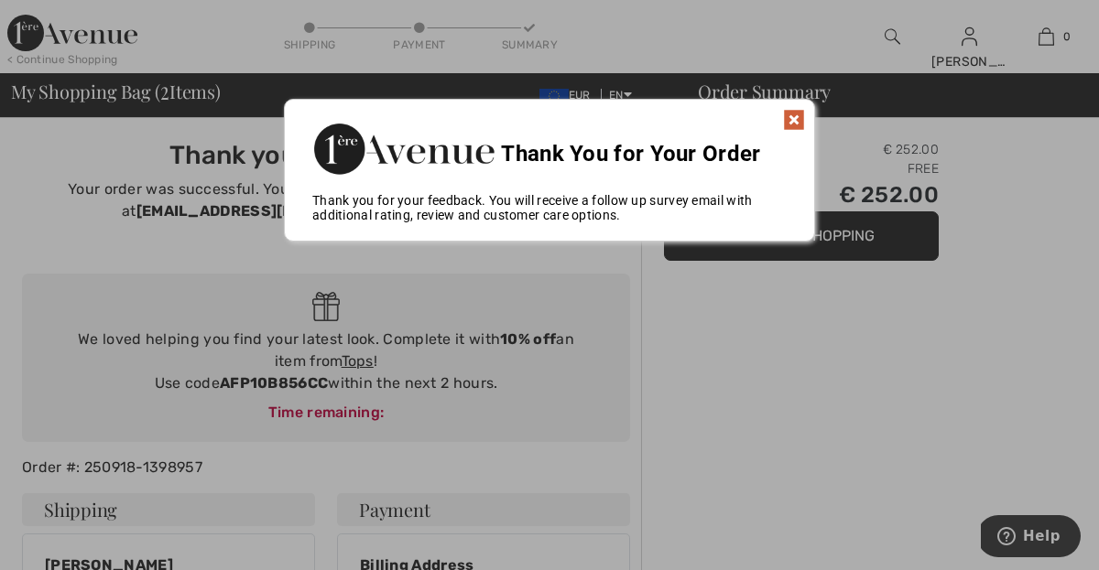
click at [797, 117] on img at bounding box center [794, 120] width 22 height 22
